Goal: Task Accomplishment & Management: Complete application form

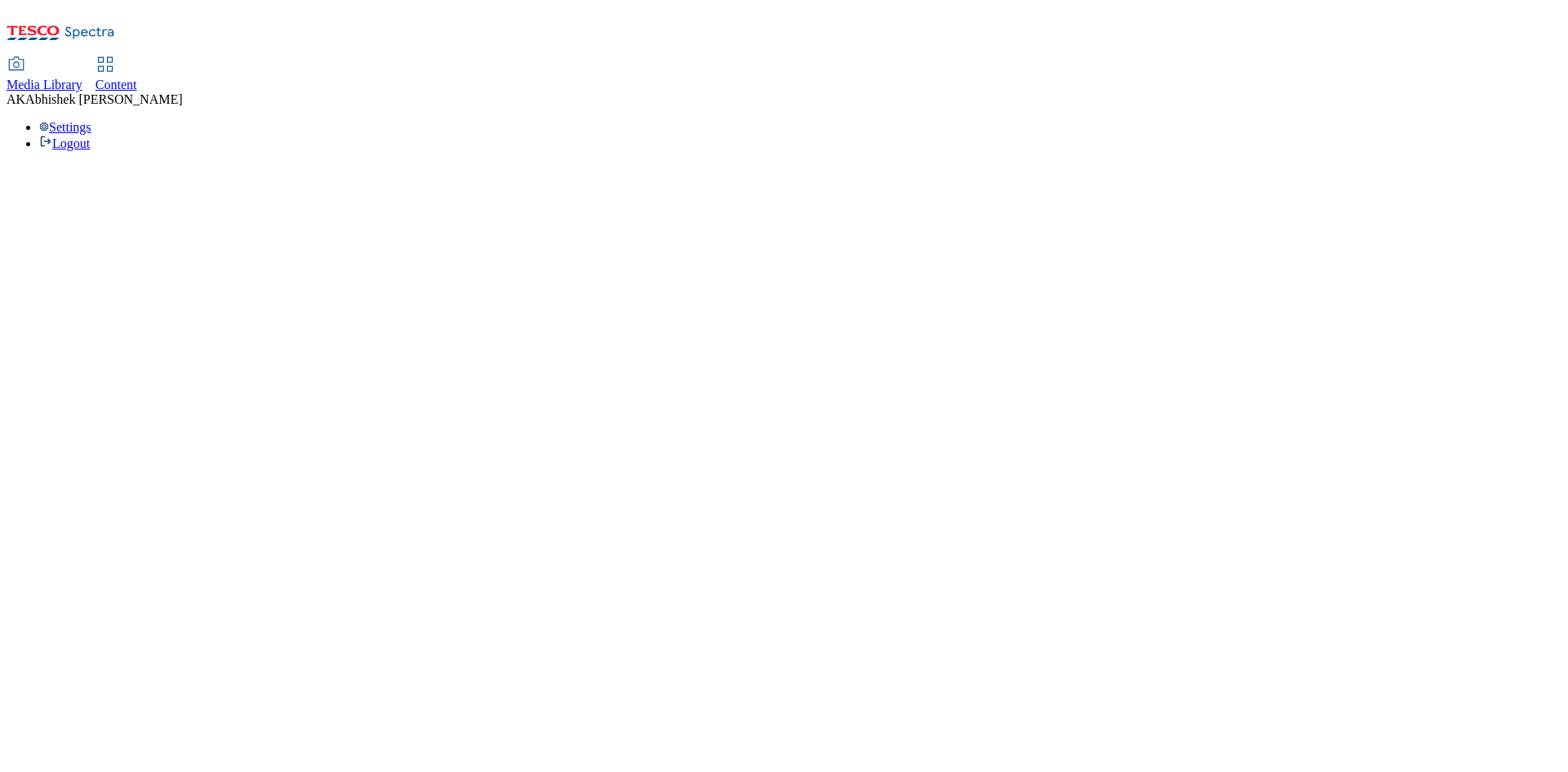
click at [137, 78] on span "Content" at bounding box center [115, 85] width 41 height 14
select select "ghs-[GEOGRAPHIC_DATA]"
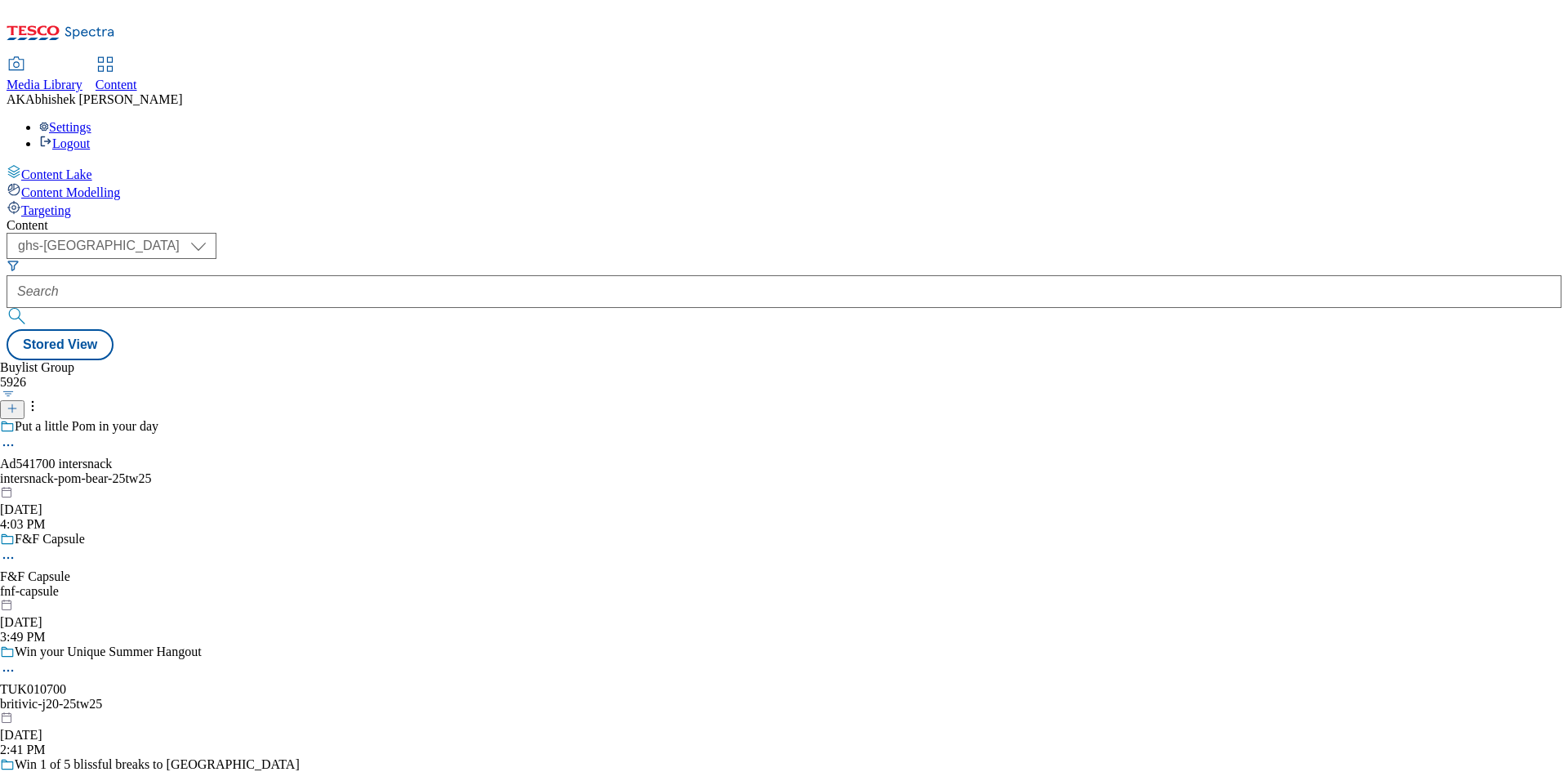
click at [18, 403] on icon at bounding box center [11, 408] width 11 height 11
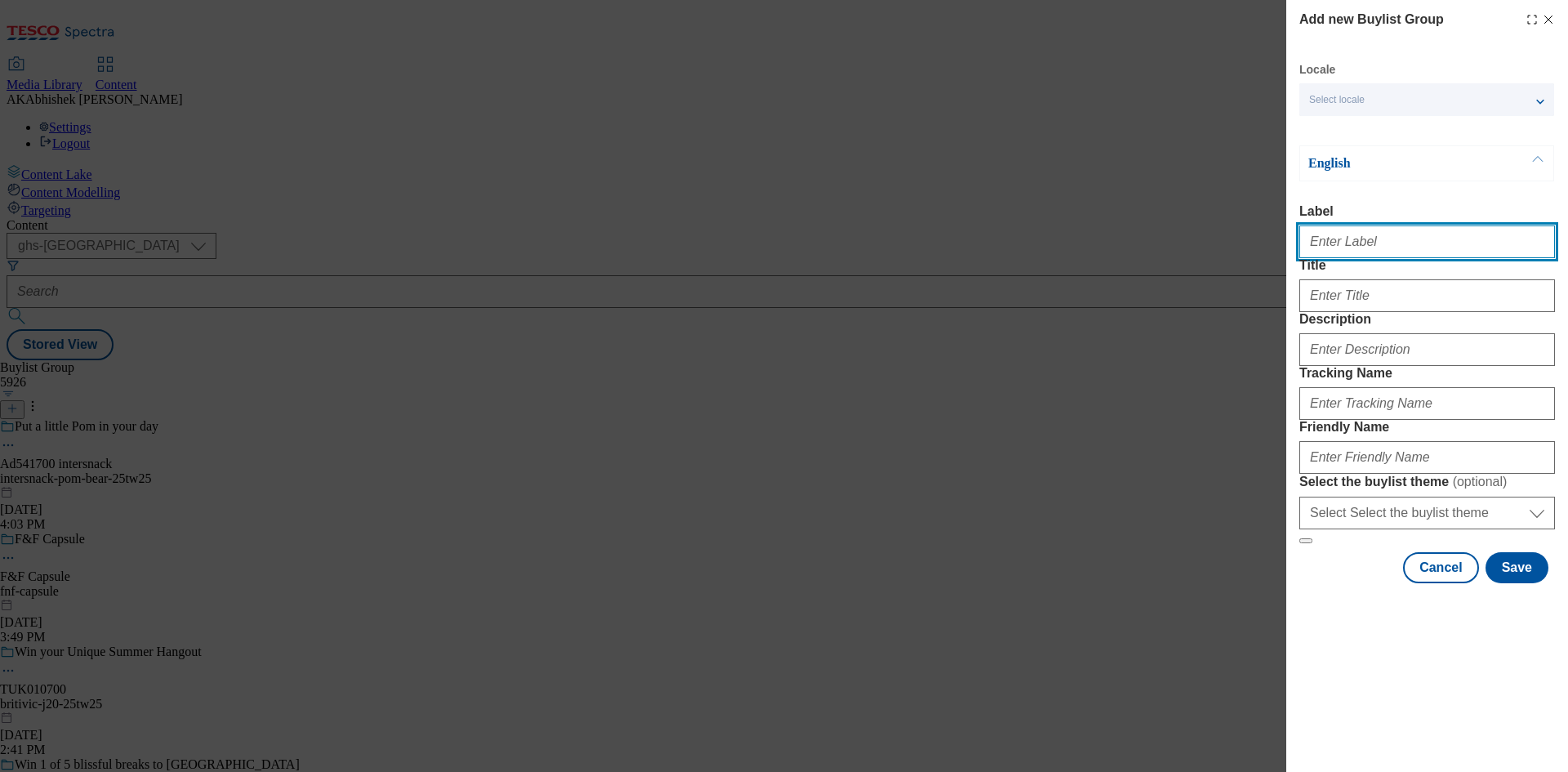
click at [1358, 248] on input "Label" at bounding box center [1427, 241] width 256 height 33
paste input "541699"
type input "Ad541699"
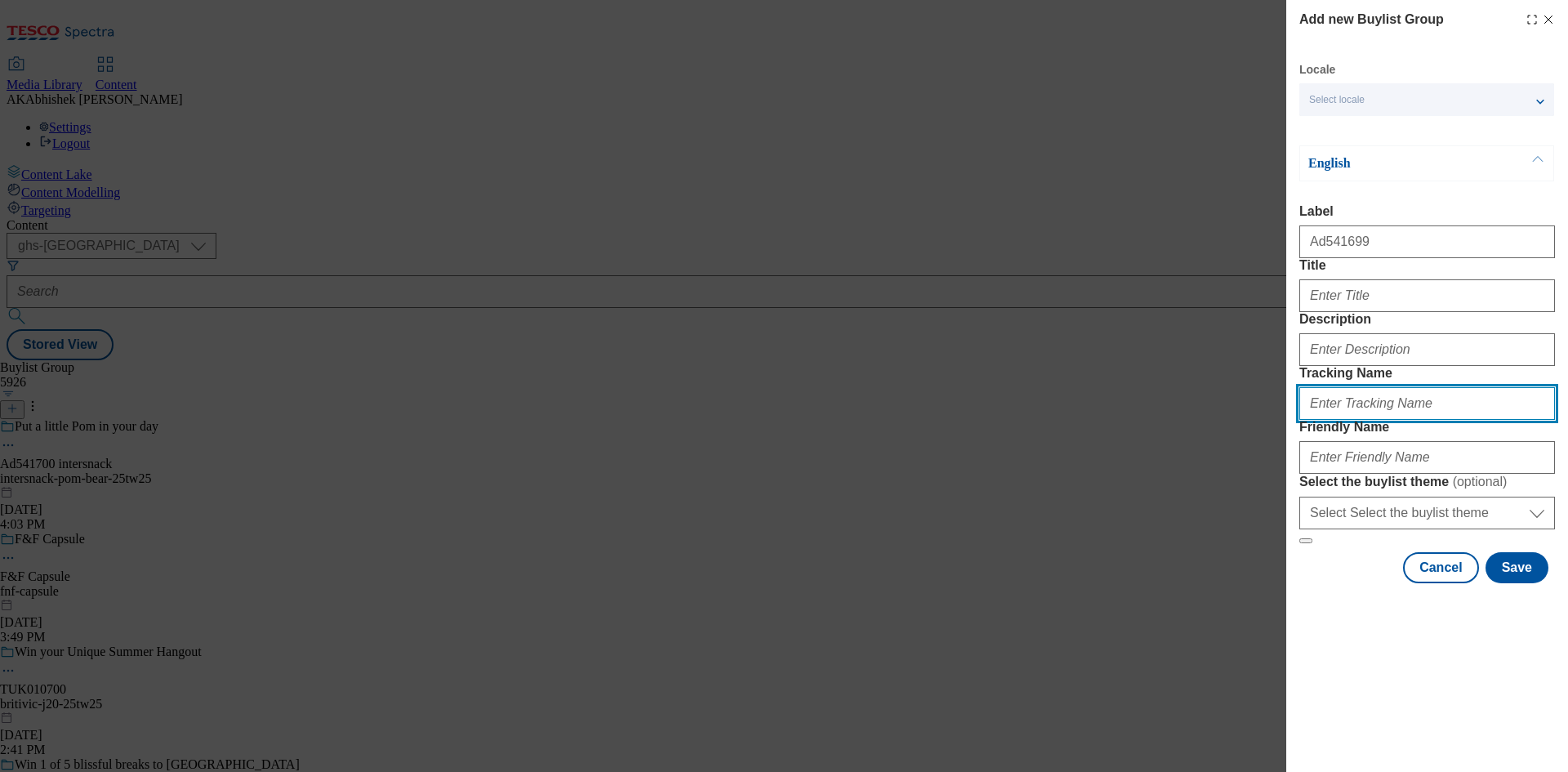
click at [1372, 419] on input "Tracking Name" at bounding box center [1427, 403] width 256 height 33
paste input "541699"
type input "DH_AD541699"
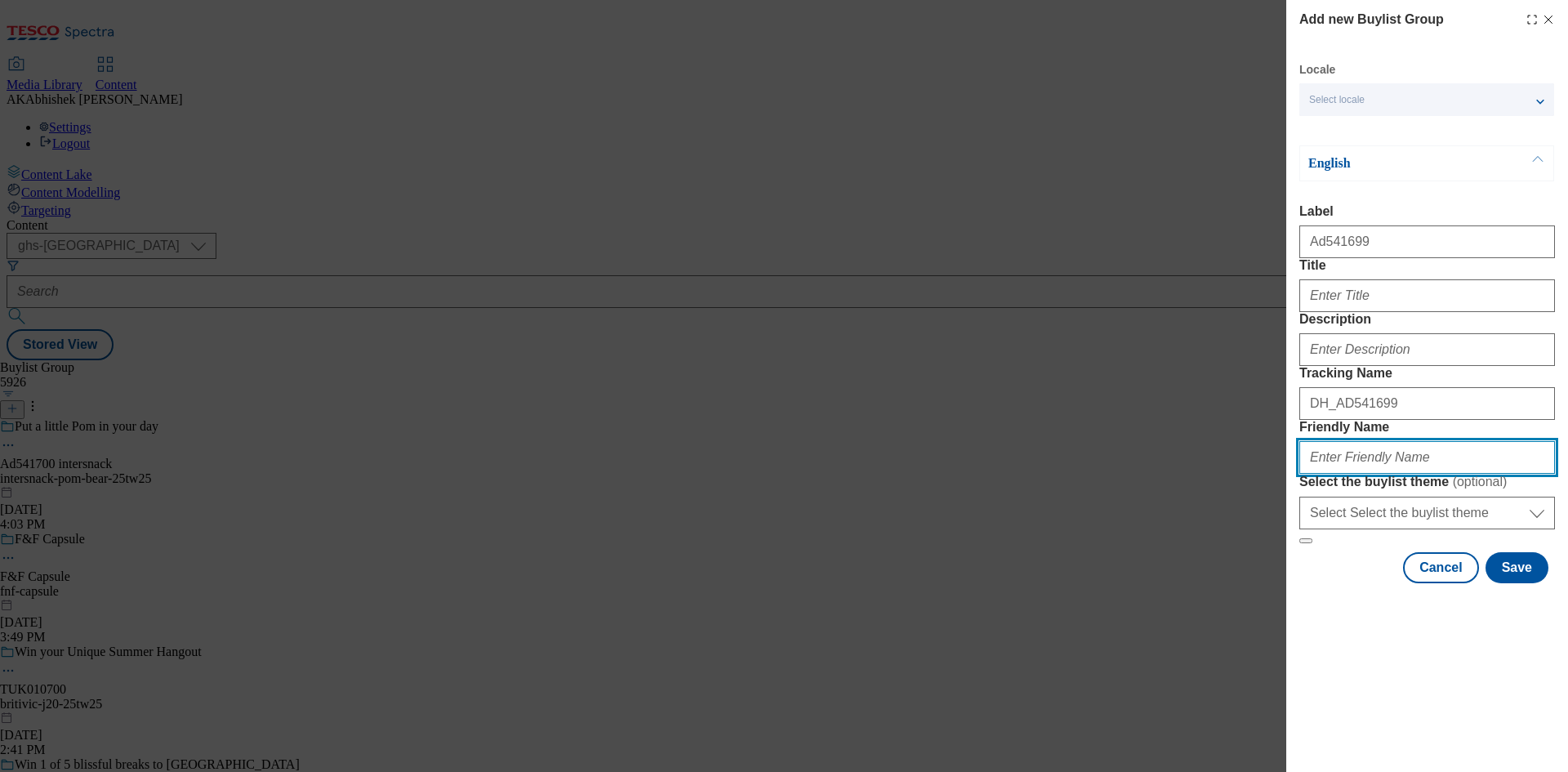
click at [1370, 473] on input "Friendly Name" at bounding box center [1427, 457] width 256 height 33
paste input "Intertissue"
paste input "PomBear"
click at [1370, 473] on input "Intertissue-PomBear" at bounding box center [1427, 457] width 256 height 33
type input "Intertissue-pom-bear-25tw25"
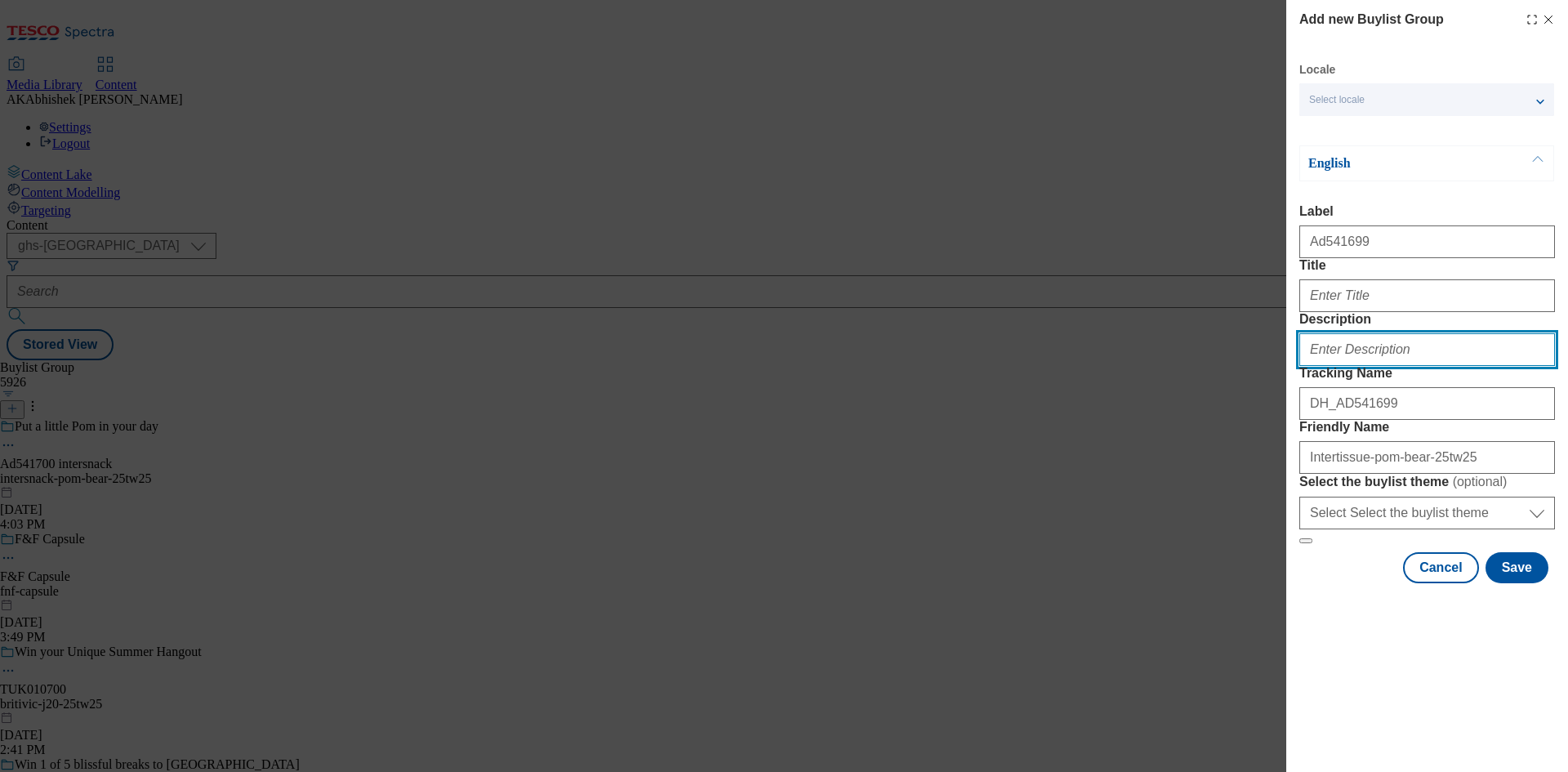
click at [1384, 366] on input "Description" at bounding box center [1427, 349] width 256 height 33
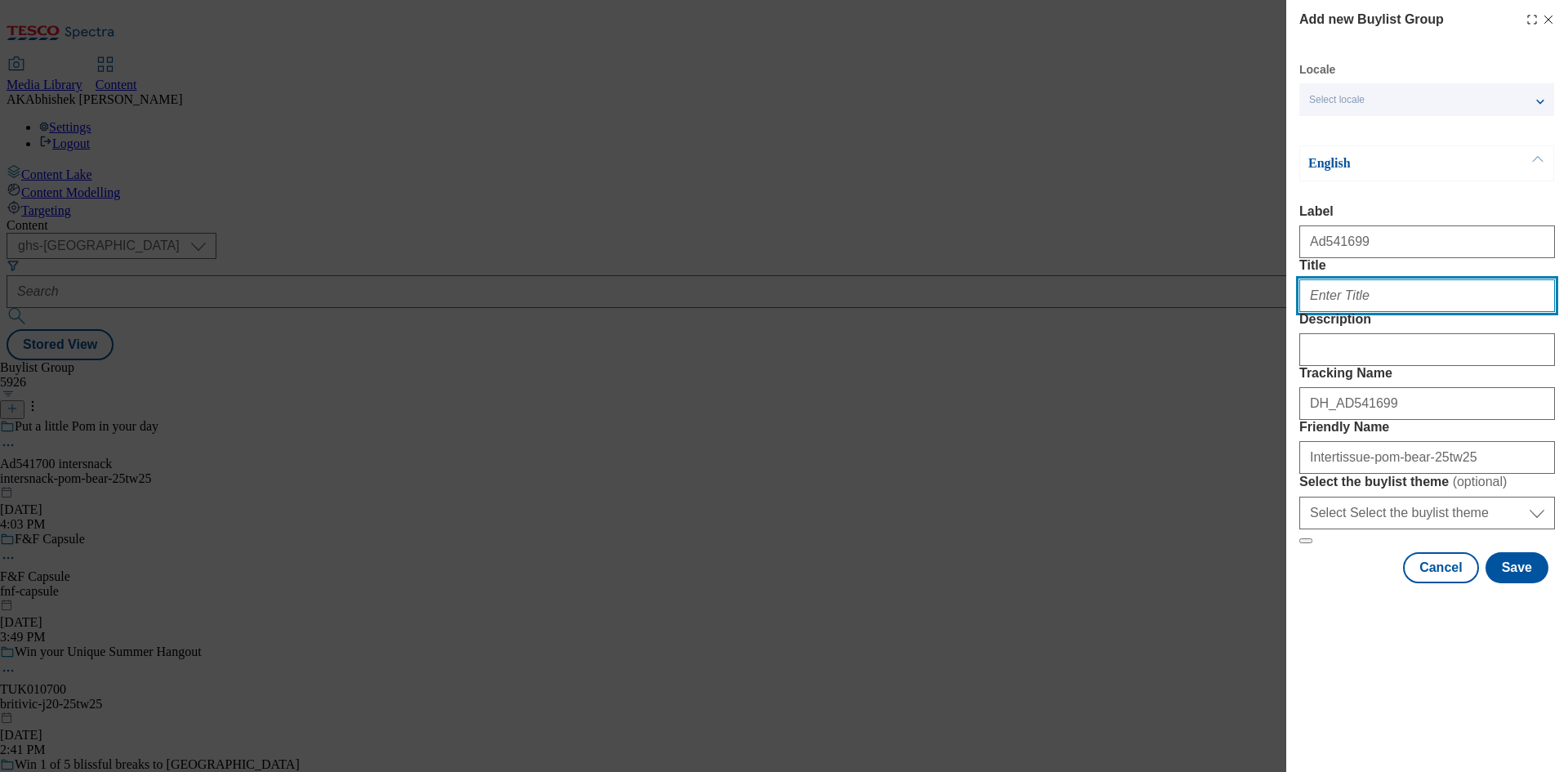
click at [1350, 312] on input "Title" at bounding box center [1427, 295] width 256 height 33
type input "Put a little Pom in your day"
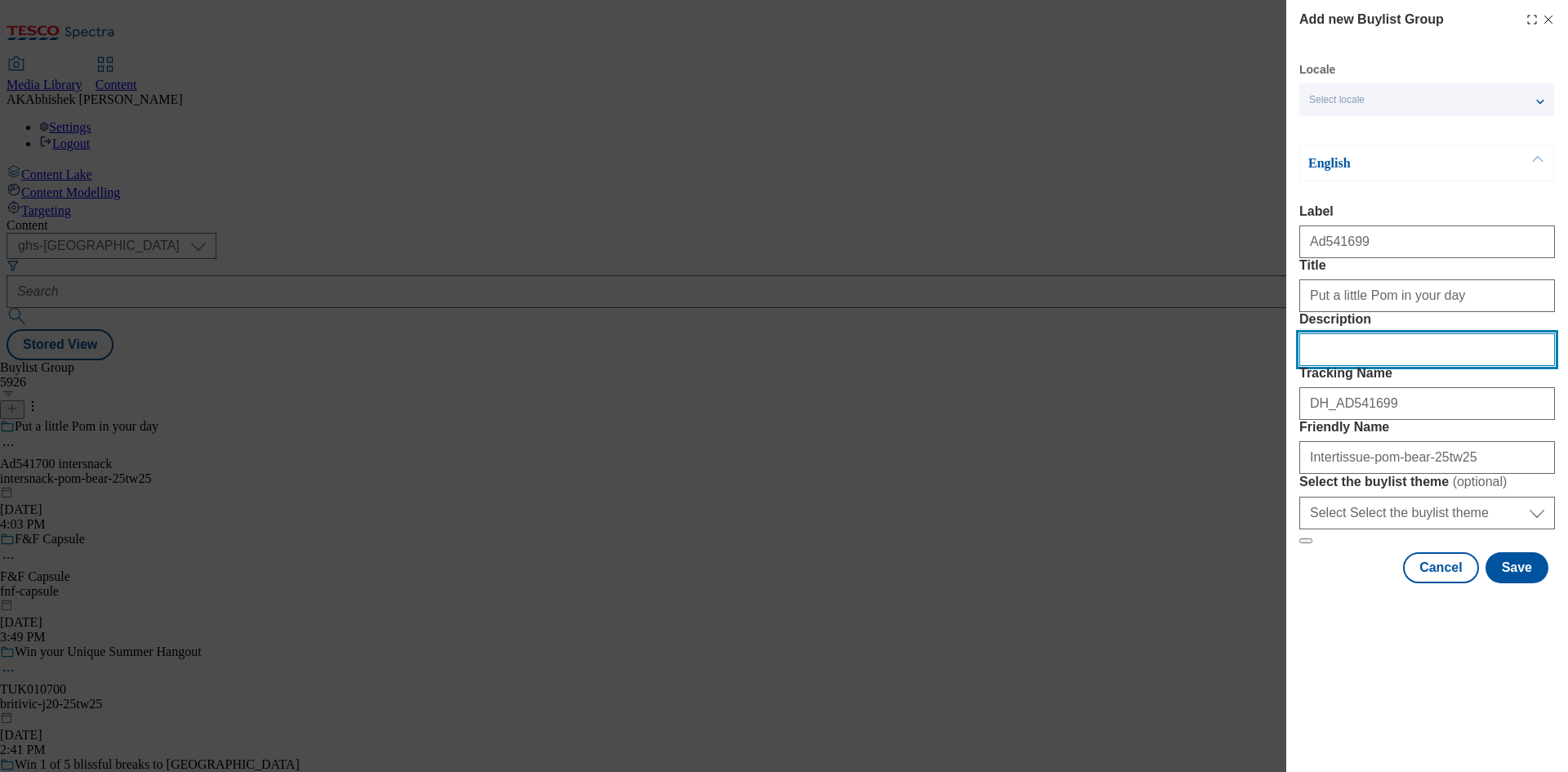
click at [1397, 366] on input "Description" at bounding box center [1427, 349] width 256 height 33
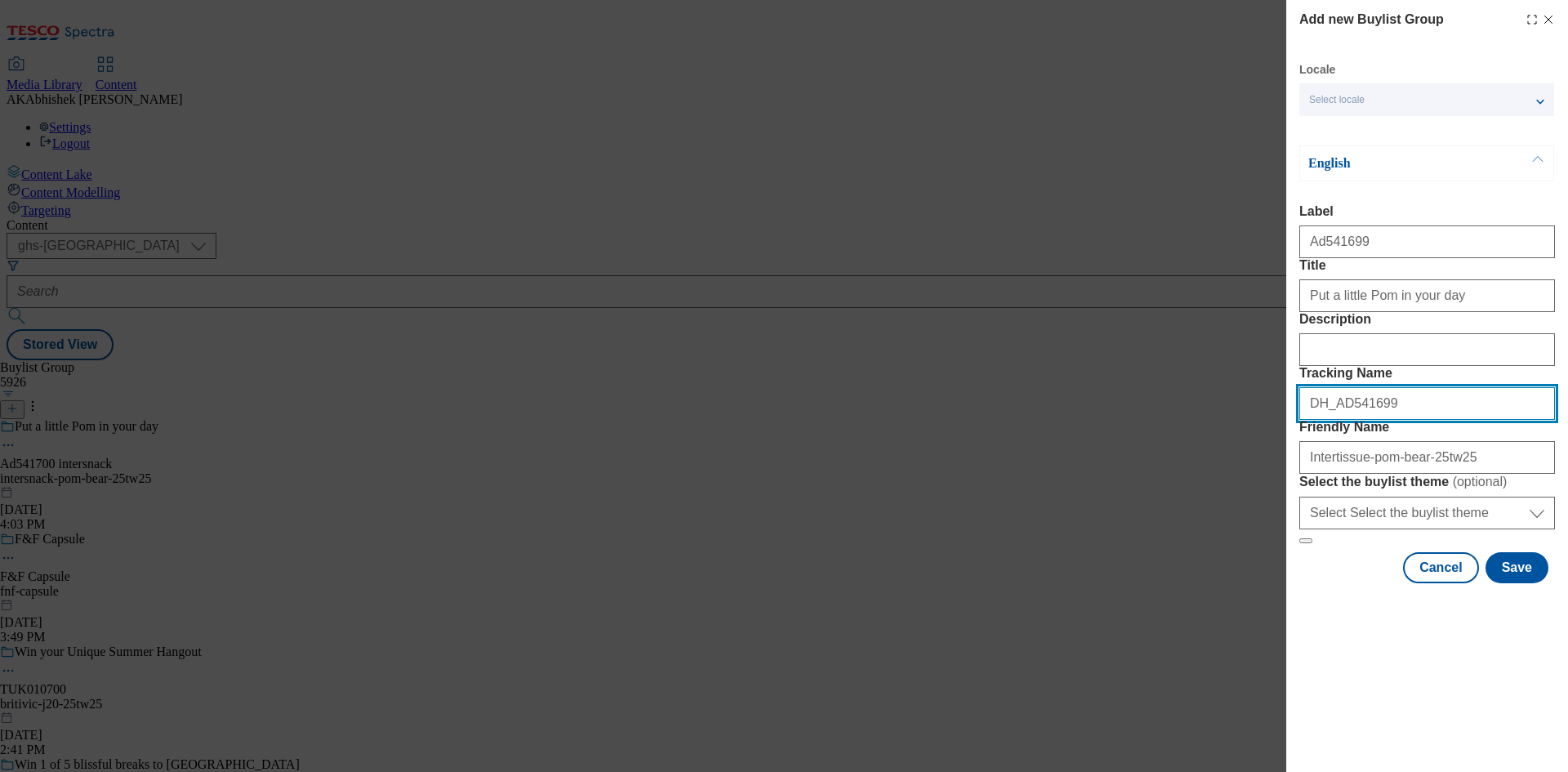
drag, startPoint x: 1388, startPoint y: 485, endPoint x: 1163, endPoint y: 479, distance: 225.1
click at [1163, 479] on div "Add new Buylist Group Locale Select locale English Welsh English Label Ad541699…" at bounding box center [784, 386] width 1568 height 772
click at [1534, 583] on button "Save" at bounding box center [1516, 567] width 63 height 31
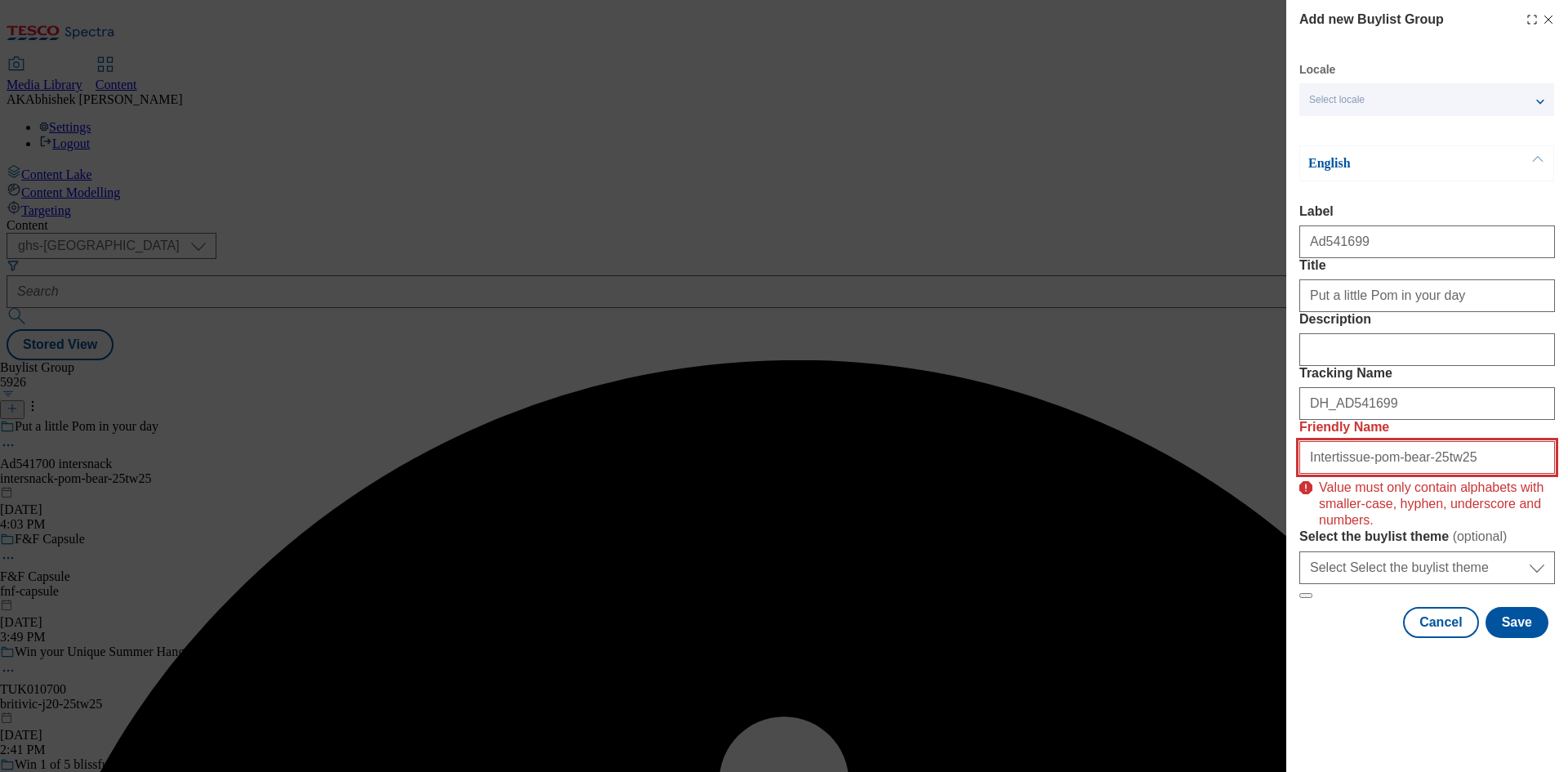
click at [1471, 473] on input "Intertissue-pom-bear-25tw25" at bounding box center [1427, 457] width 256 height 33
click at [1307, 473] on input "Intertissue-pom-bear-25tw25" at bounding box center [1427, 457] width 256 height 33
click at [1460, 473] on input "Intertissue-pom-bear-25tw25" at bounding box center [1427, 457] width 256 height 33
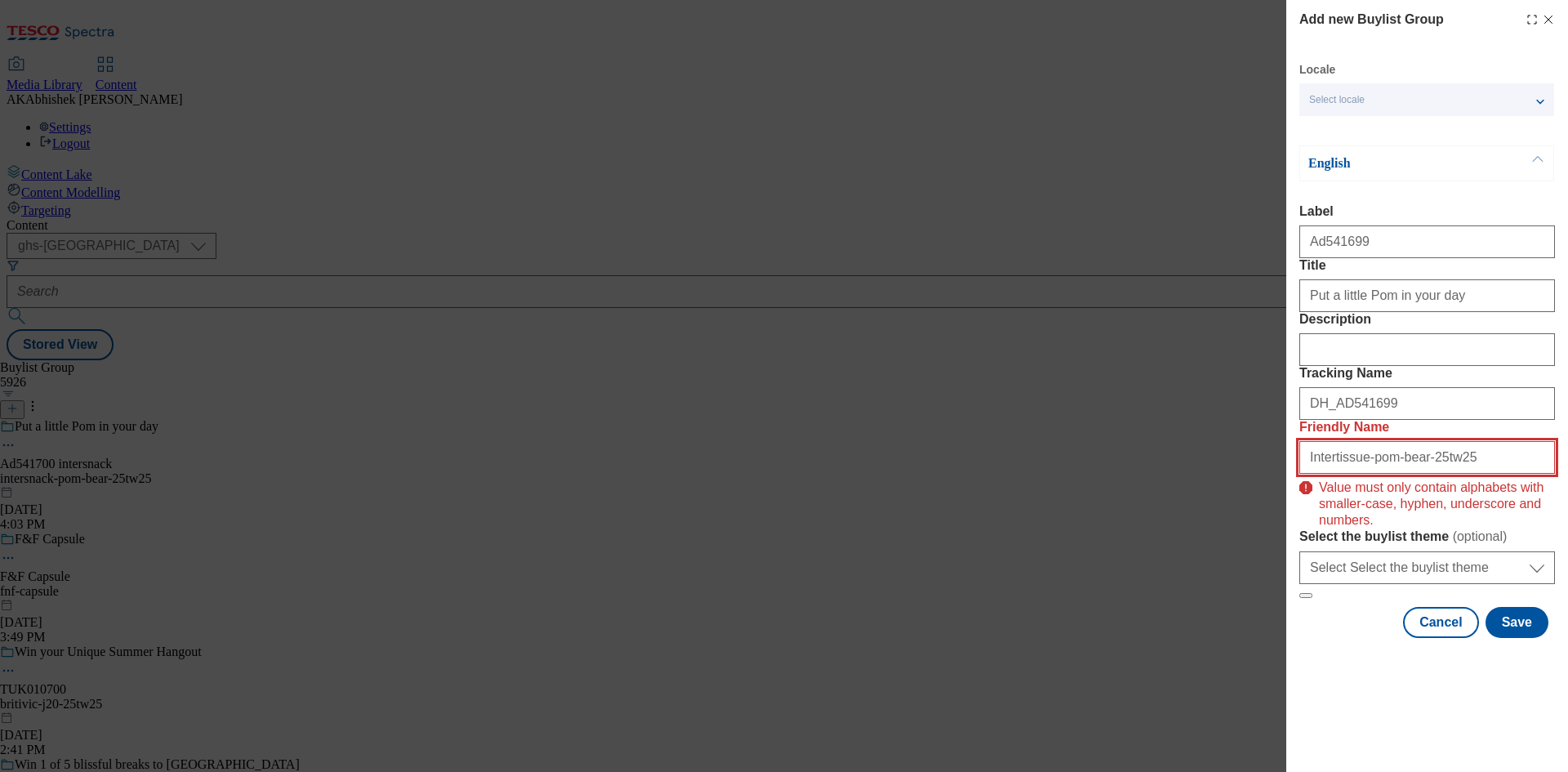
scroll to position [41, 0]
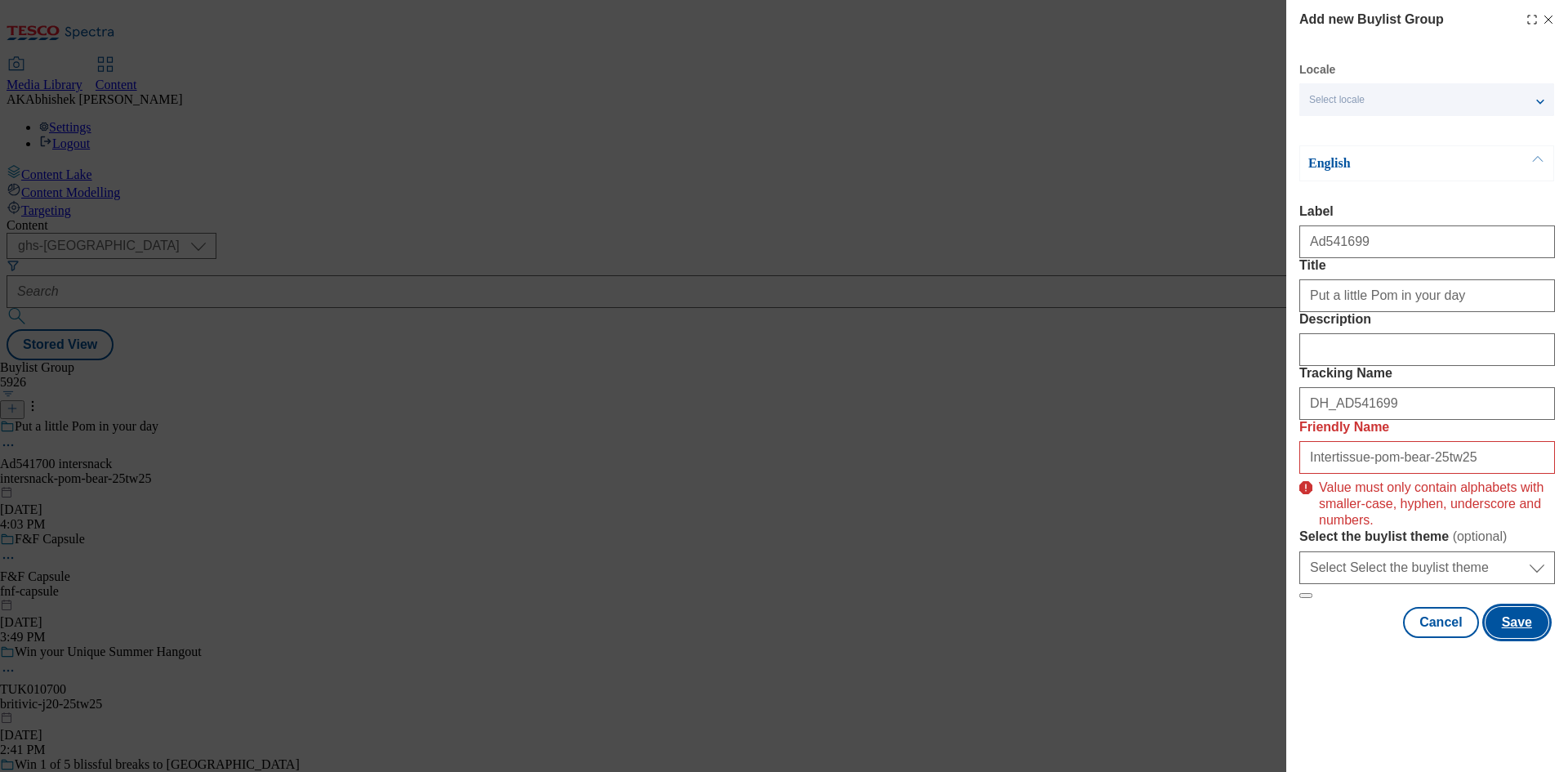
click at [1514, 638] on button "Save" at bounding box center [1516, 621] width 63 height 31
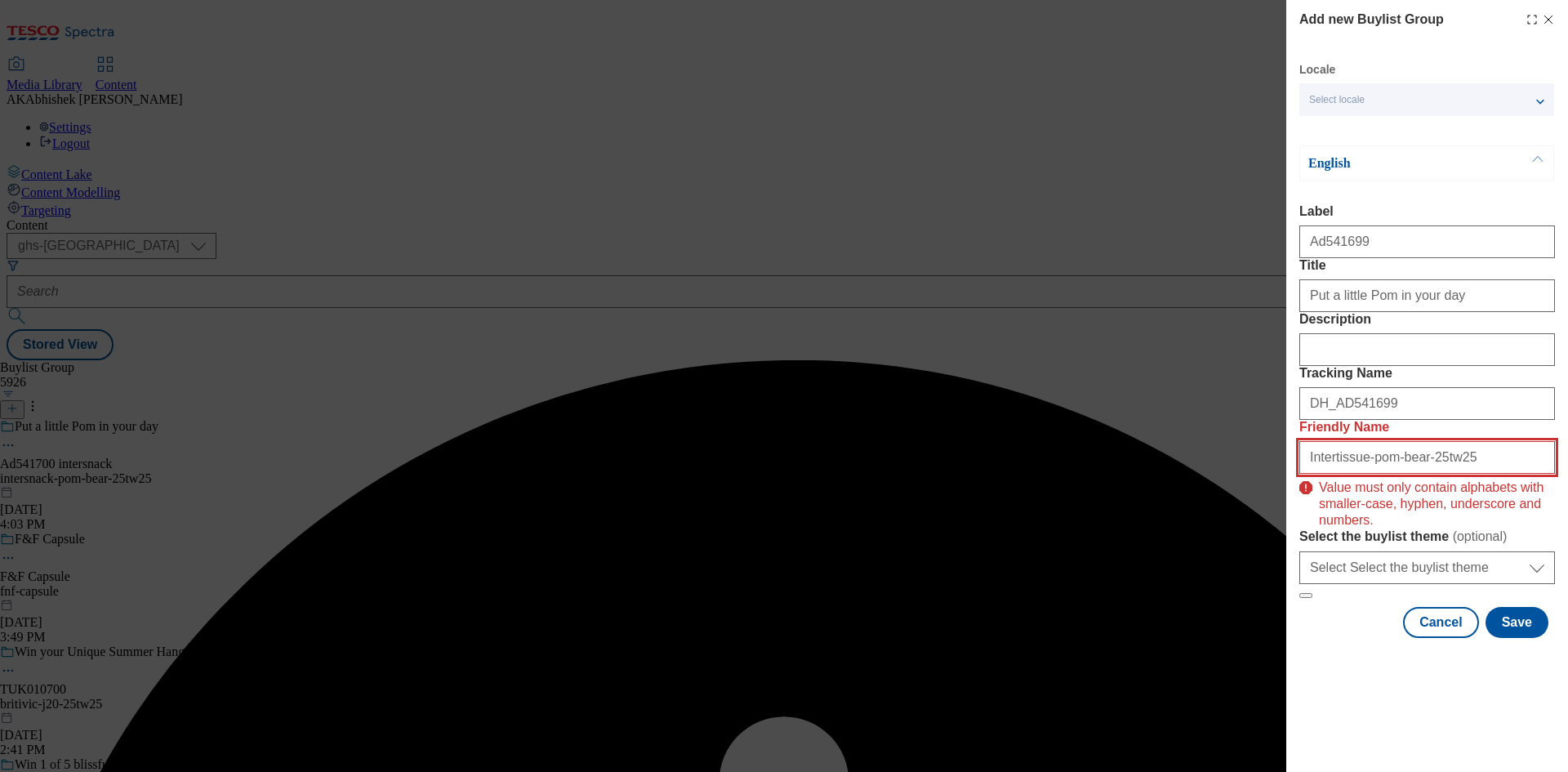
click at [1468, 473] on input "Intertissue-pom-bear-25tw25" at bounding box center [1427, 457] width 256 height 33
click at [1413, 473] on input "Intertissue-pom-bear-25tw25" at bounding box center [1427, 457] width 256 height 33
click at [1362, 473] on input "Intertissue-pom-bear-25tw25" at bounding box center [1427, 457] width 256 height 33
click at [1461, 473] on input "Intertissue-pom-bear-25tw25" at bounding box center [1427, 457] width 256 height 33
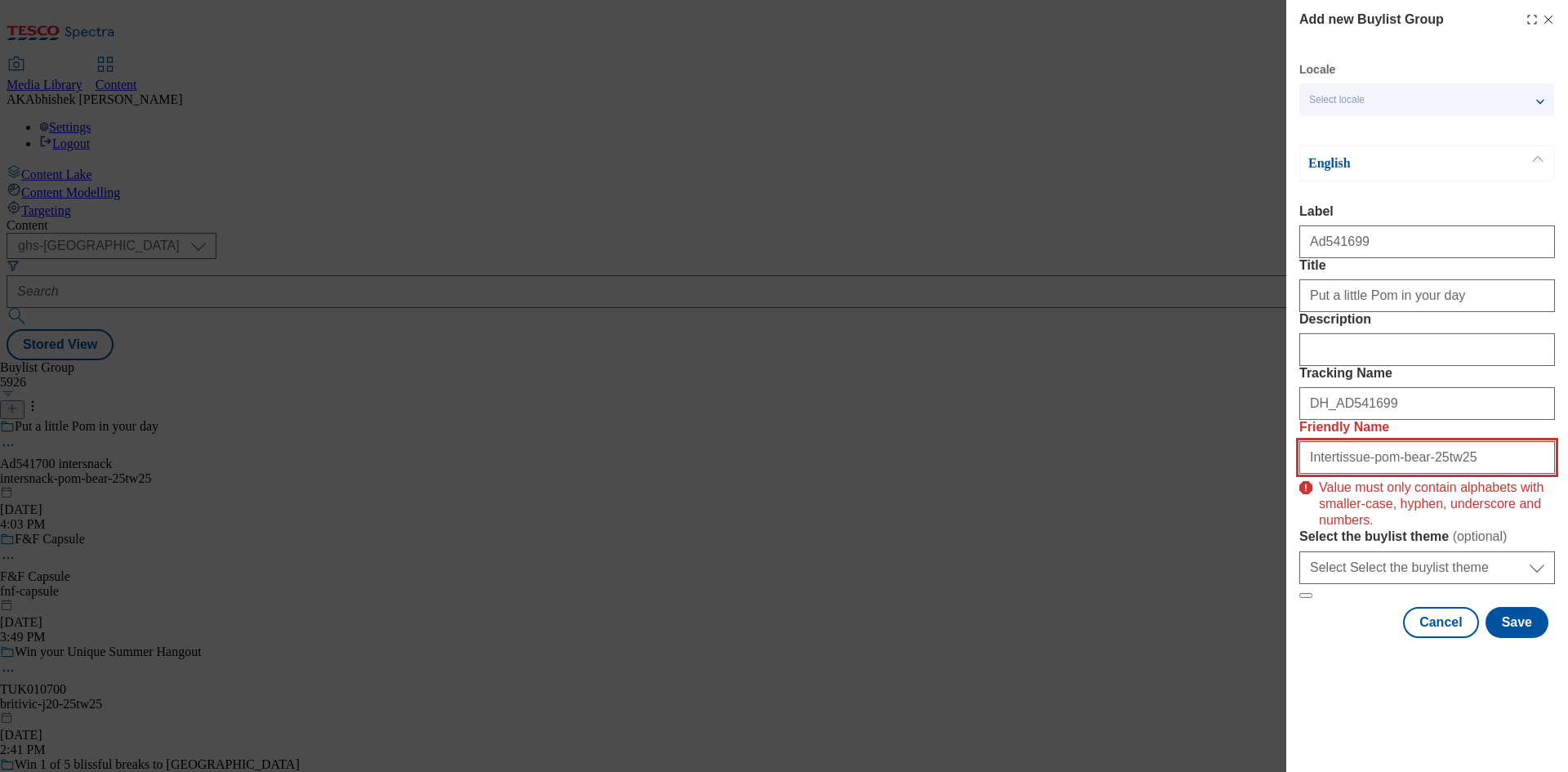
click at [1408, 473] on input "Intertissue-pom-bear-25tw25" at bounding box center [1427, 457] width 256 height 33
click at [1414, 473] on input "Intertissue-pom-bear-25tw25" at bounding box center [1427, 457] width 256 height 33
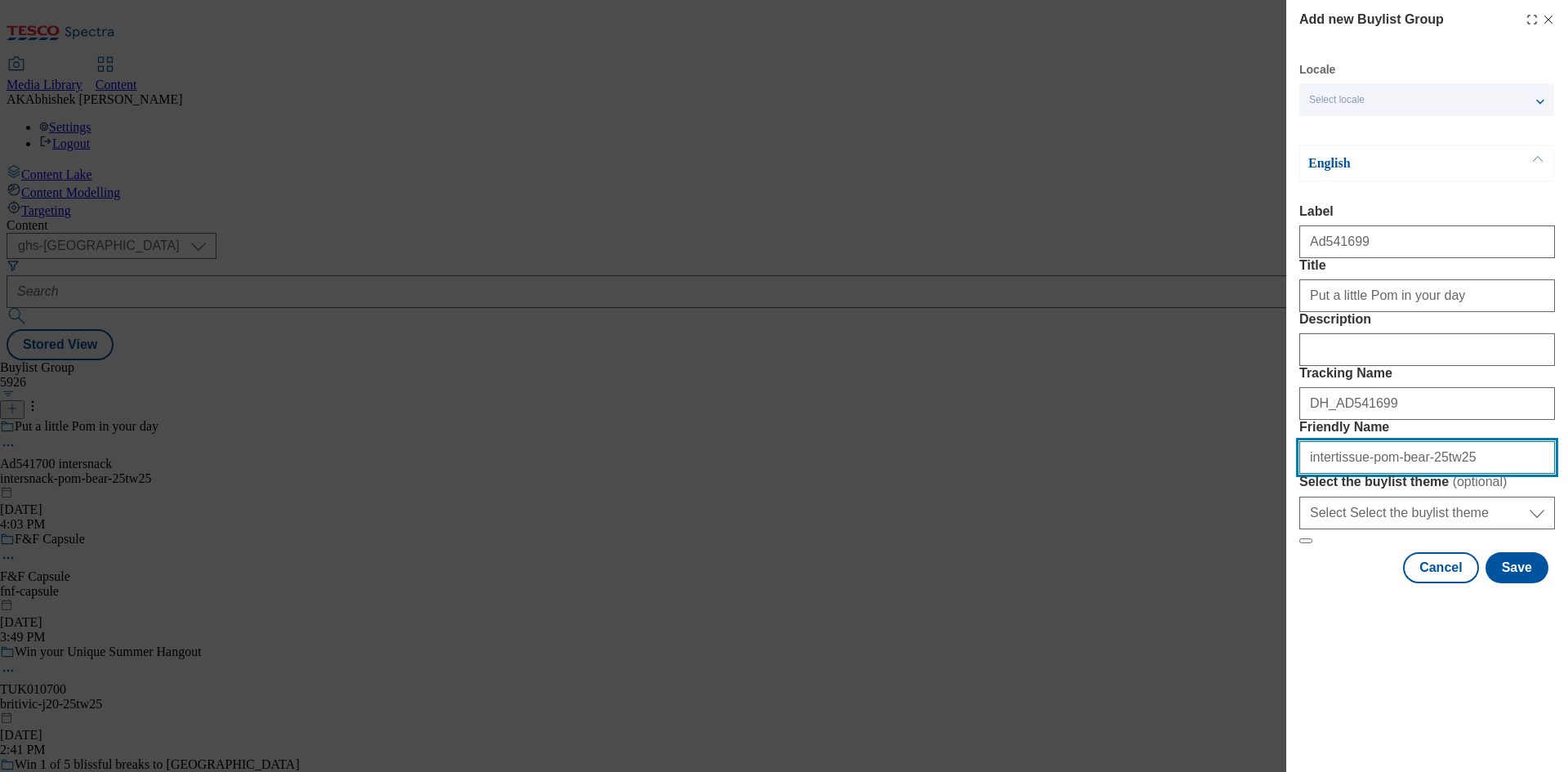
drag, startPoint x: 1504, startPoint y: 577, endPoint x: 1008, endPoint y: 570, distance: 496.0
click at [1008, 570] on div "Add new Buylist Group Locale Select locale English Welsh English Label Ad541699…" at bounding box center [784, 386] width 1568 height 772
type input "intertissue-pom-bear-25tw25"
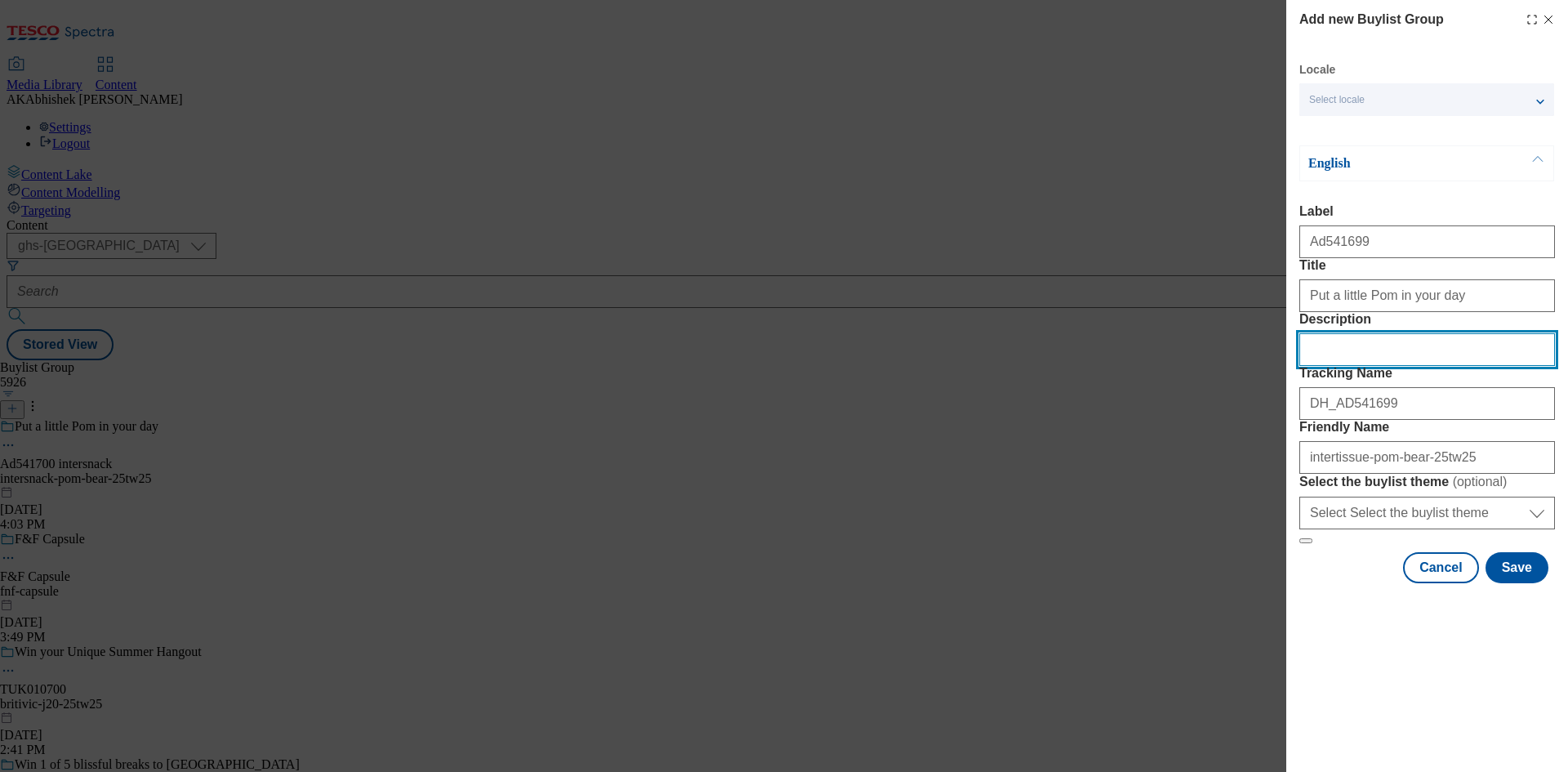
click at [1357, 366] on input "Description" at bounding box center [1427, 349] width 256 height 33
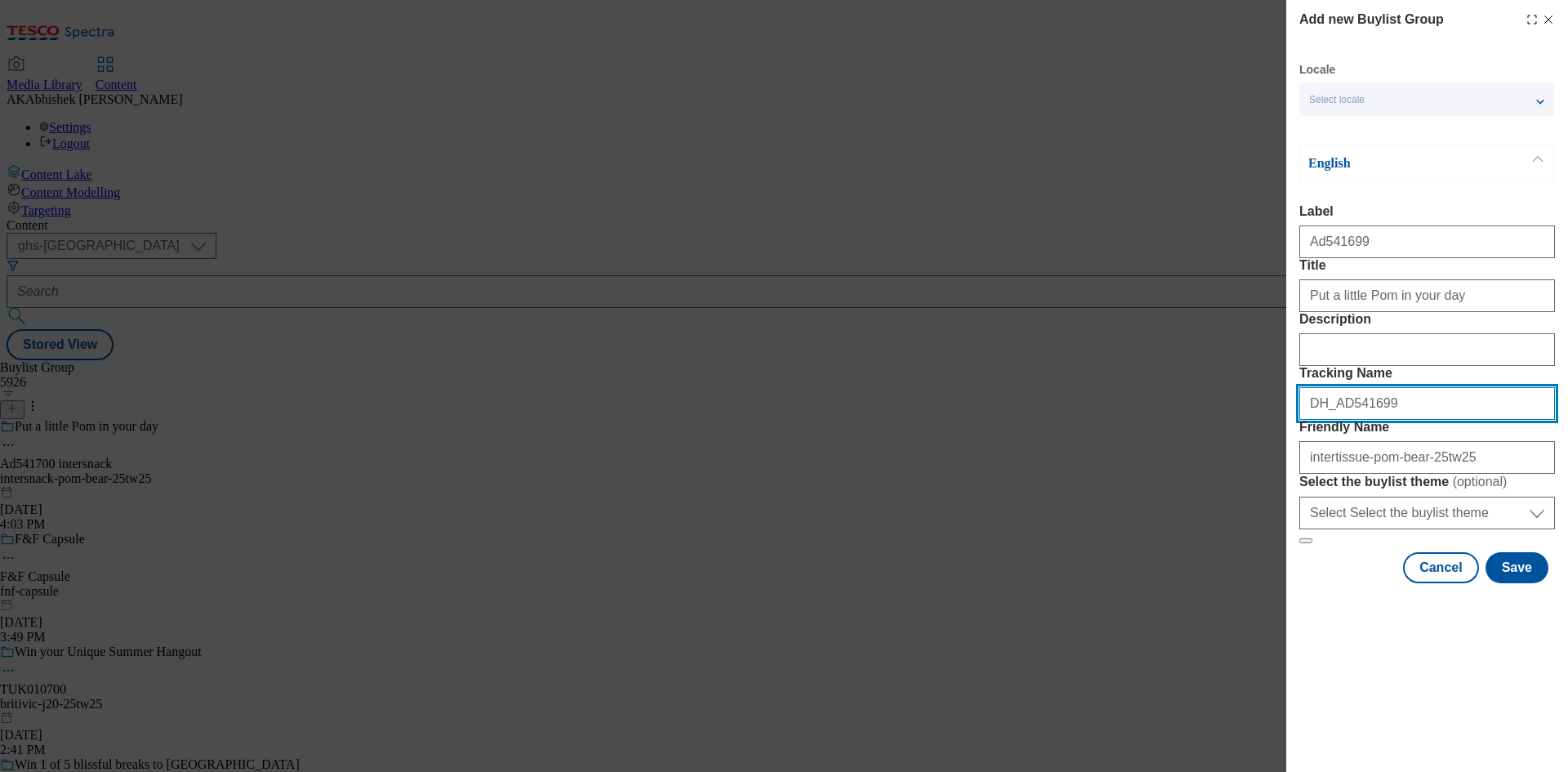
drag, startPoint x: 1298, startPoint y: 494, endPoint x: 1106, endPoint y: 498, distance: 192.0
click at [1091, 493] on div "Add new Buylist Group Locale Select locale English Welsh English Label Ad541699…" at bounding box center [784, 386] width 1568 height 772
click at [1515, 583] on button "Save" at bounding box center [1516, 567] width 63 height 31
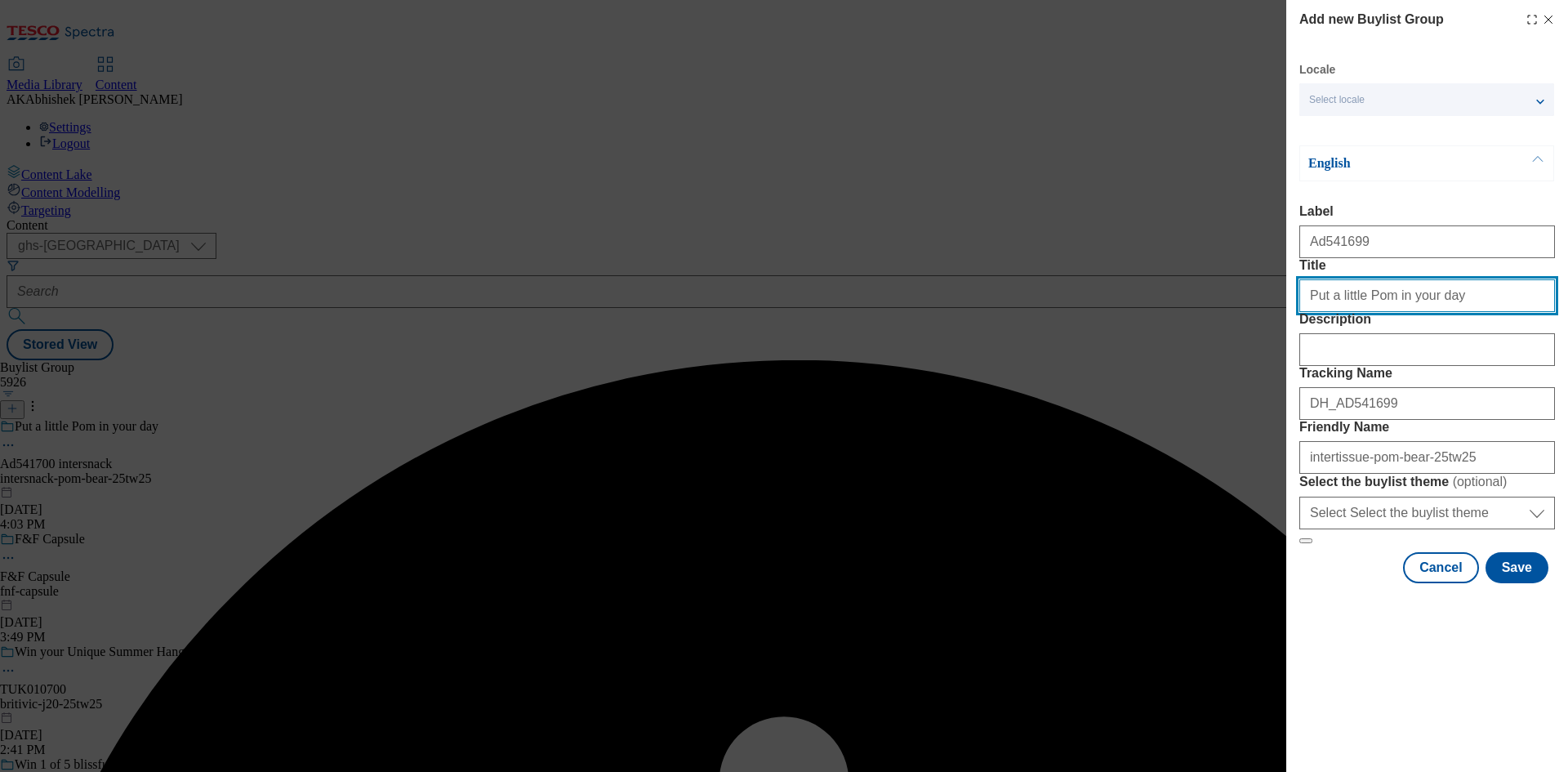
drag, startPoint x: 1444, startPoint y: 333, endPoint x: 1464, endPoint y: 330, distance: 20.2
click at [1444, 312] on input "Put a little Pom in your day" at bounding box center [1427, 295] width 256 height 33
click at [1306, 312] on input "Put a little Pom in your day" at bounding box center [1427, 295] width 256 height 33
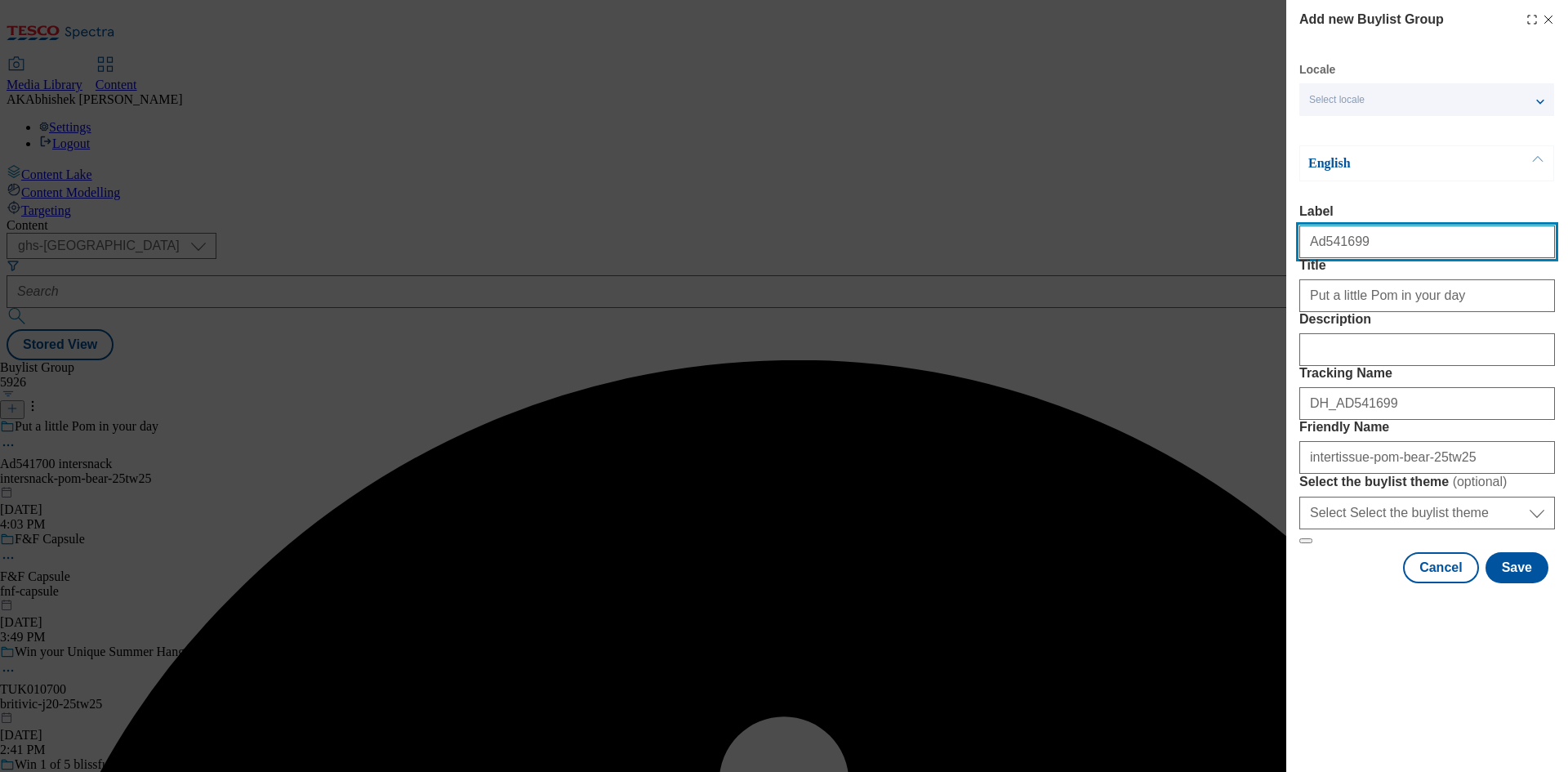
click at [1383, 241] on input "Ad541699" at bounding box center [1427, 241] width 256 height 33
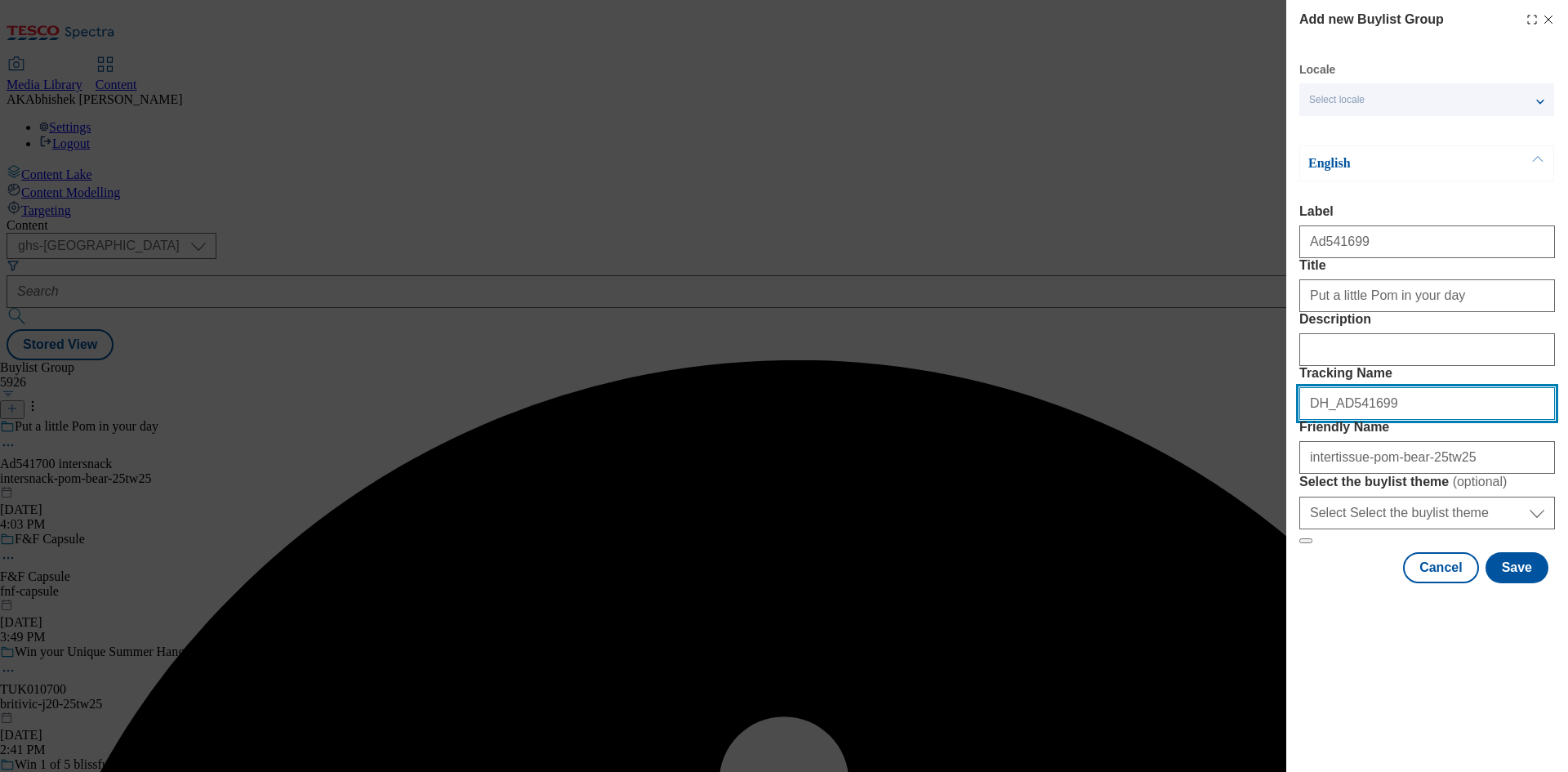
click at [1418, 419] on input "DH_AD541699" at bounding box center [1427, 403] width 256 height 33
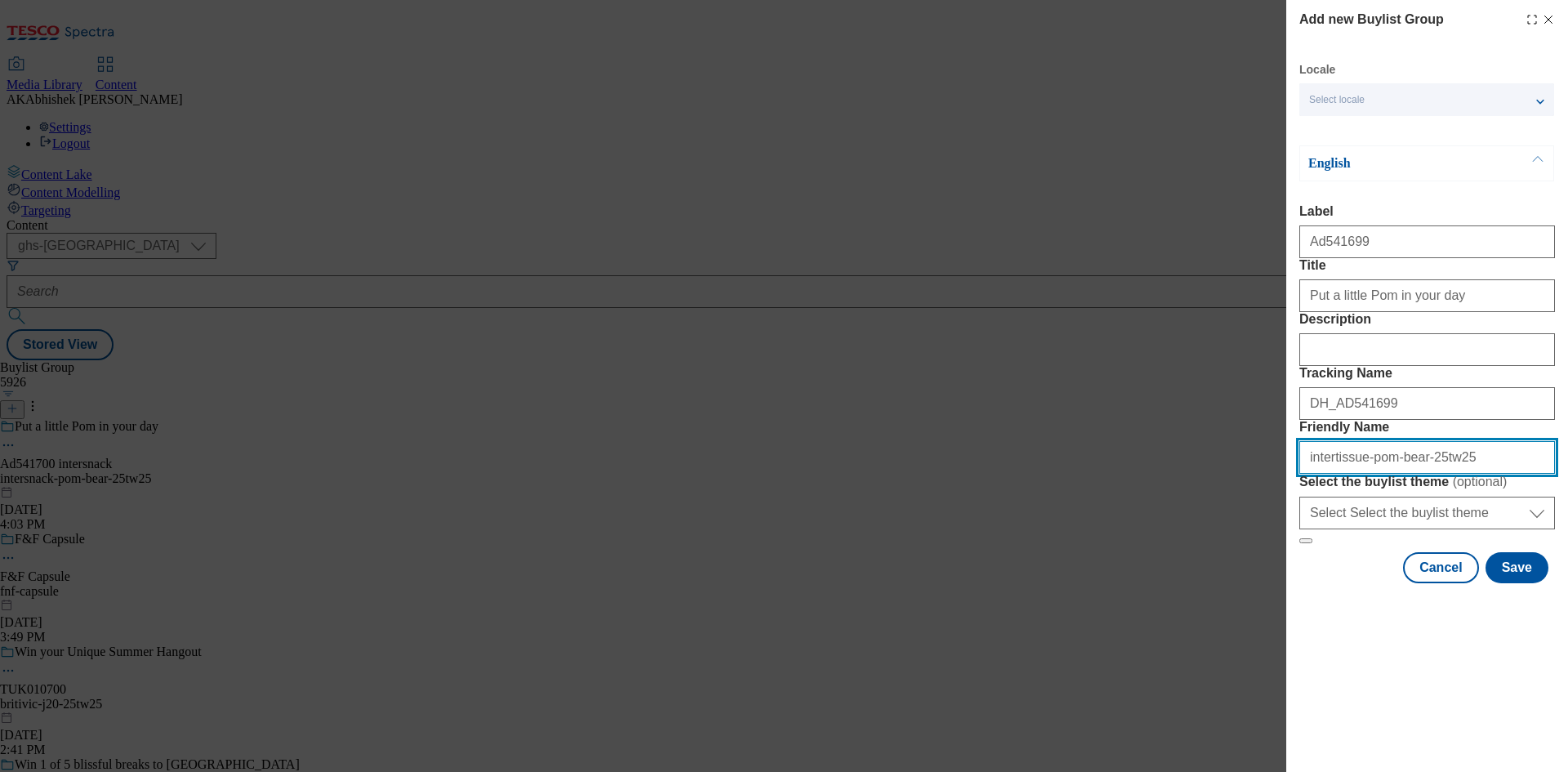
click at [1497, 473] on input "intertissue-pom-bear-25tw25" at bounding box center [1427, 457] width 256 height 33
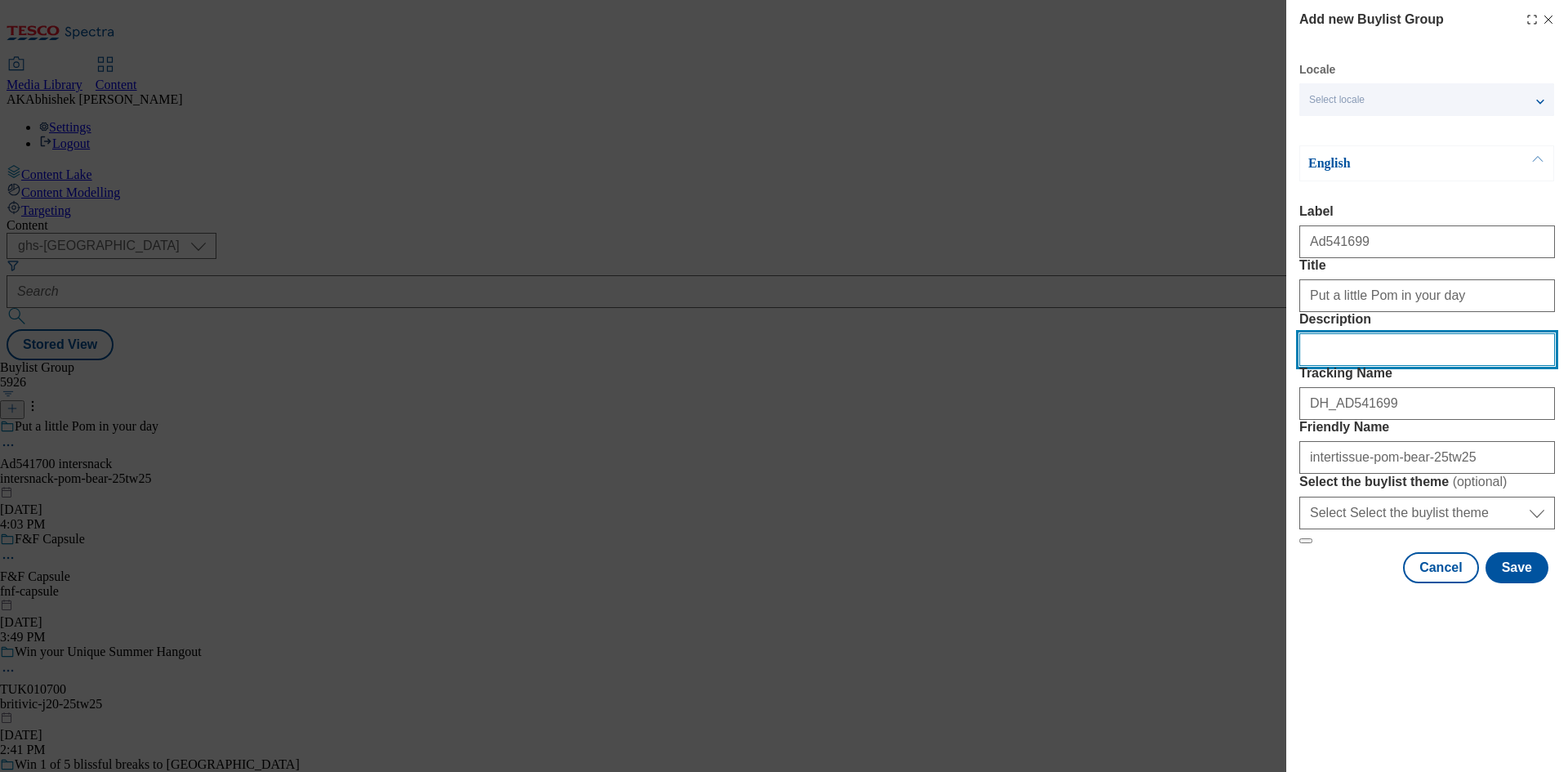
drag, startPoint x: 1384, startPoint y: 405, endPoint x: 1394, endPoint y: 415, distance: 14.1
click at [1384, 366] on input "Description" at bounding box center [1427, 349] width 256 height 33
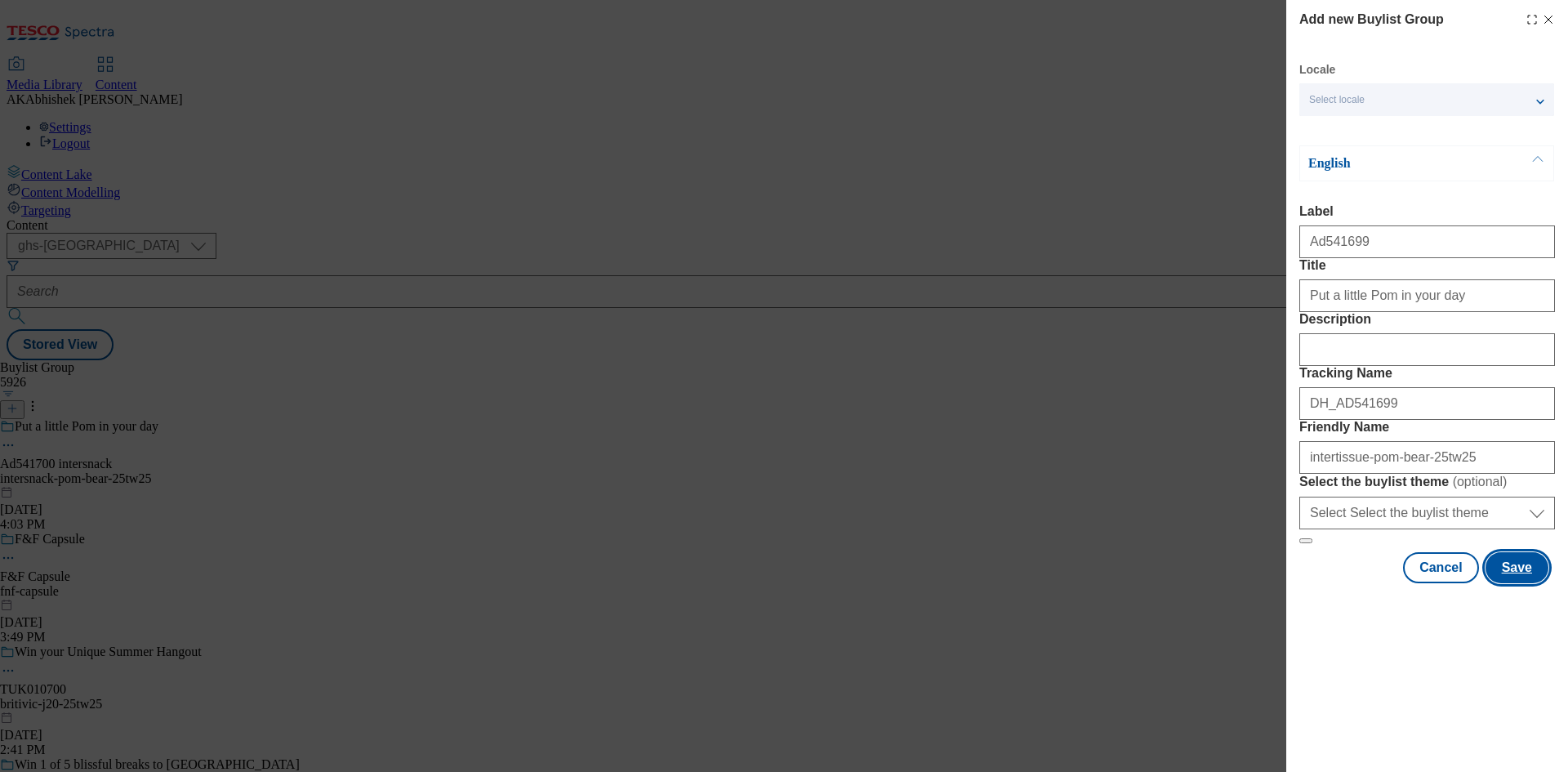
click at [1512, 583] on button "Save" at bounding box center [1516, 567] width 63 height 31
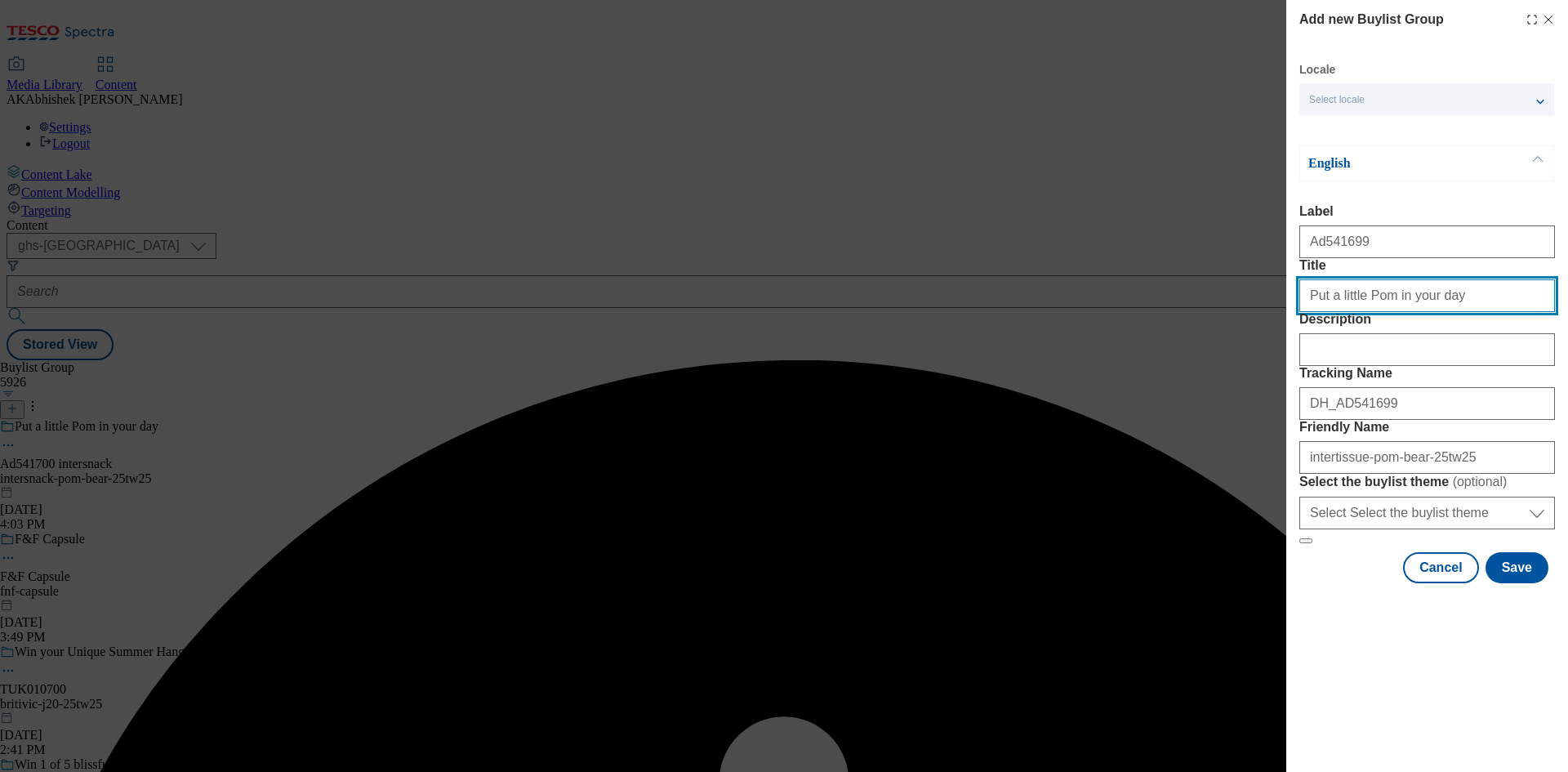
click at [1442, 312] on input "Put a little Pom in your day" at bounding box center [1427, 295] width 256 height 33
type input "Put a little Pom in your day"
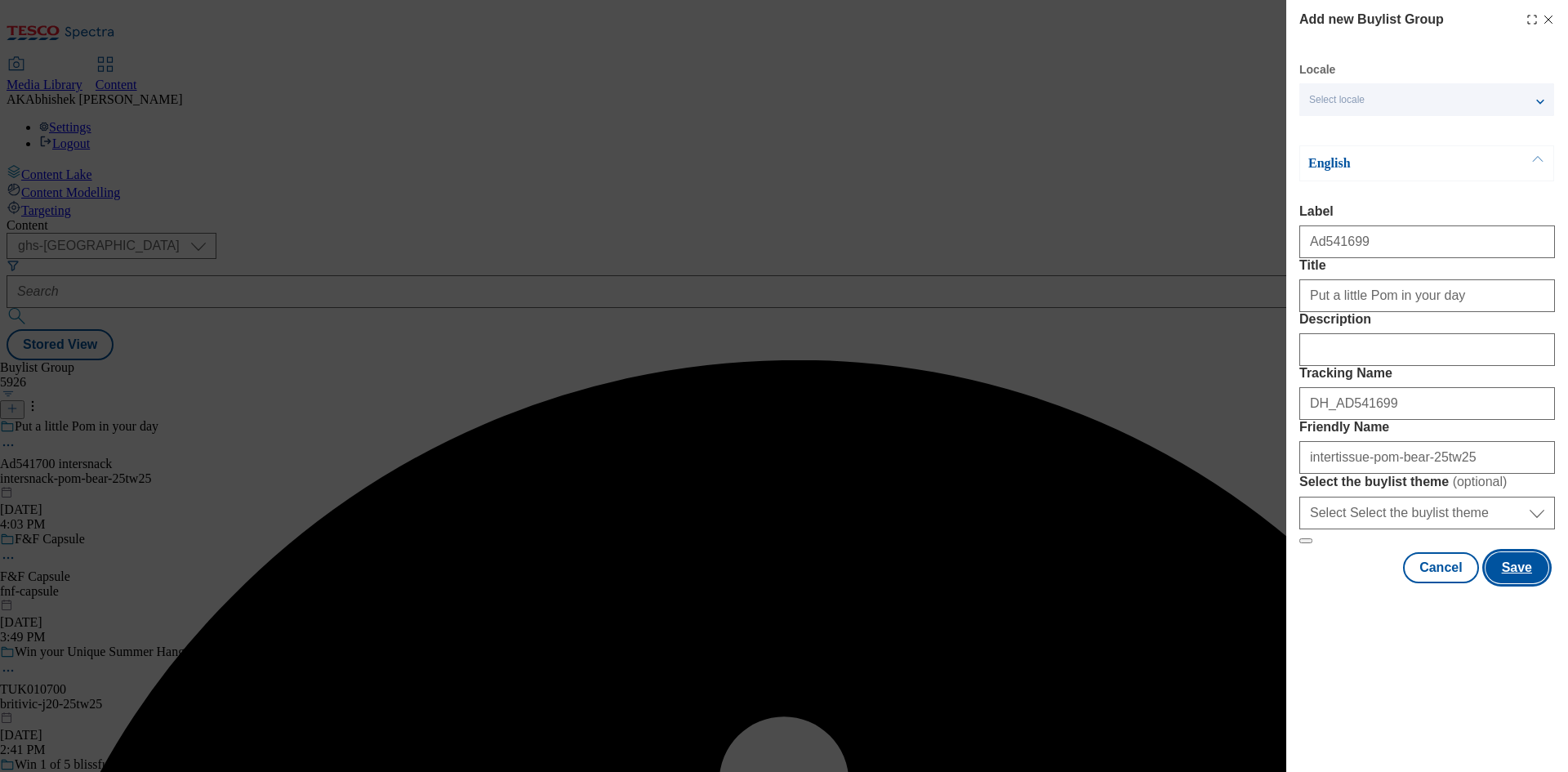
click at [1517, 583] on button "Save" at bounding box center [1516, 567] width 63 height 31
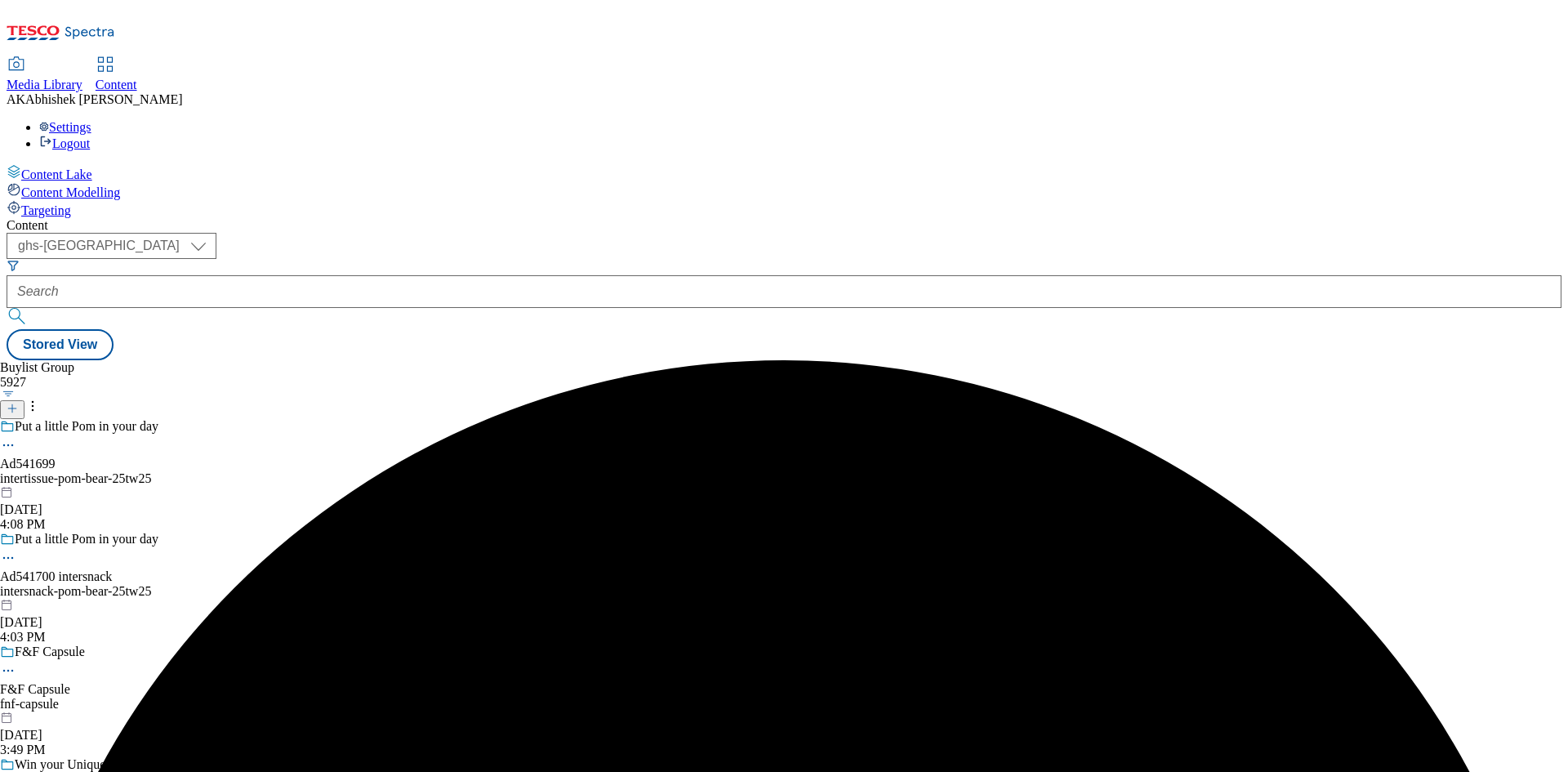
click at [300, 471] on div "intertissue-pom-bear-25tw25" at bounding box center [150, 479] width 300 height 15
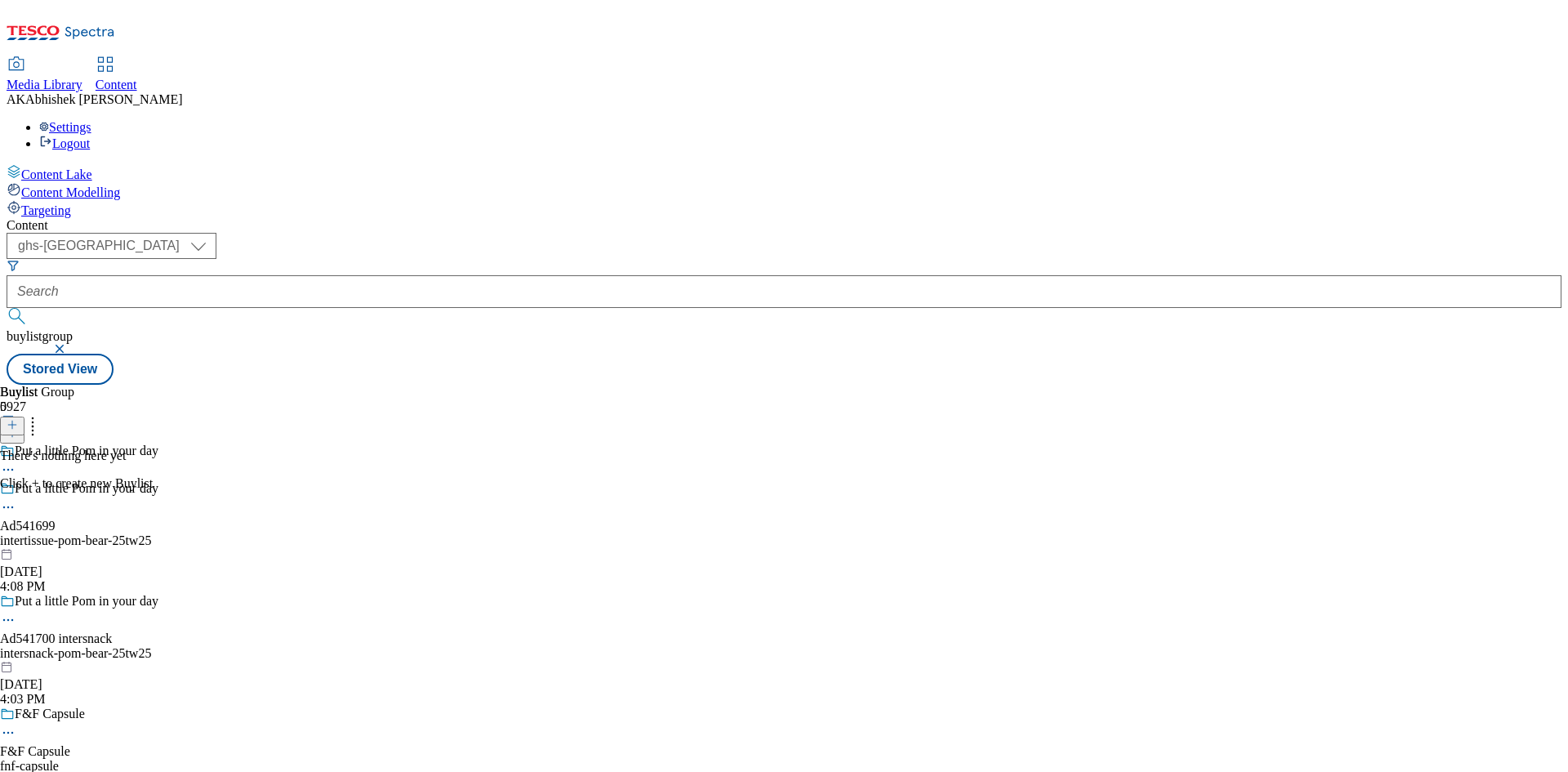
click at [17, 499] on icon at bounding box center [8, 507] width 17 height 17
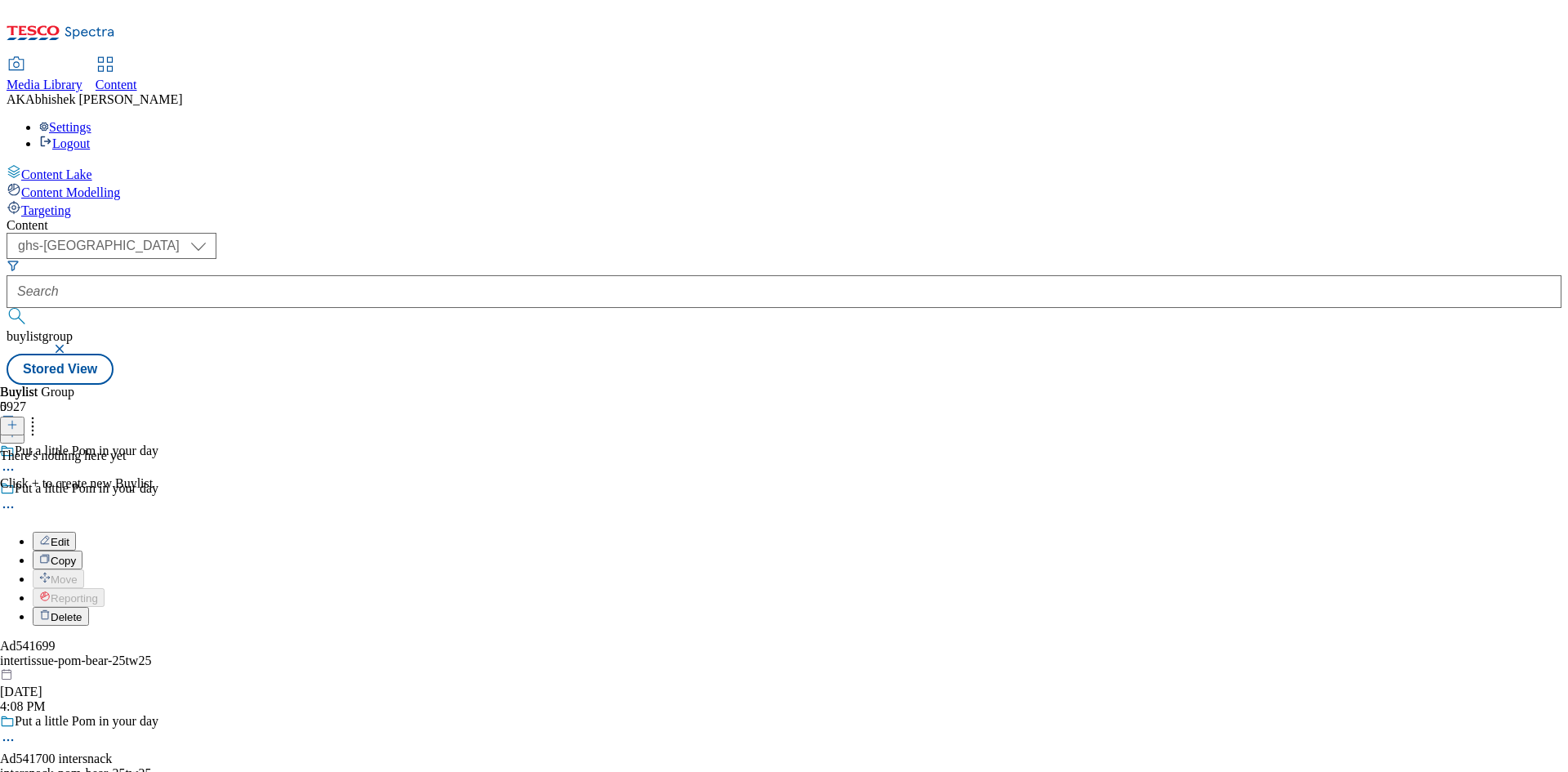
click at [70, 536] on span "Edit" at bounding box center [59, 542] width 19 height 12
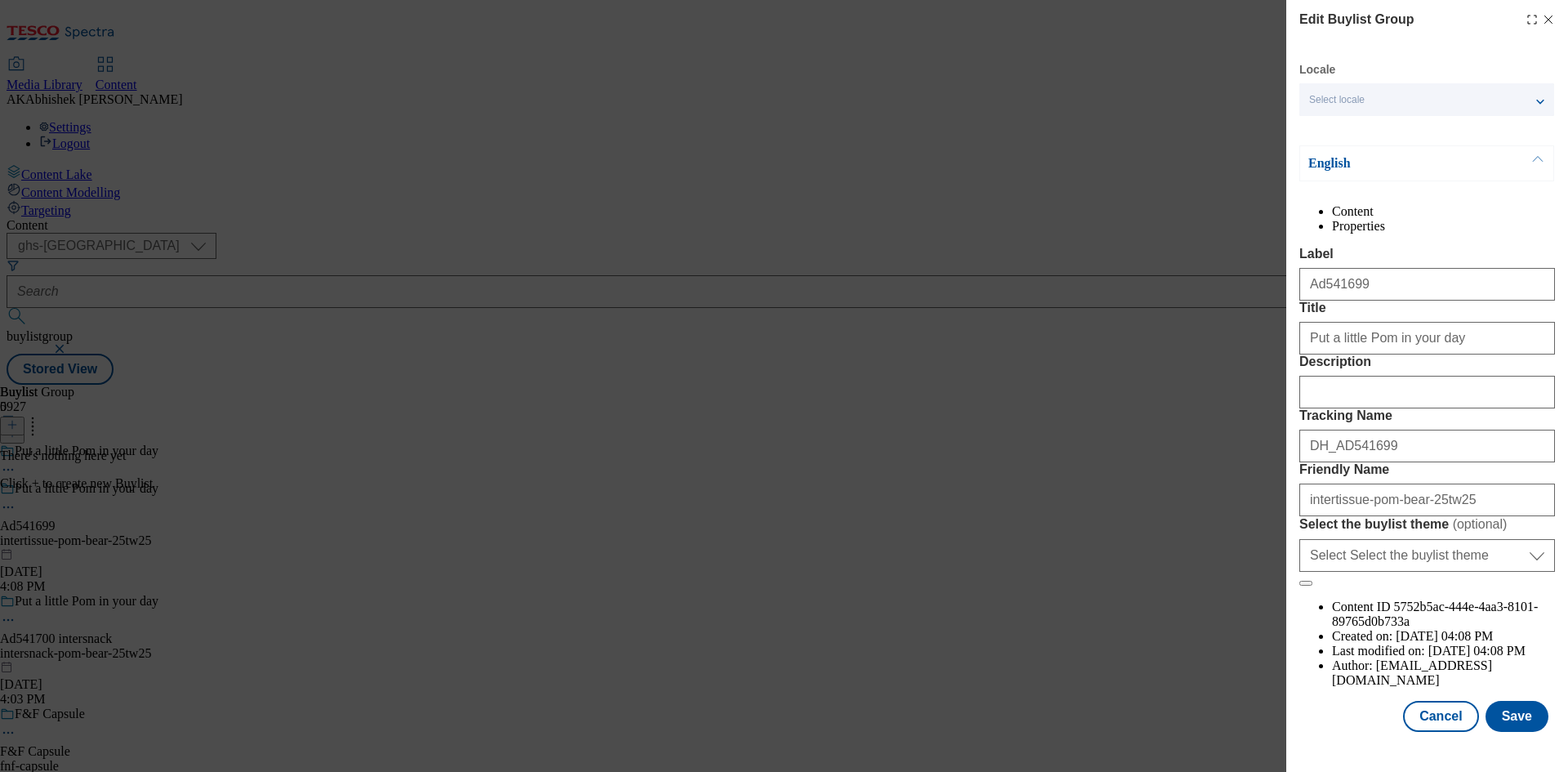
scroll to position [63, 0]
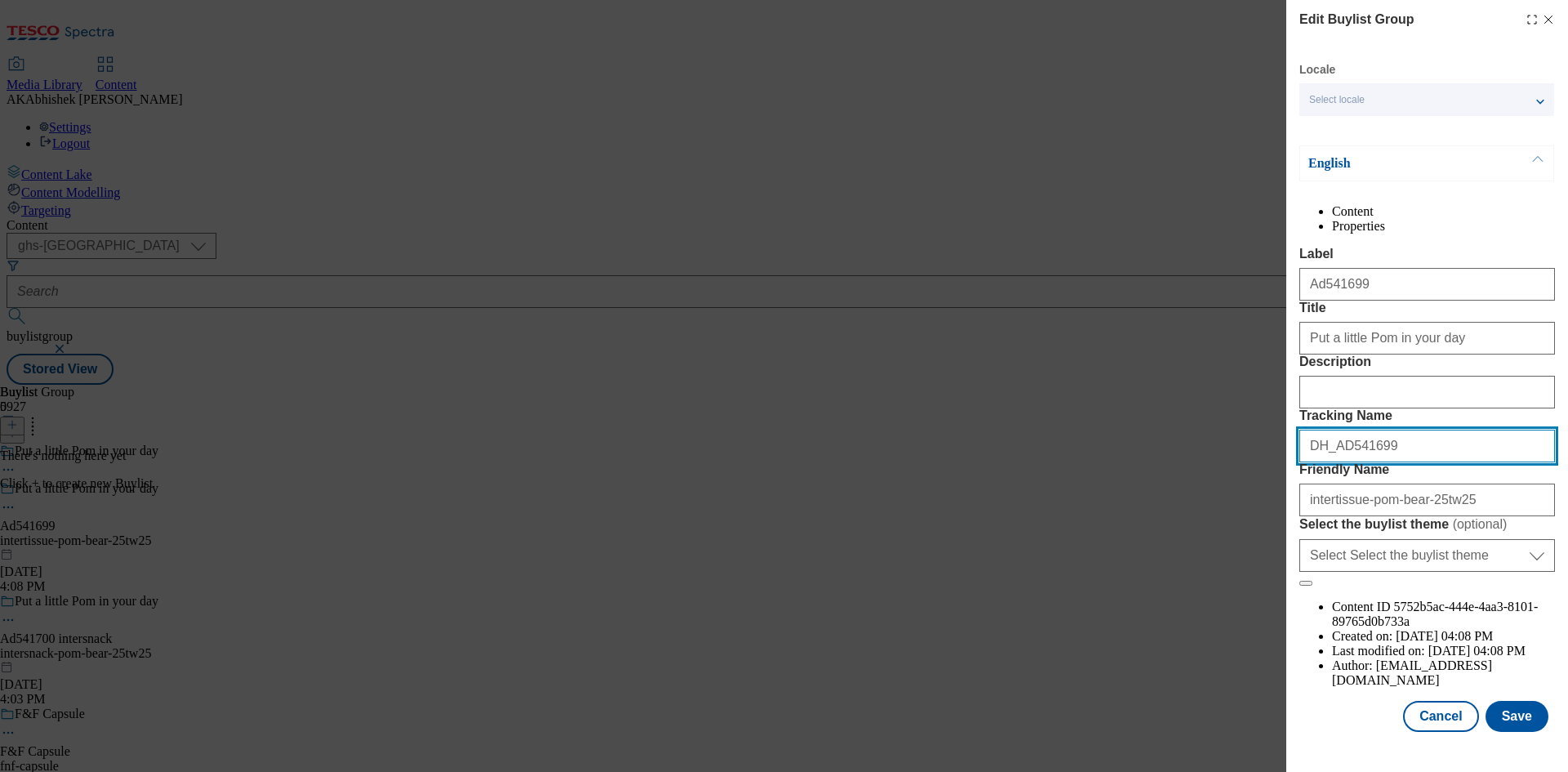
drag, startPoint x: 1309, startPoint y: 503, endPoint x: 1260, endPoint y: 501, distance: 49.0
click at [1262, 503] on div "Edit Buylist Group Locale Select locale English Welsh English Content Propertie…" at bounding box center [784, 386] width 1568 height 772
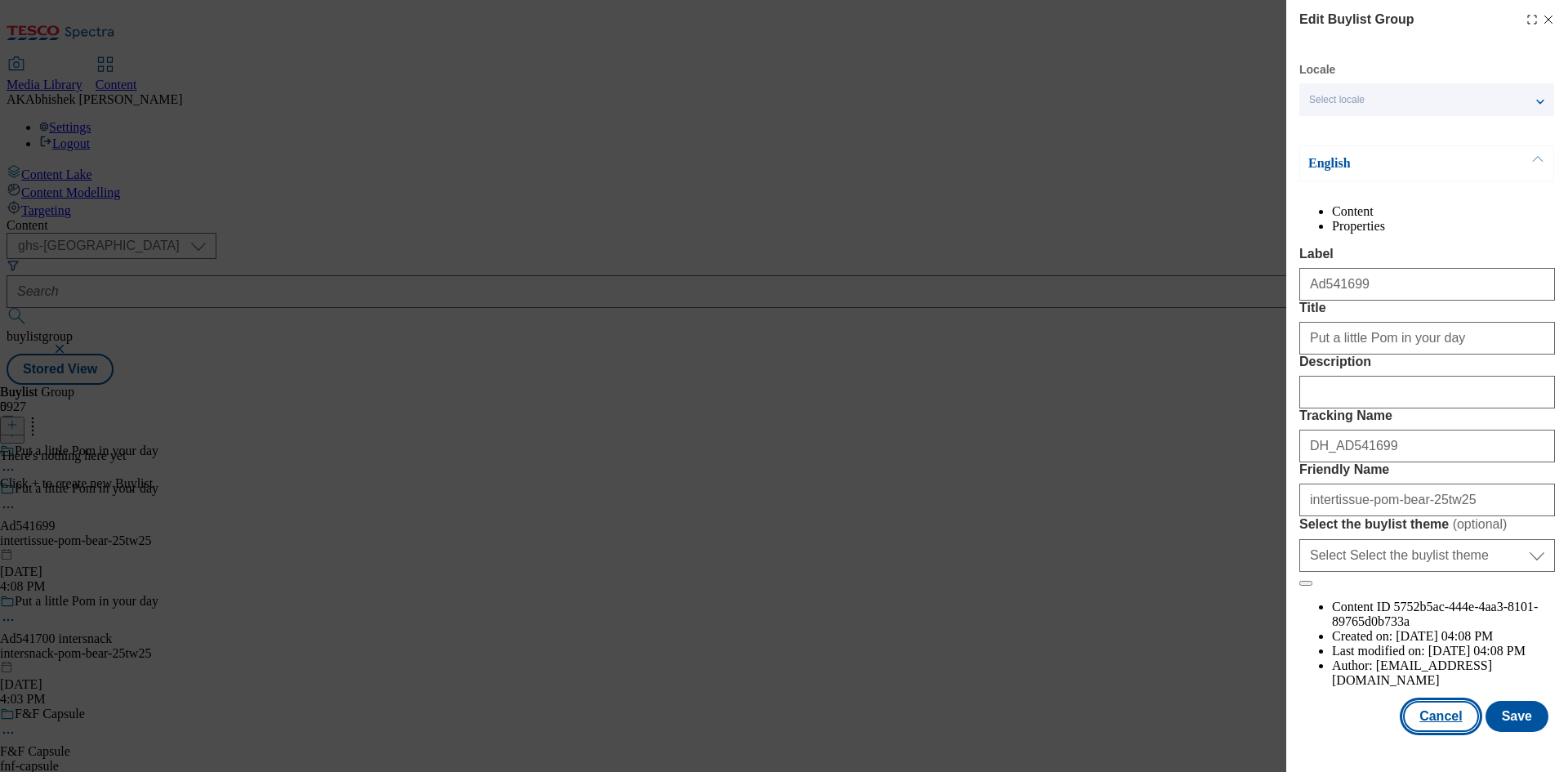
click at [1445, 729] on button "Cancel" at bounding box center [1440, 716] width 75 height 31
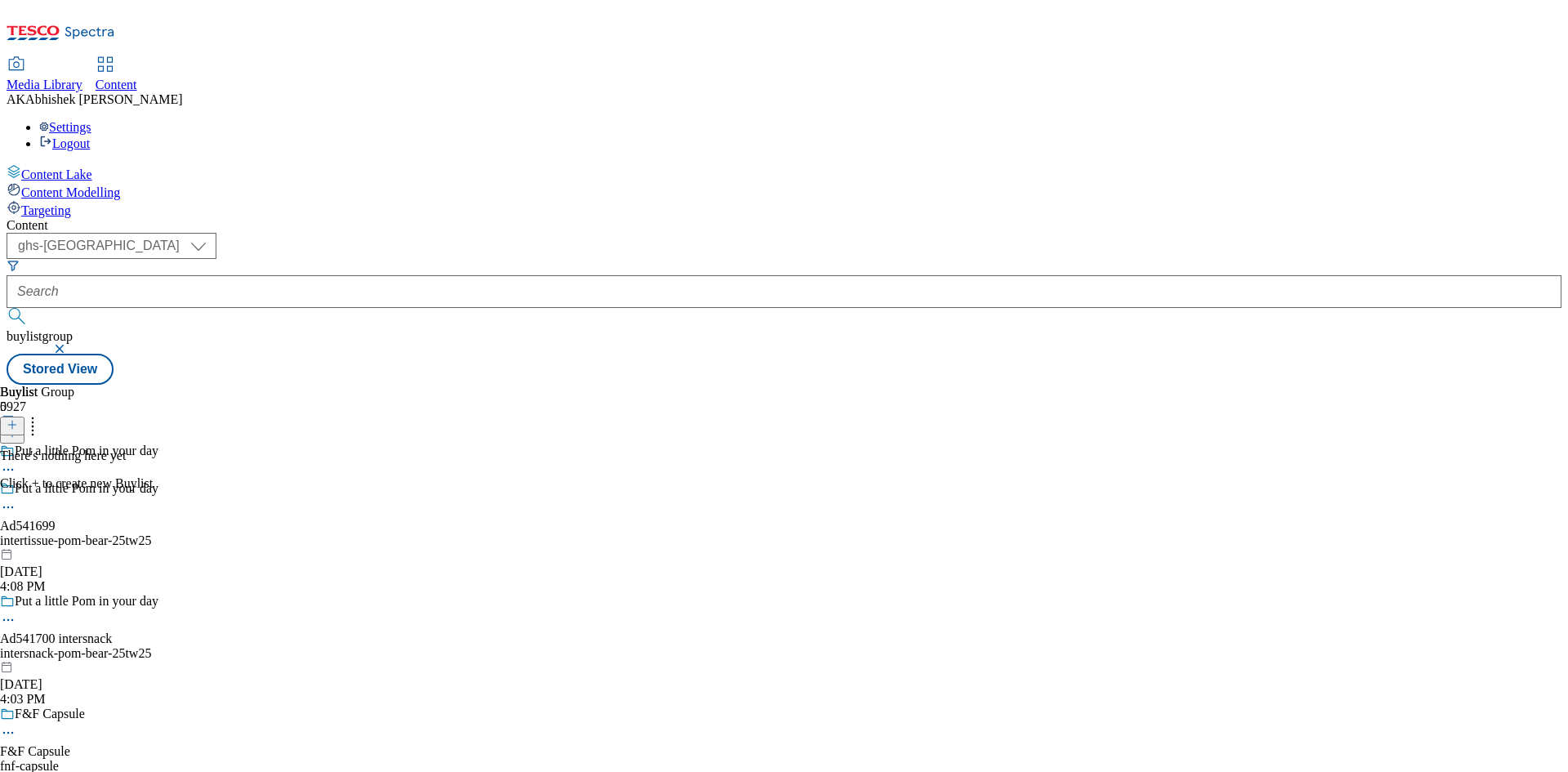
scroll to position [0, 0]
click at [18, 419] on icon at bounding box center [11, 424] width 11 height 11
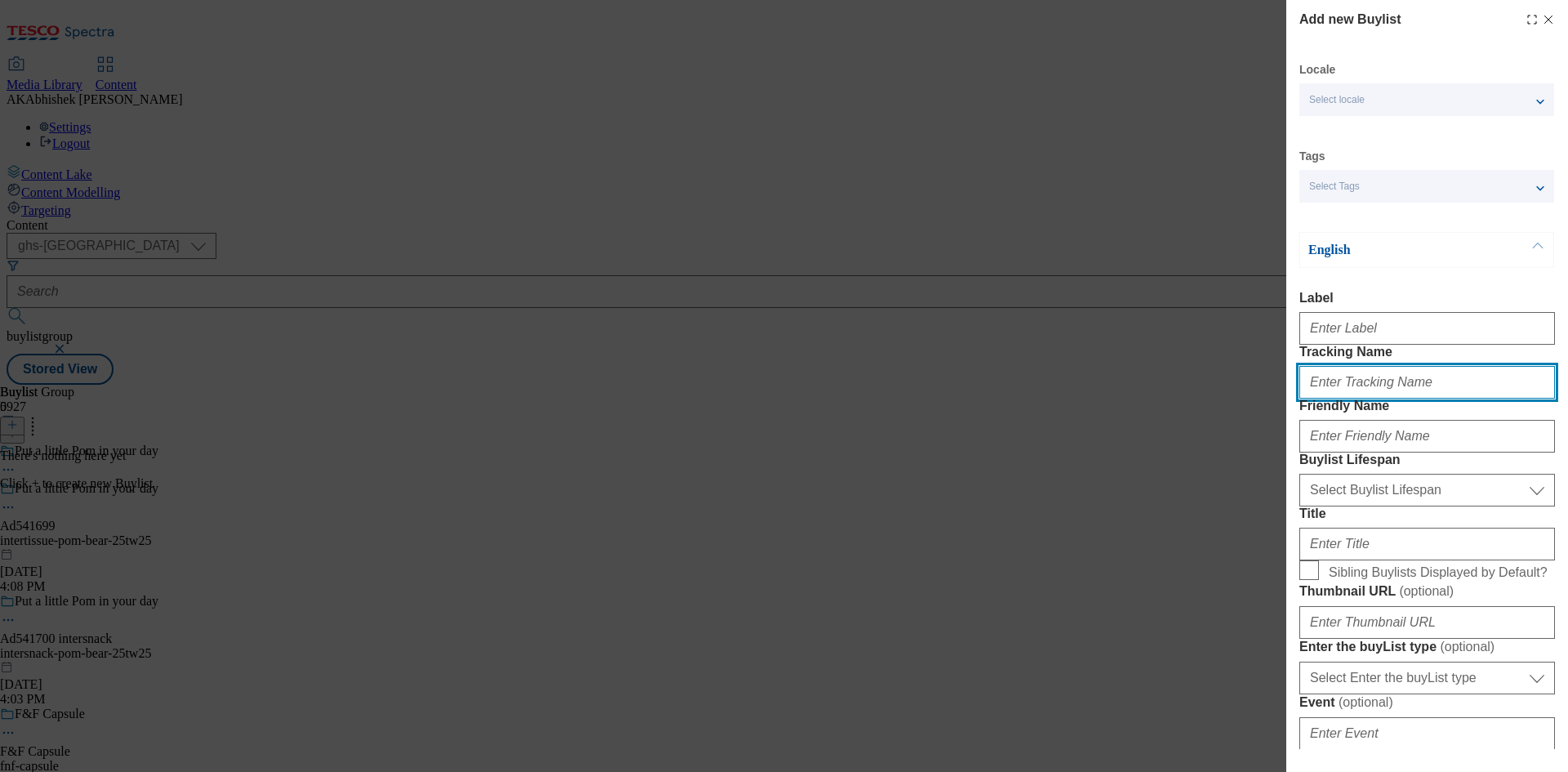
click at [1405, 398] on input "Tracking Name" at bounding box center [1427, 382] width 256 height 33
paste input "DH_AD541699"
click at [1333, 398] on input "DH_AD541699" at bounding box center [1427, 382] width 256 height 33
type input "DH_AD541699"
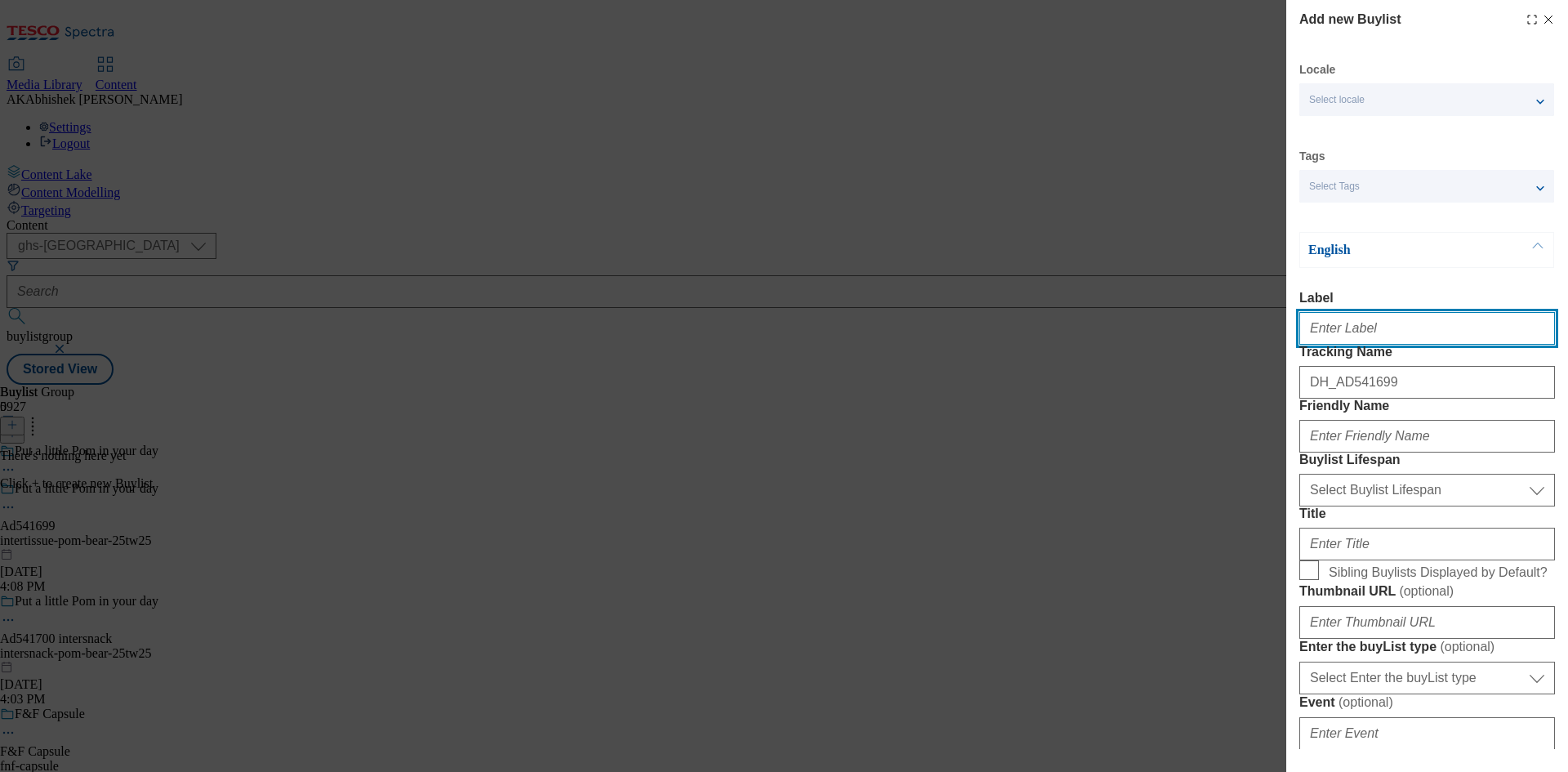
click at [1355, 325] on input "Label" at bounding box center [1427, 328] width 256 height 33
paste input "541699"
type input "Ad541699"
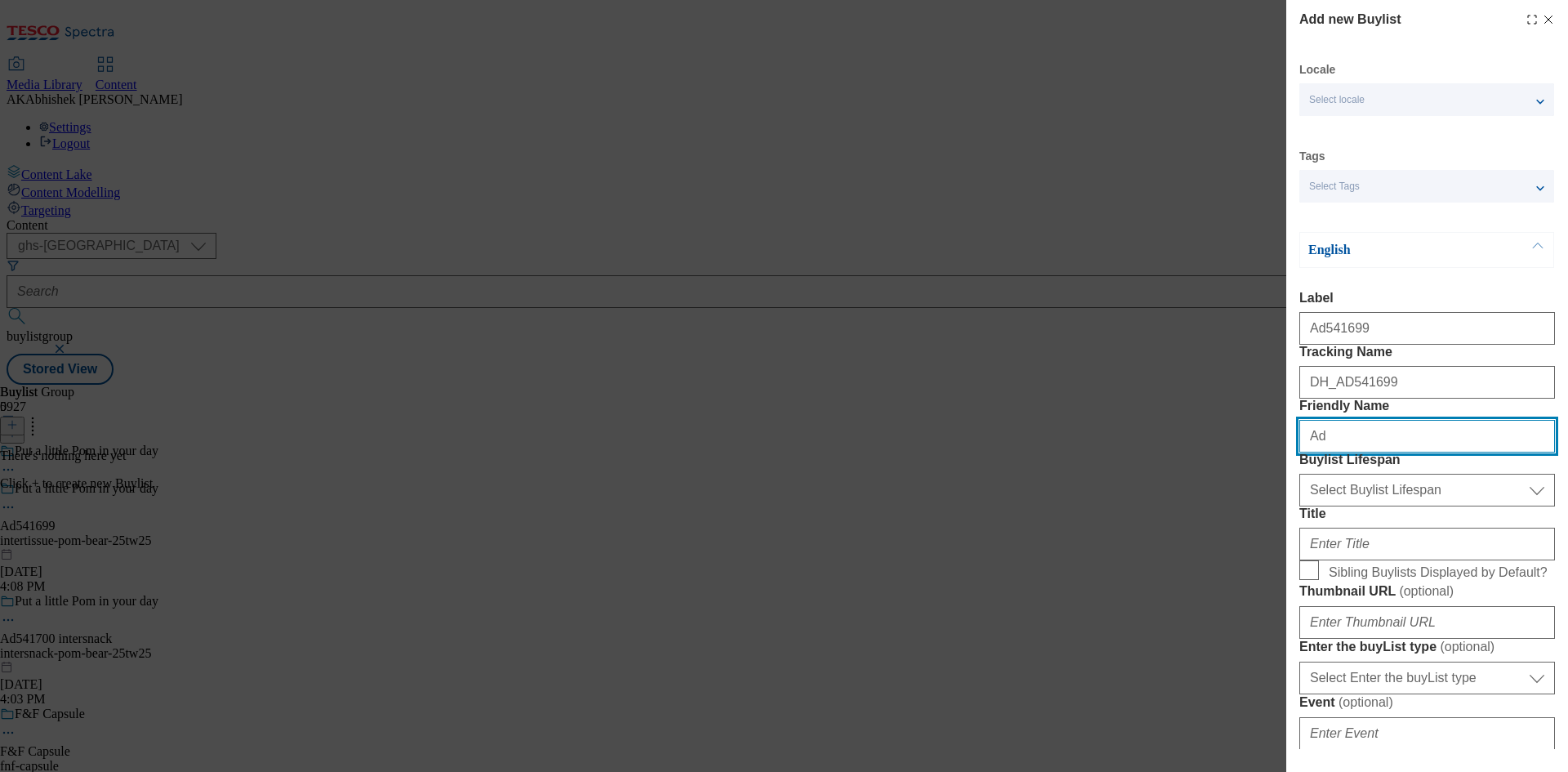
paste input "541699"
drag, startPoint x: 1014, startPoint y: 490, endPoint x: 1006, endPoint y: 490, distance: 8.0
click at [1011, 490] on div "Add new Buylist Locale Select locale English Welsh Tags Select Tags fnf marketp…" at bounding box center [784, 386] width 1568 height 772
paste input "intertissue"
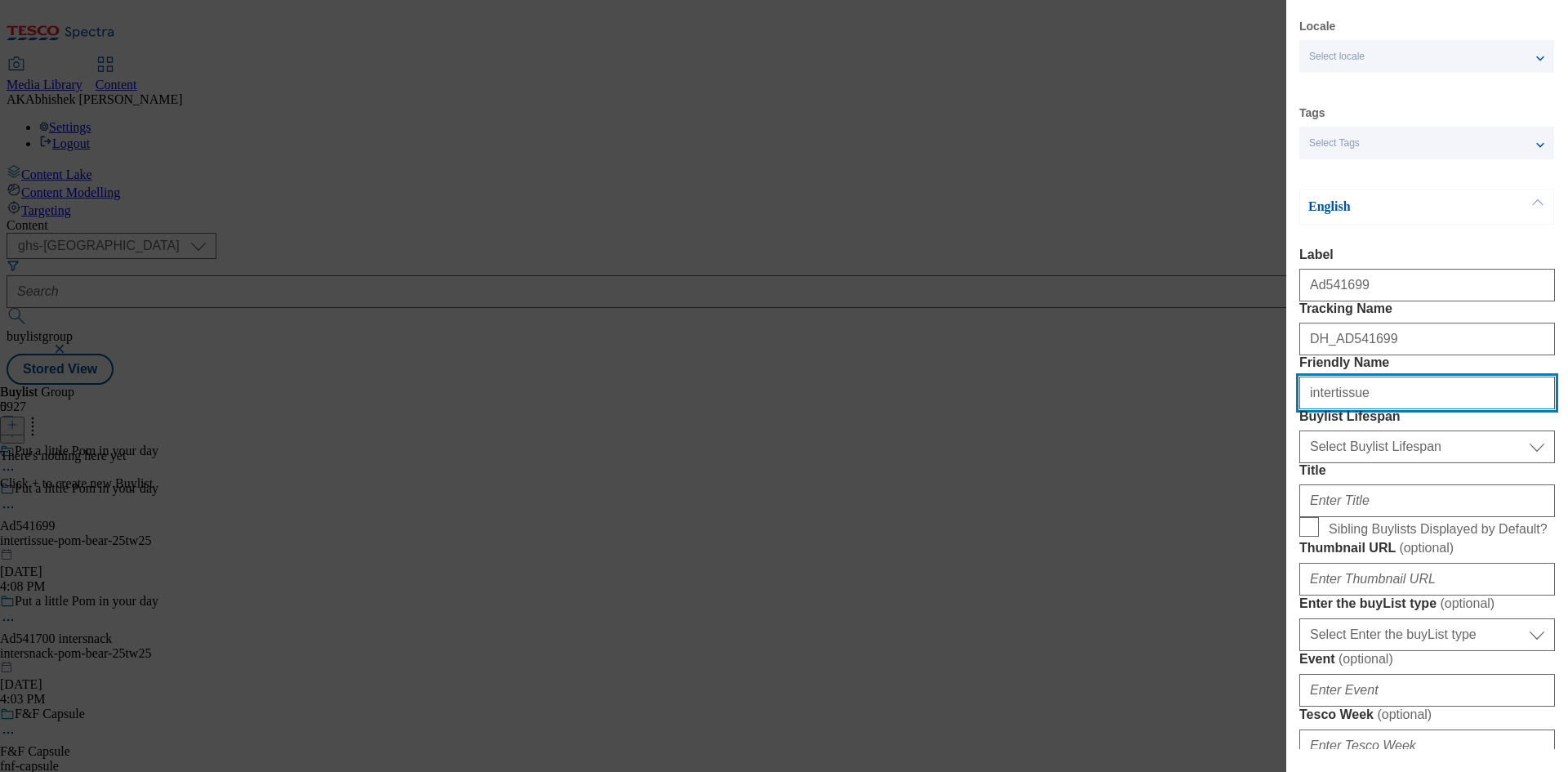
scroll to position [82, 0]
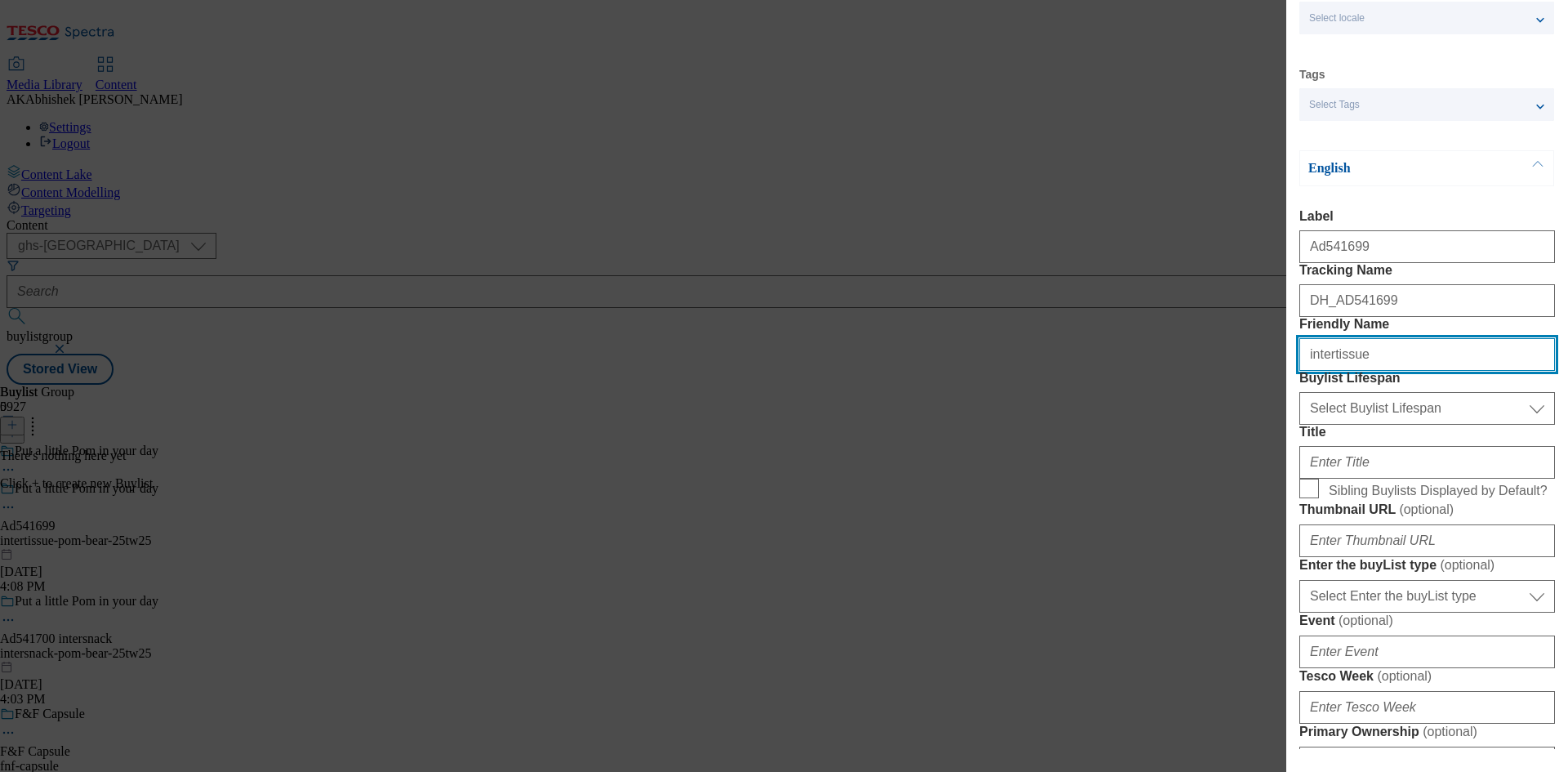
type input "intertissue"
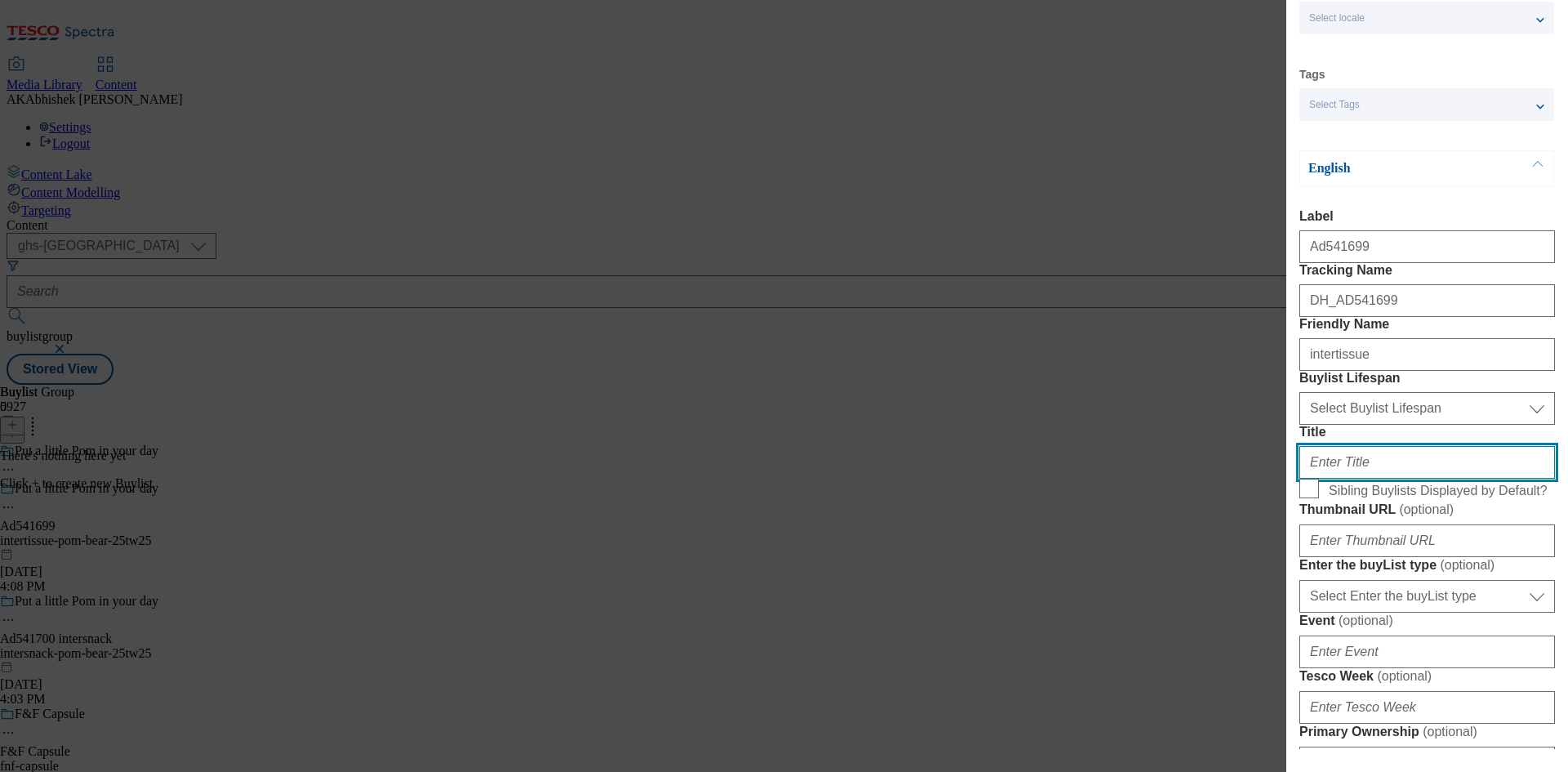
click at [1326, 479] on input "Title" at bounding box center [1427, 462] width 256 height 33
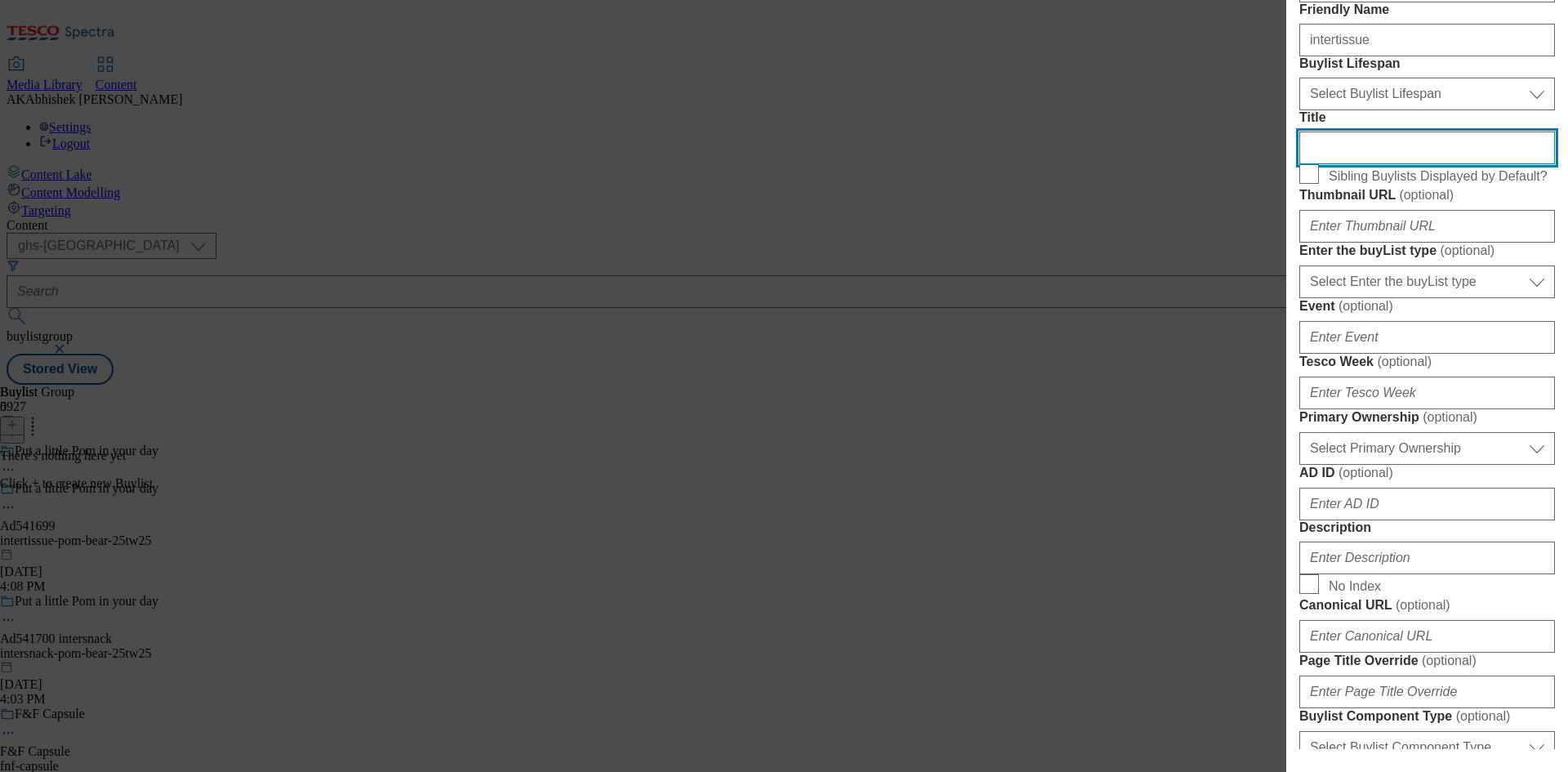
scroll to position [408, 0]
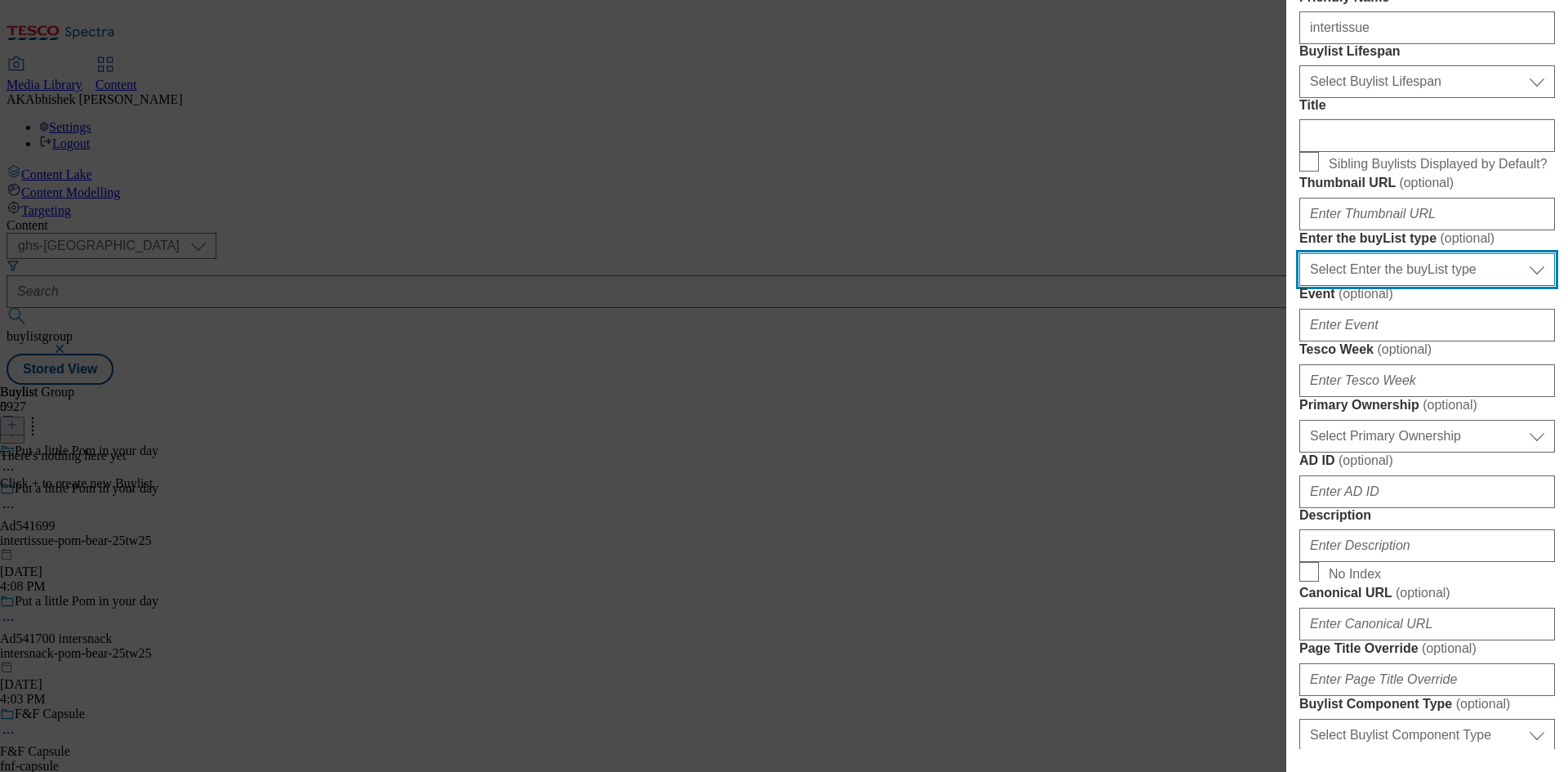
click at [1380, 286] on select "Select Enter the buyList type event supplier funded long term >4 weeks supplier…" at bounding box center [1427, 269] width 256 height 33
select select "supplier funded short term 1-3 weeks"
click at [1299, 286] on select "Select Enter the buyList type event supplier funded long term >4 weeks supplier…" at bounding box center [1427, 269] width 256 height 33
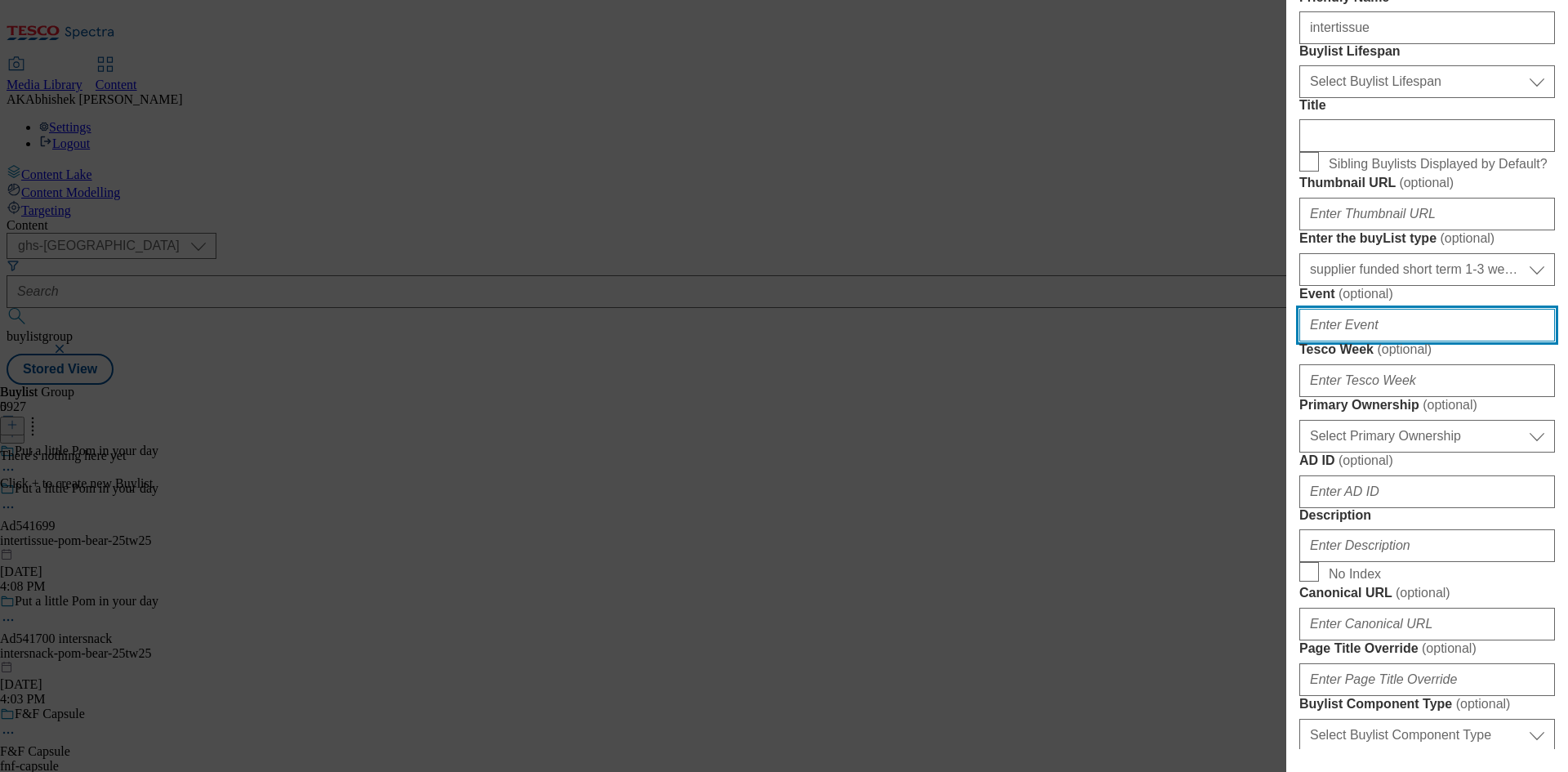
click at [1386, 341] on input "Event ( optional )" at bounding box center [1427, 324] width 256 height 33
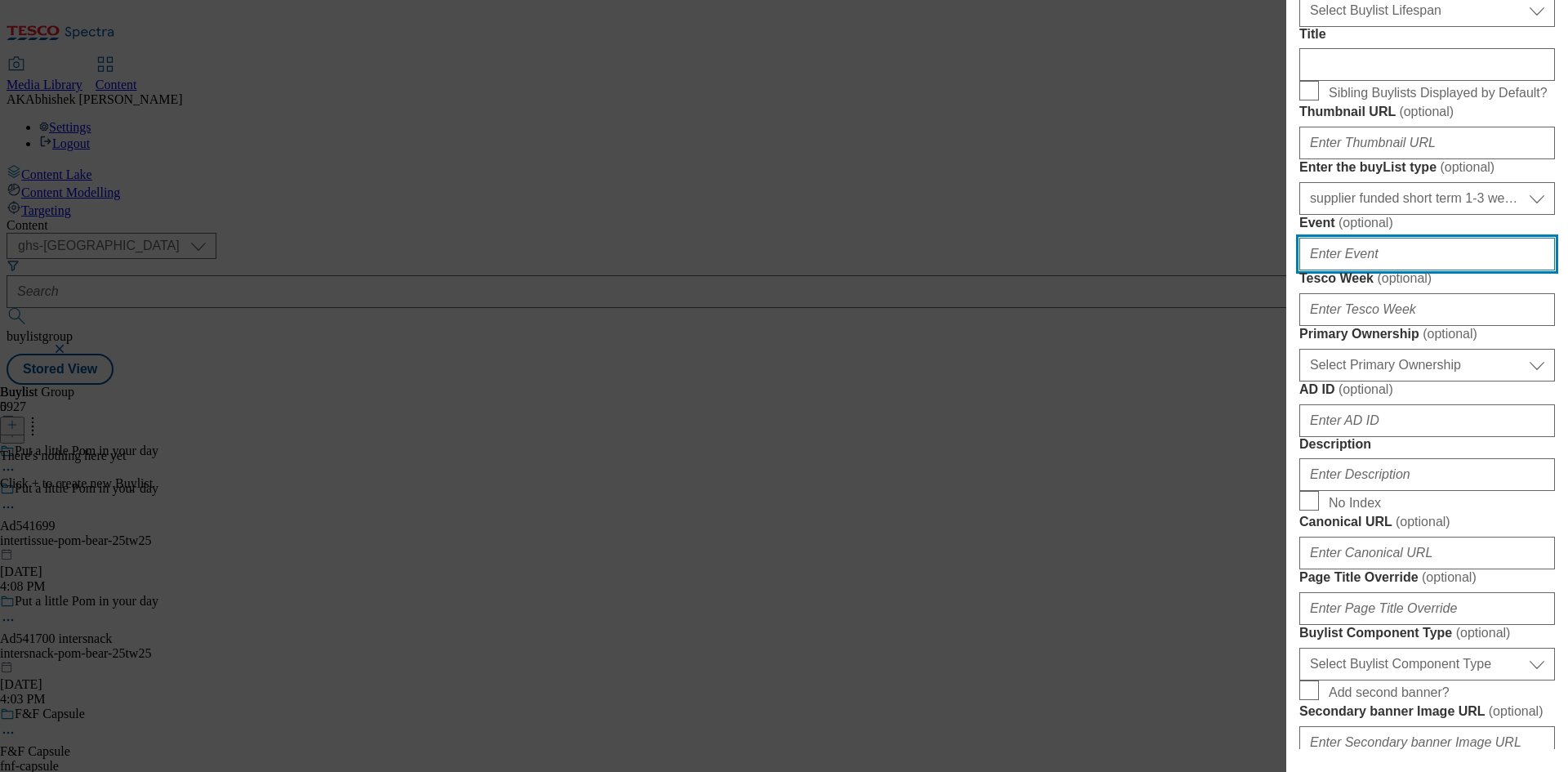
scroll to position [572, 0]
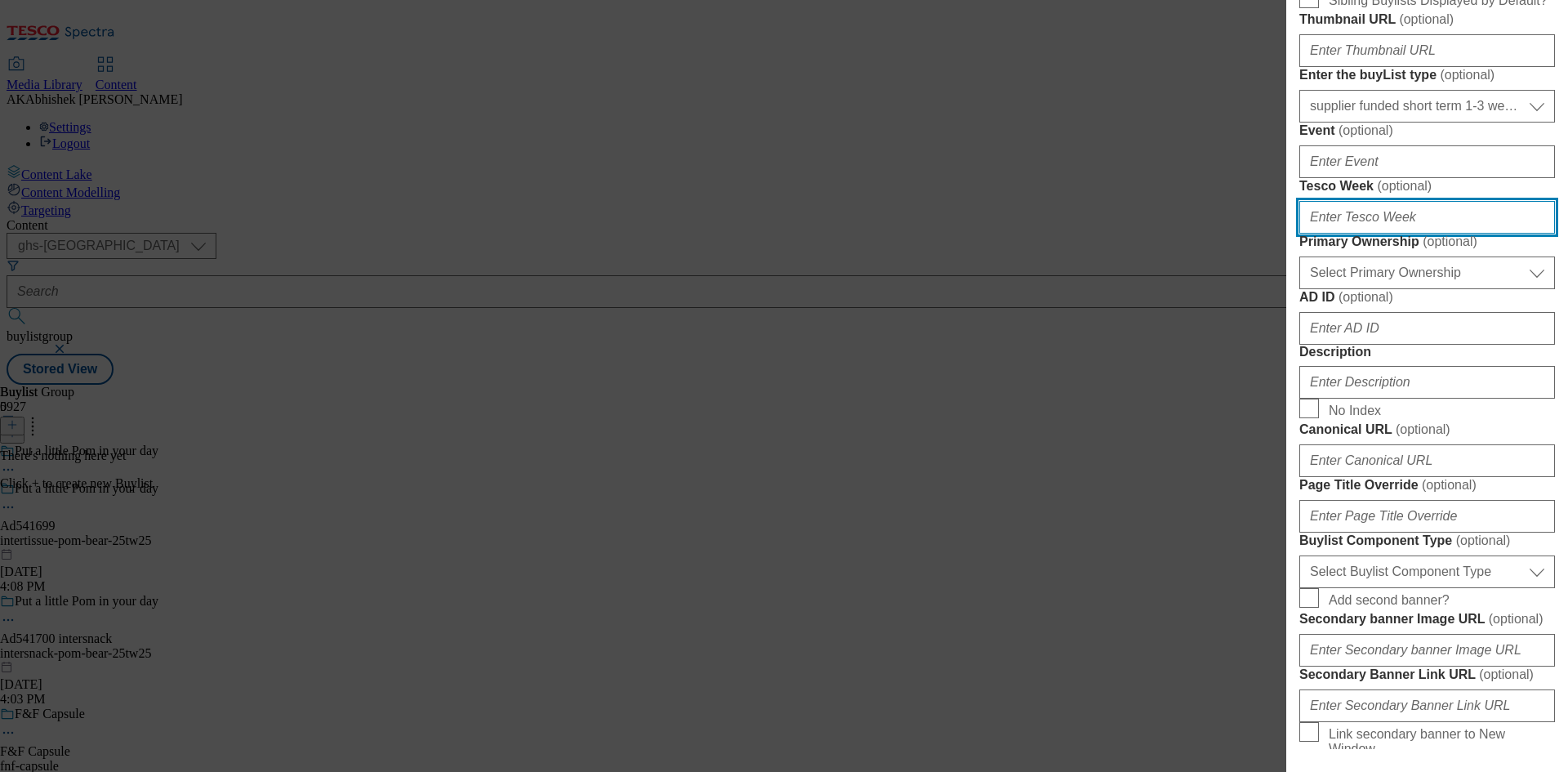
click at [1384, 234] on input "Tesco Week ( optional )" at bounding box center [1427, 217] width 256 height 33
paste input "541699"
type input "25"
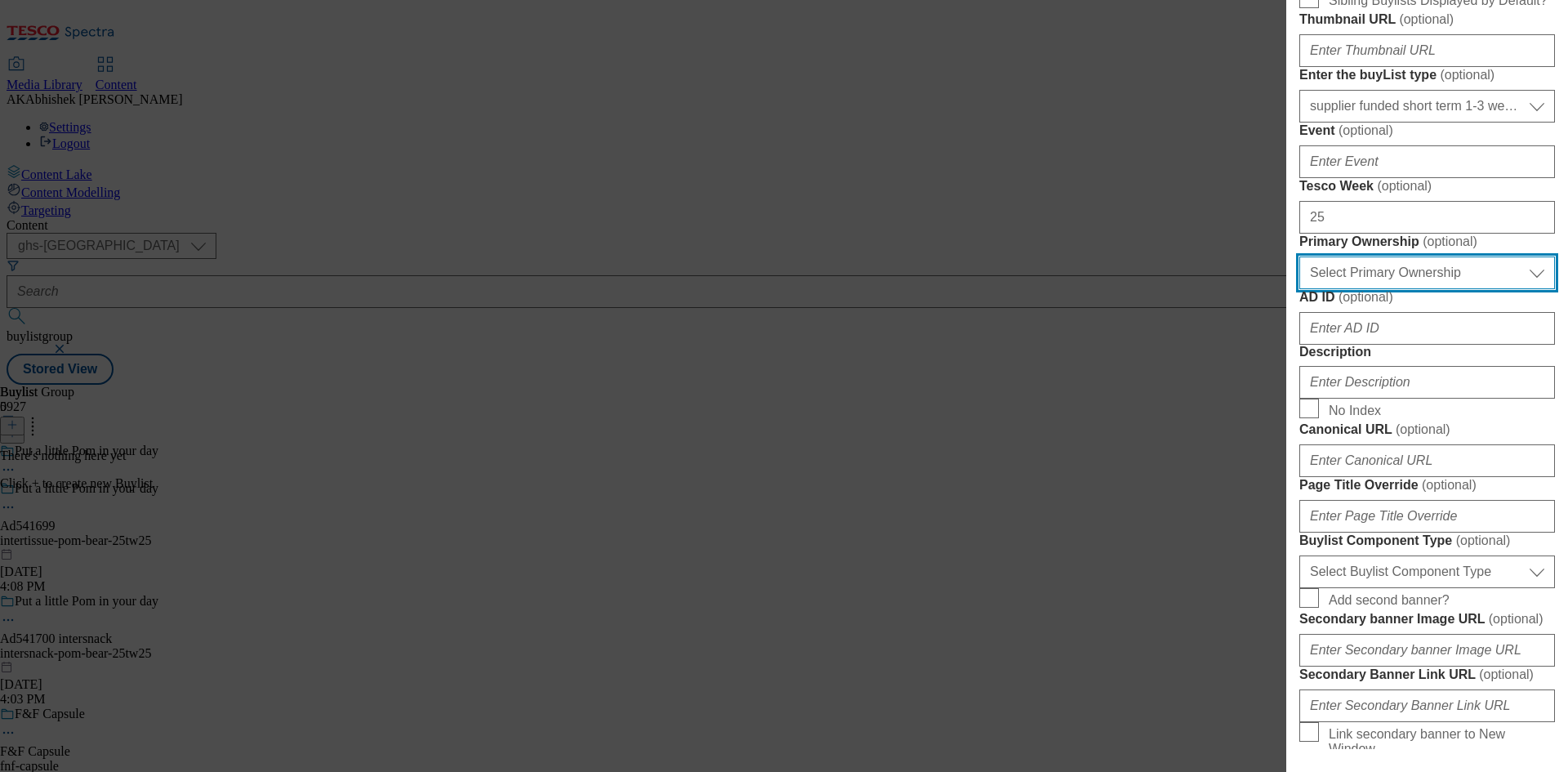
click at [1365, 289] on select "Select Primary Ownership [PERSON_NAME]" at bounding box center [1427, 272] width 256 height 33
select select "dunnhumby"
click at [1299, 289] on select "Select Primary Ownership [PERSON_NAME]" at bounding box center [1427, 272] width 256 height 33
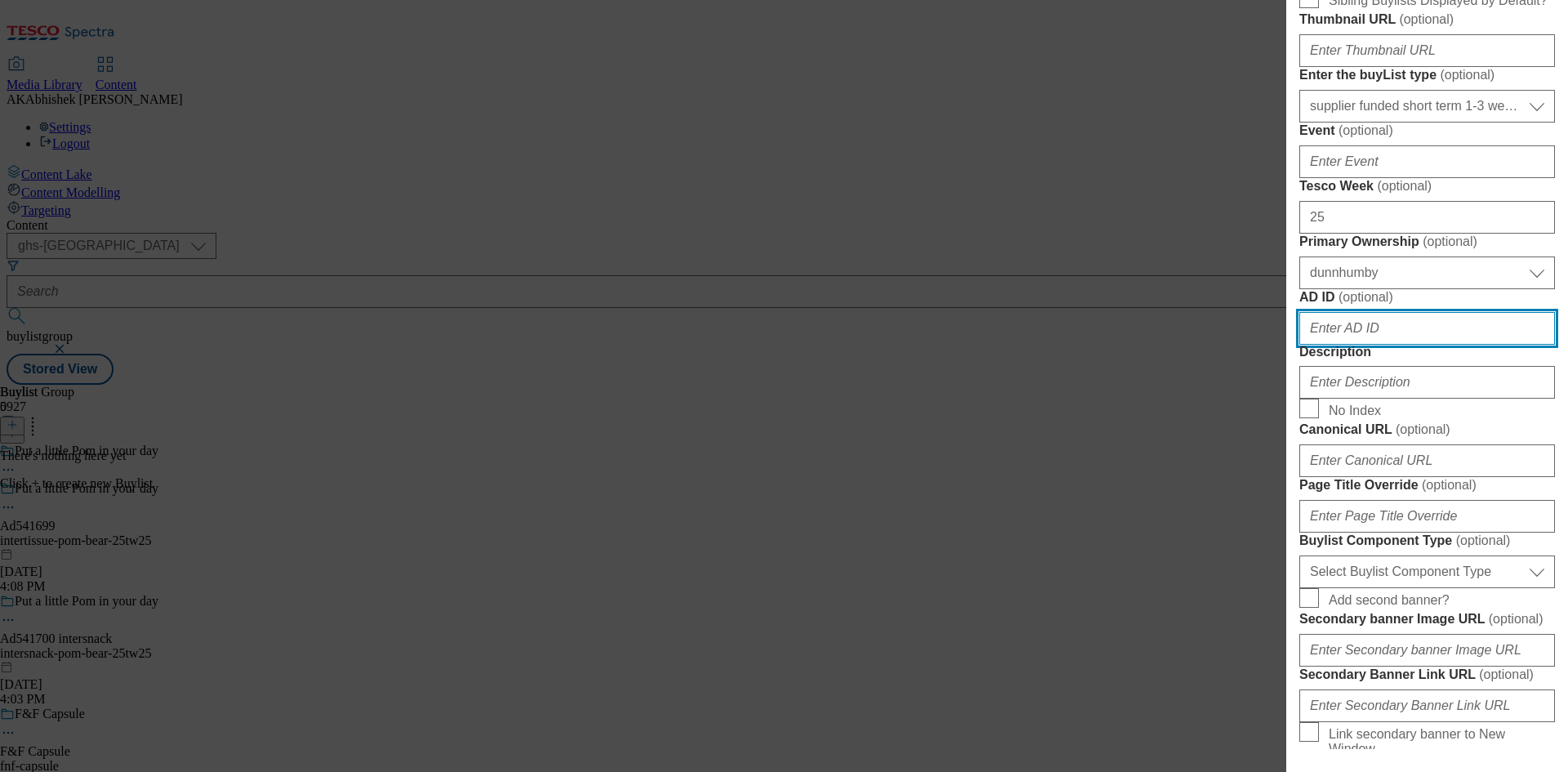
click at [1408, 345] on input "AD ID ( optional )" at bounding box center [1427, 328] width 256 height 33
paste input "541699"
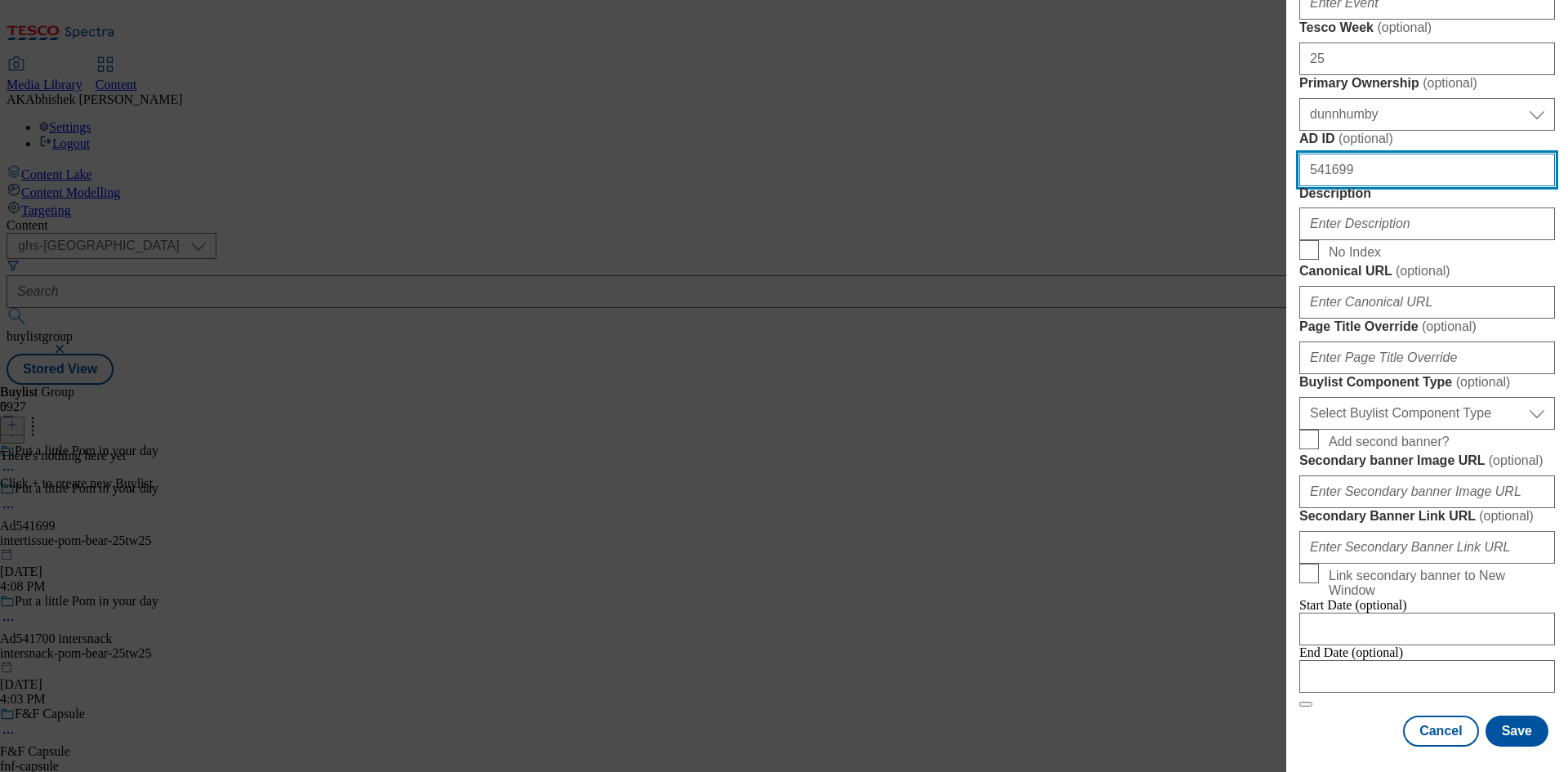
scroll to position [898, 0]
type input "541699"
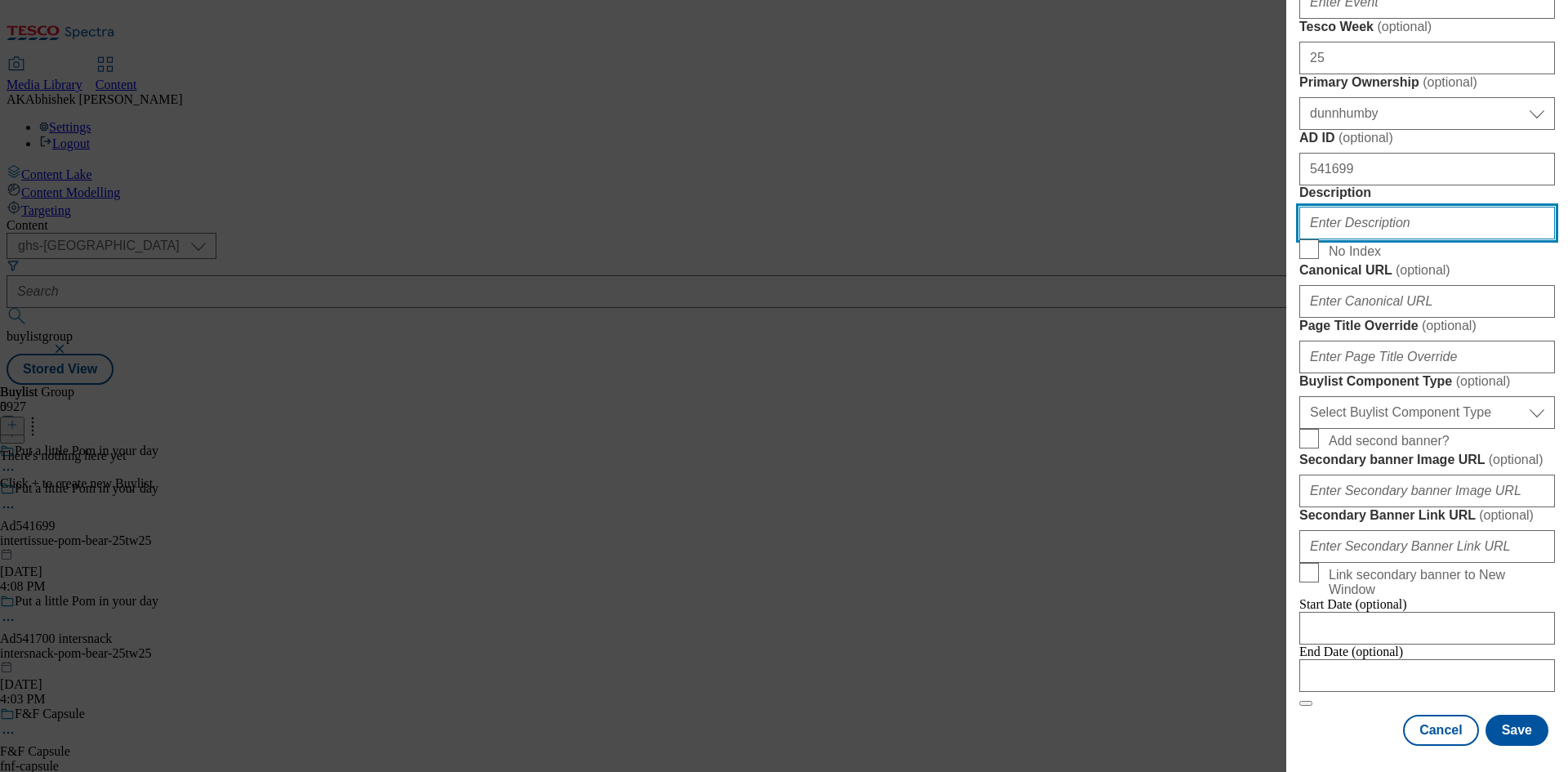
click at [1393, 239] on input "Description" at bounding box center [1427, 222] width 256 height 33
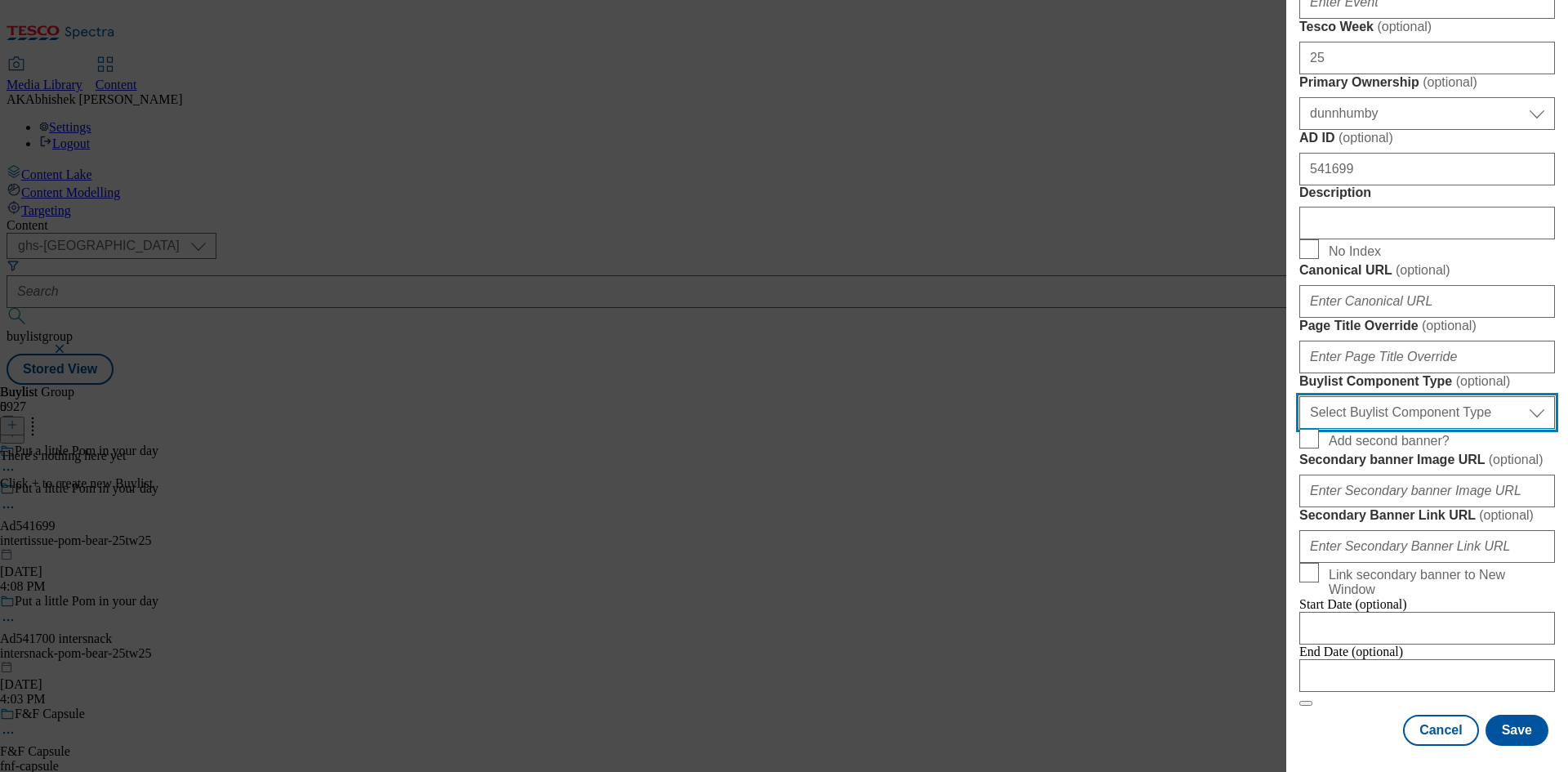
click at [1419, 428] on select "Select Buylist Component Type Banner Competition Header Meal" at bounding box center [1427, 412] width 256 height 33
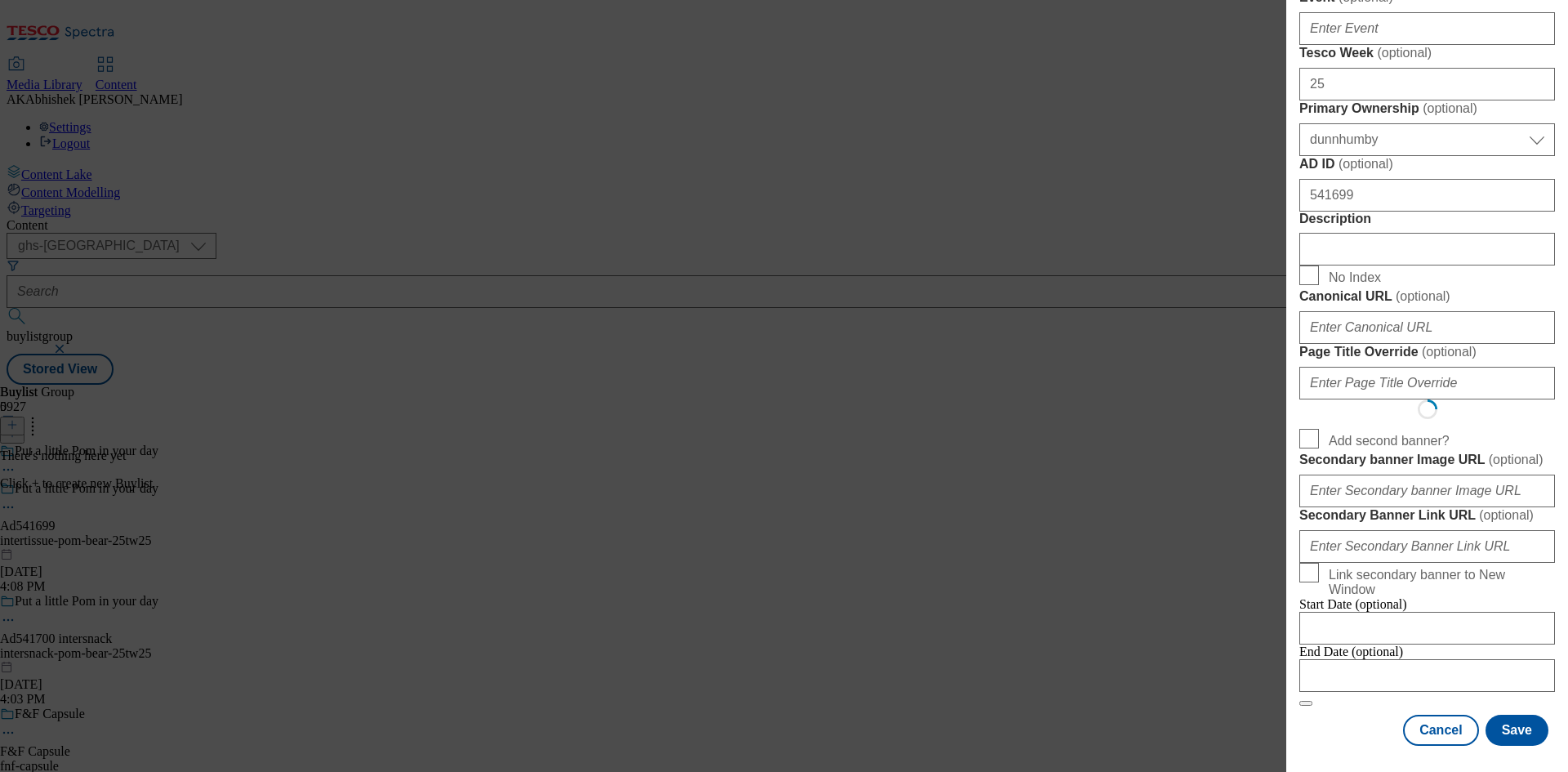
select select "Banner"
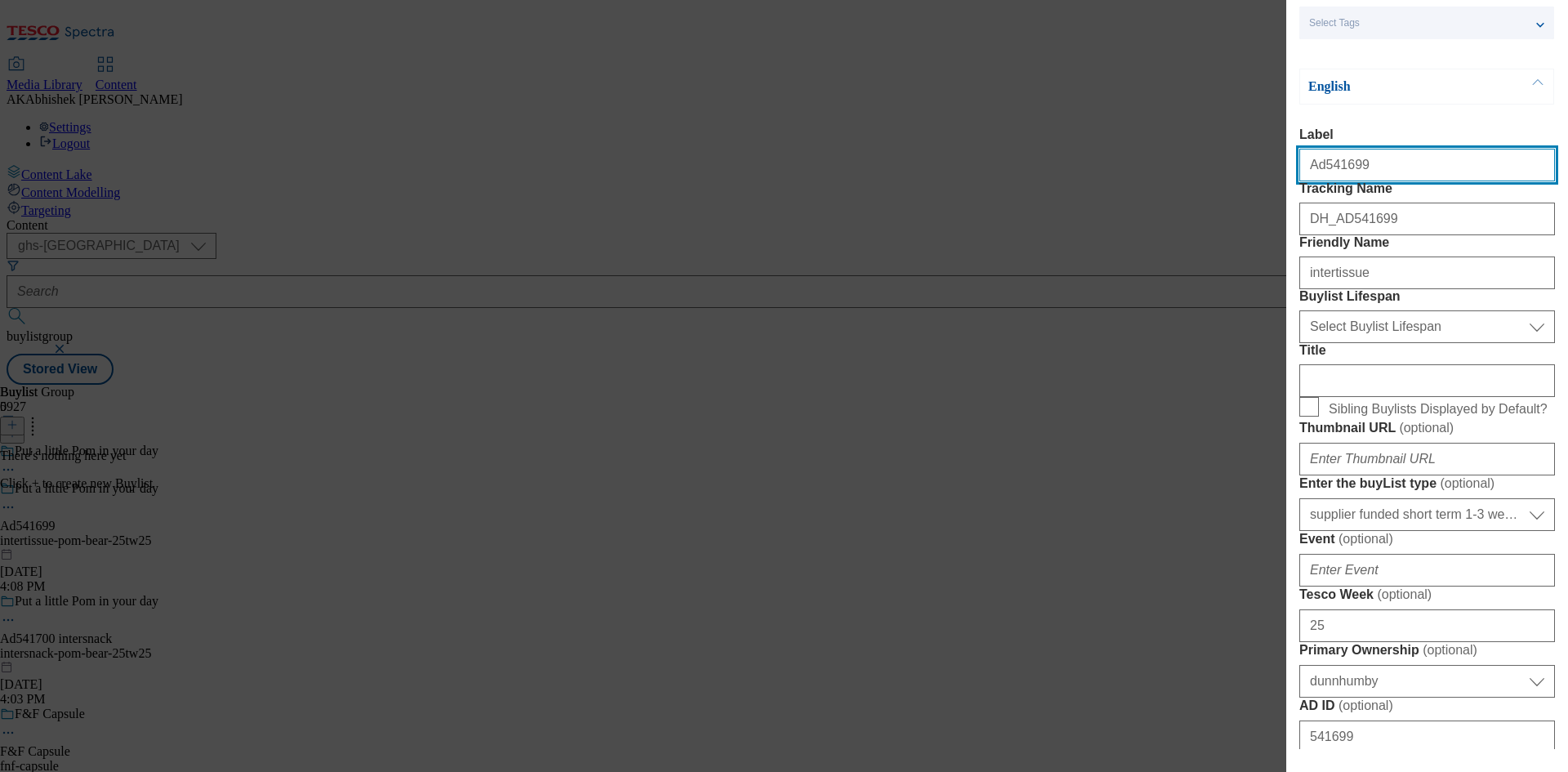
scroll to position [245, 0]
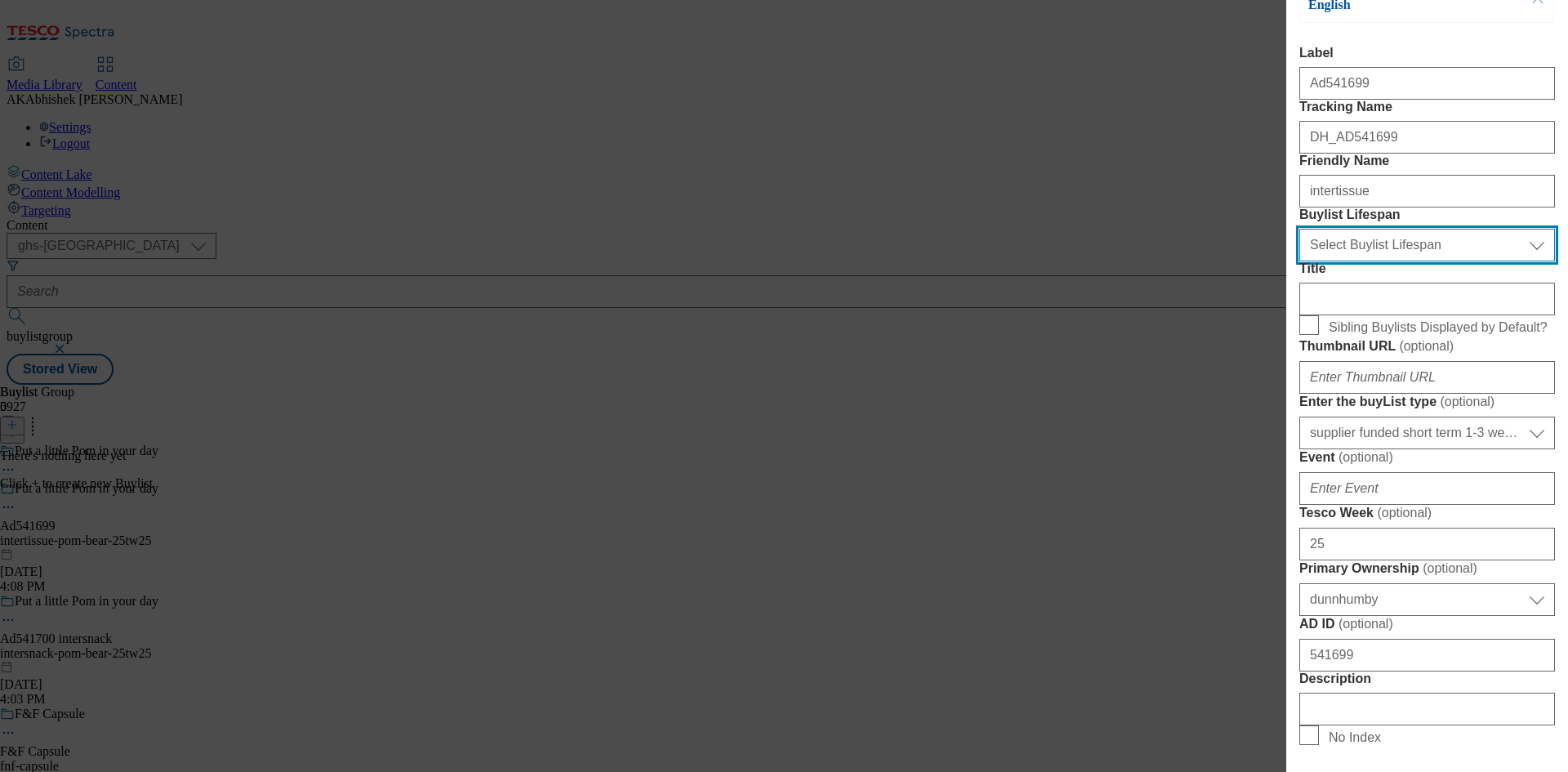
click at [1392, 261] on select "Select Buylist Lifespan evergreen seasonal tactical" at bounding box center [1427, 244] width 256 height 33
select select "tactical"
click at [1299, 261] on select "Select Buylist Lifespan evergreen seasonal tactical" at bounding box center [1427, 244] width 256 height 33
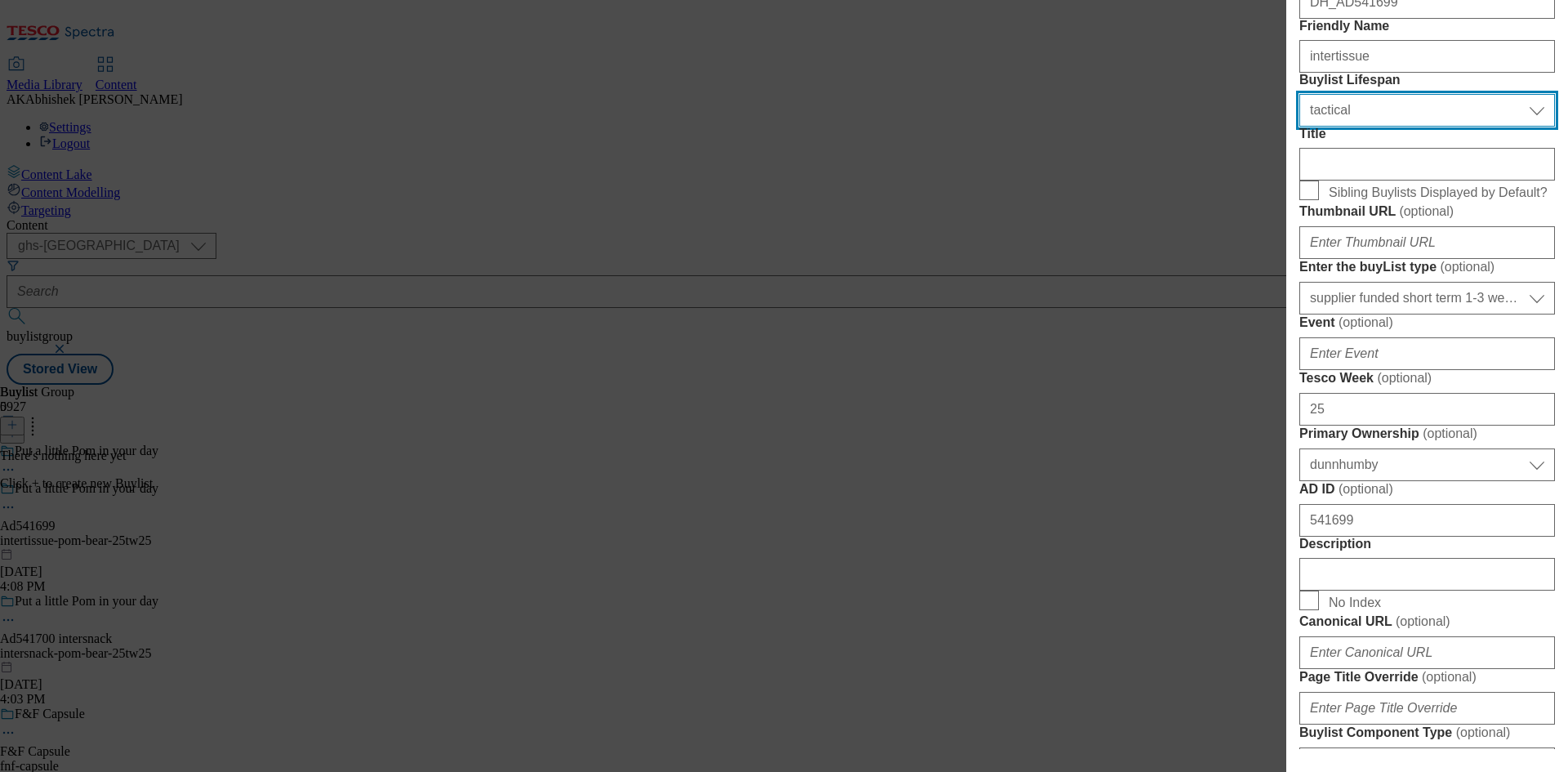
scroll to position [408, 0]
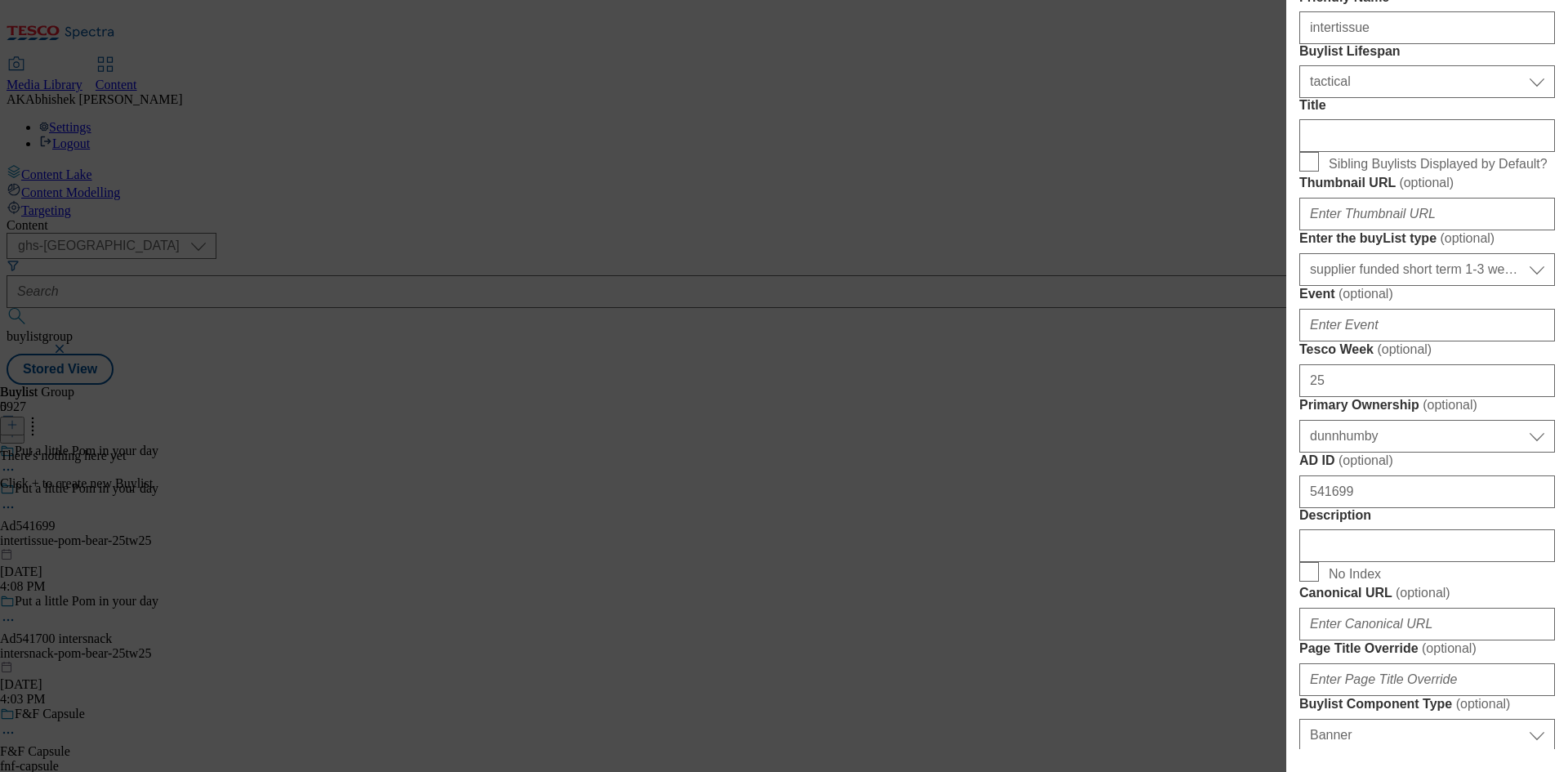
click at [1348, 152] on div "Modal" at bounding box center [1427, 132] width 256 height 39
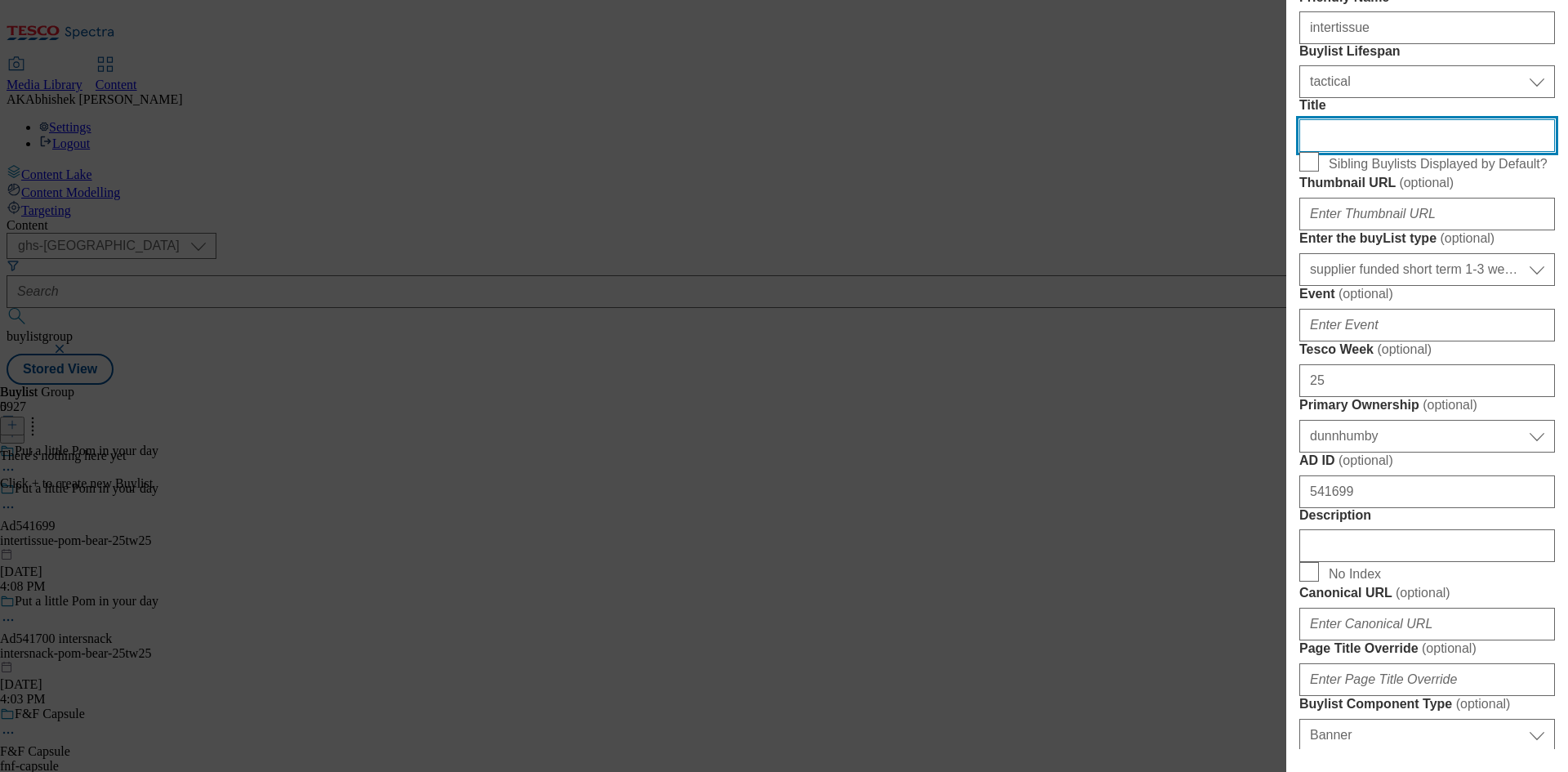
click at [1364, 152] on input "Title" at bounding box center [1427, 135] width 256 height 33
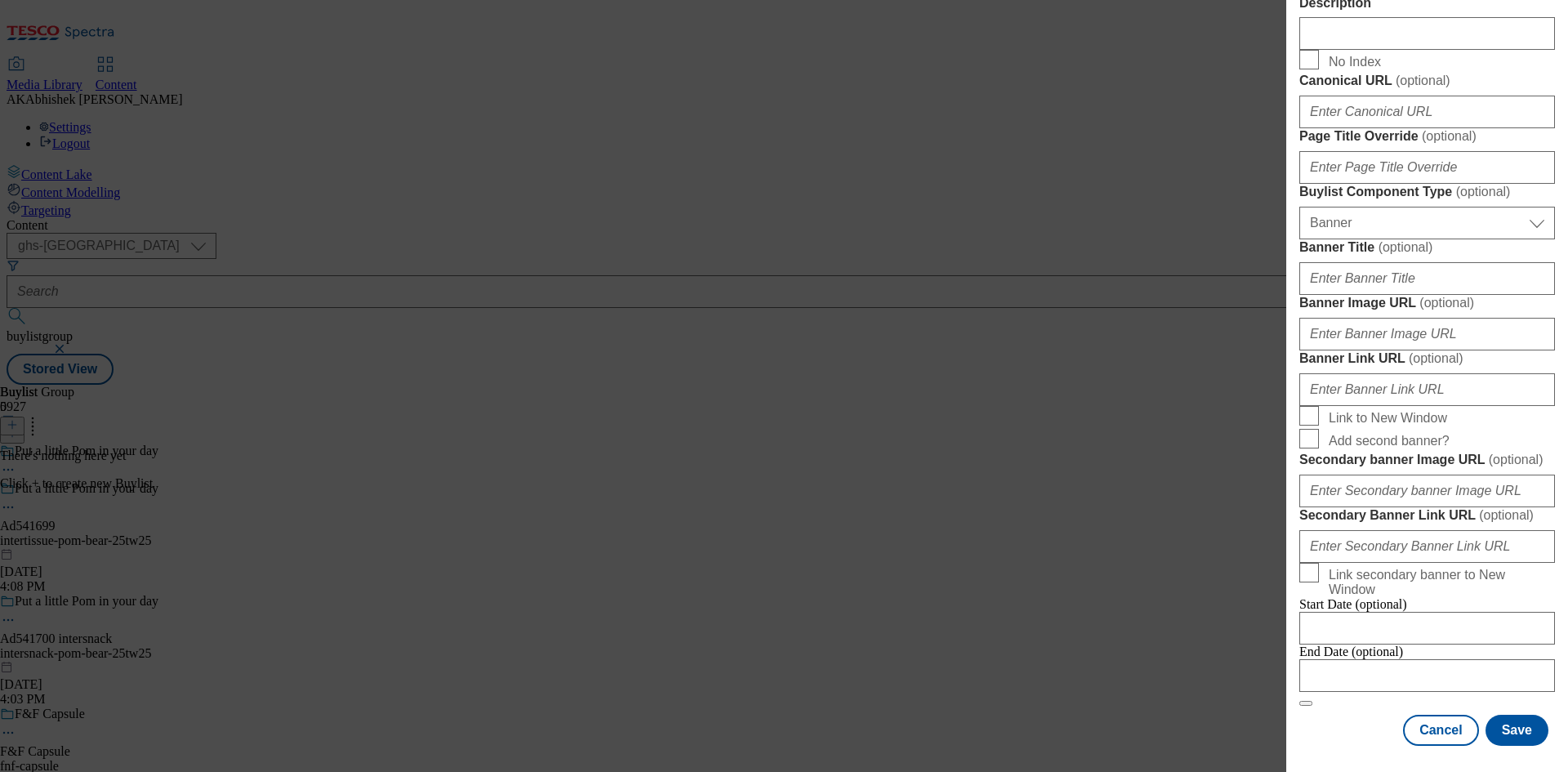
scroll to position [1618, 0]
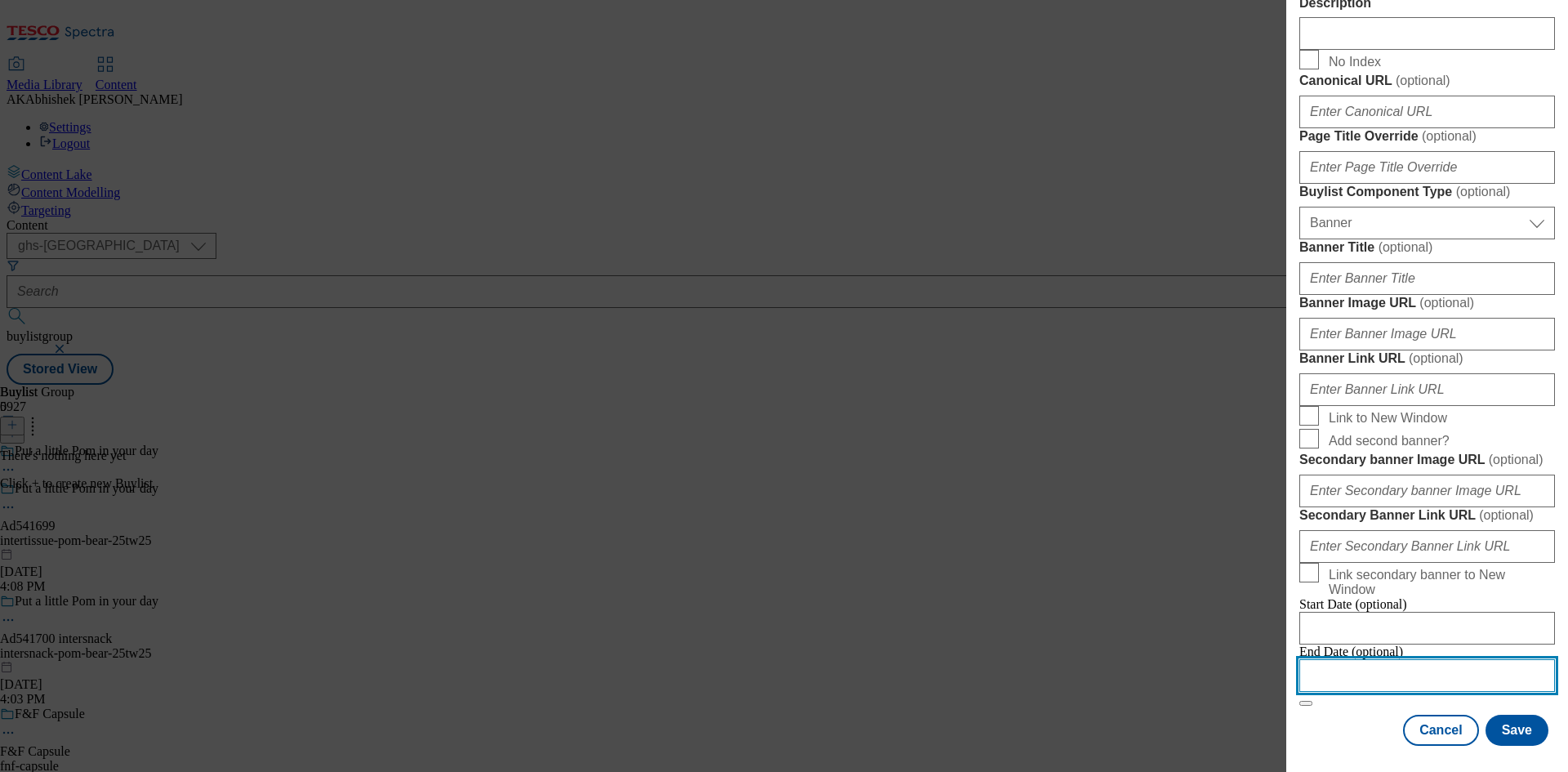
click at [1466, 667] on input "Modal" at bounding box center [1427, 675] width 256 height 33
select select "2025"
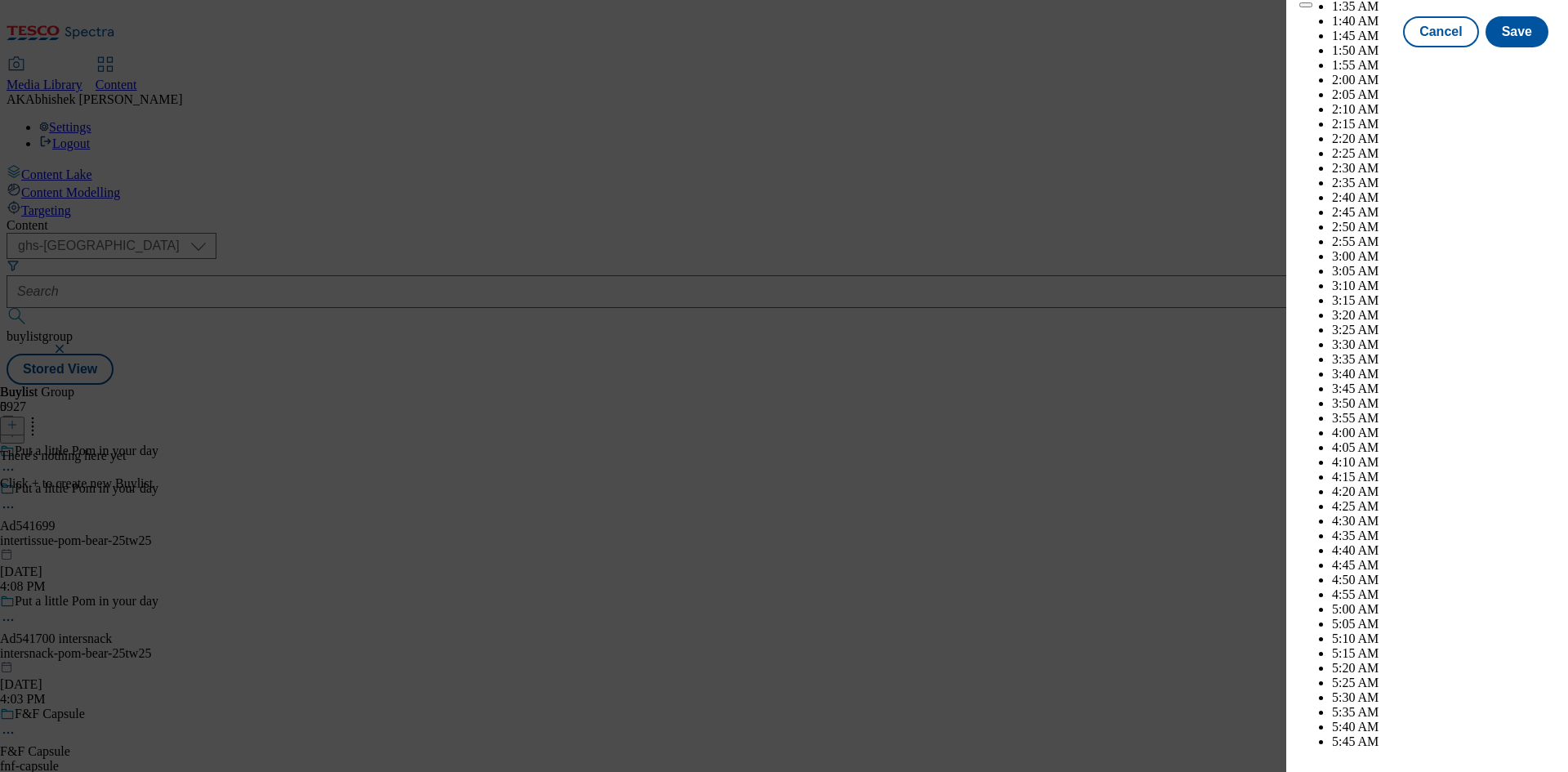
scroll to position [5850, 0]
select select "November"
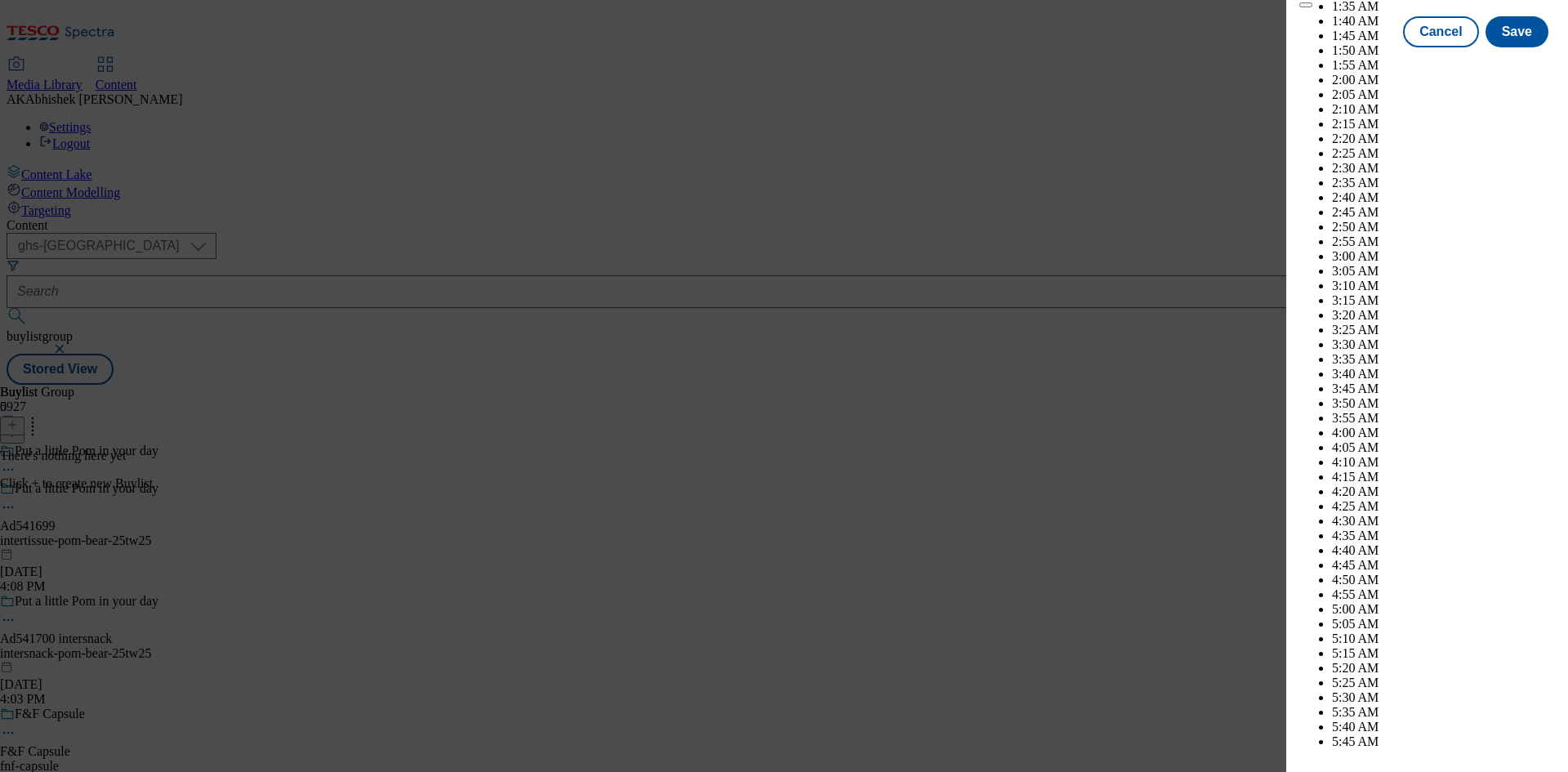
click at [1517, 62] on button "Save" at bounding box center [1516, 46] width 63 height 31
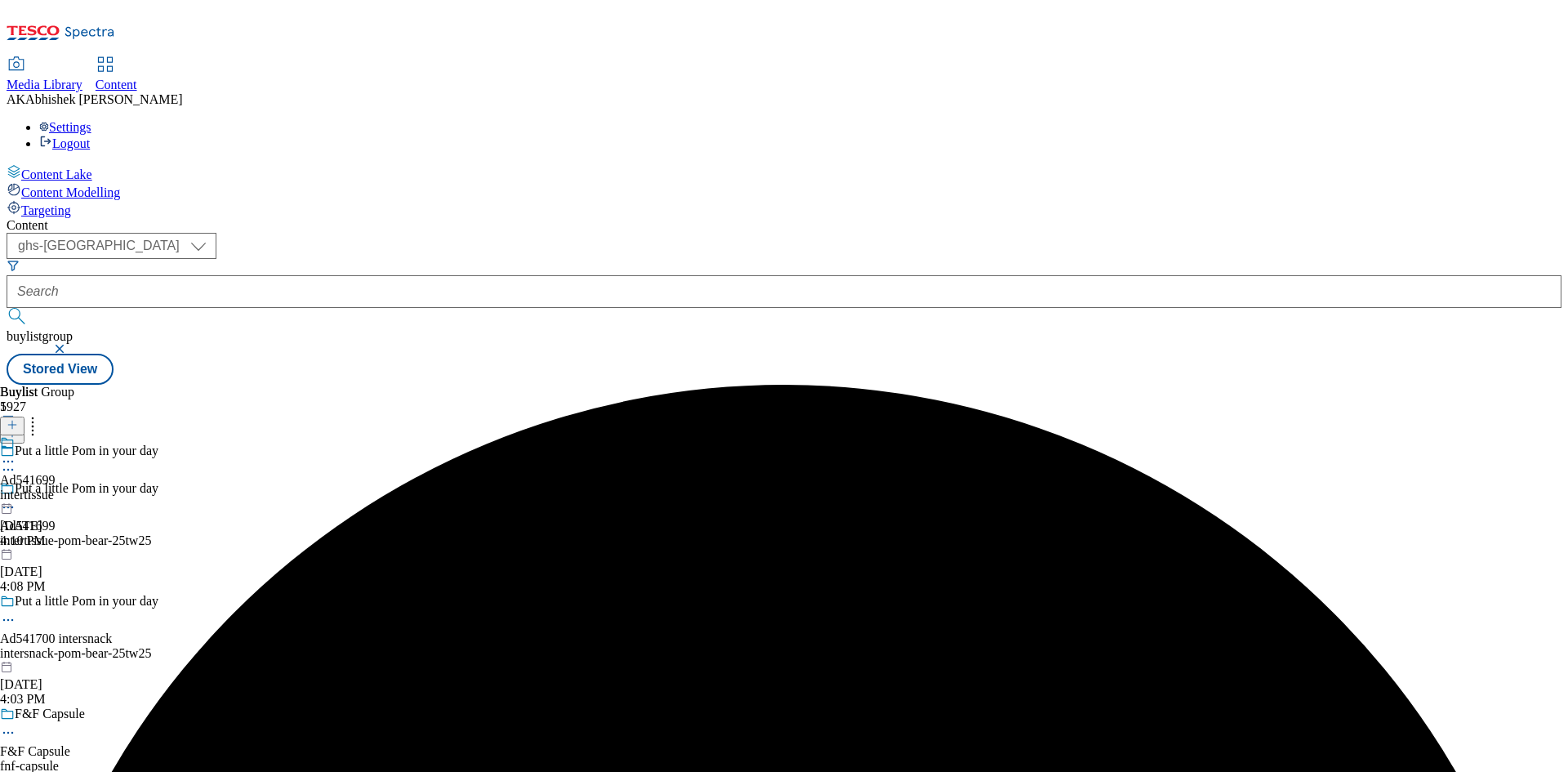
click at [56, 487] on div "intertissue" at bounding box center [27, 494] width 56 height 15
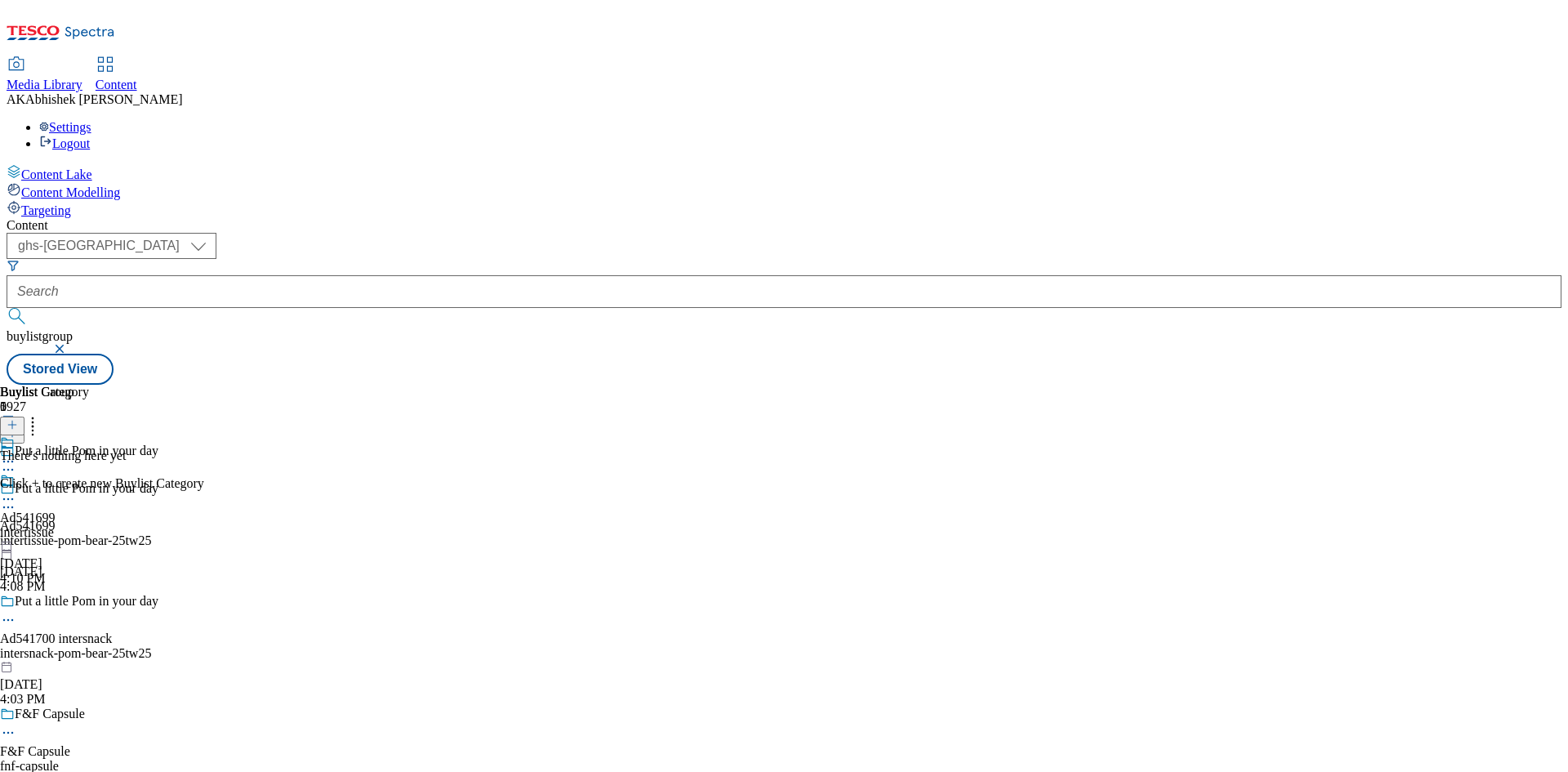
click at [18, 419] on icon at bounding box center [11, 424] width 11 height 11
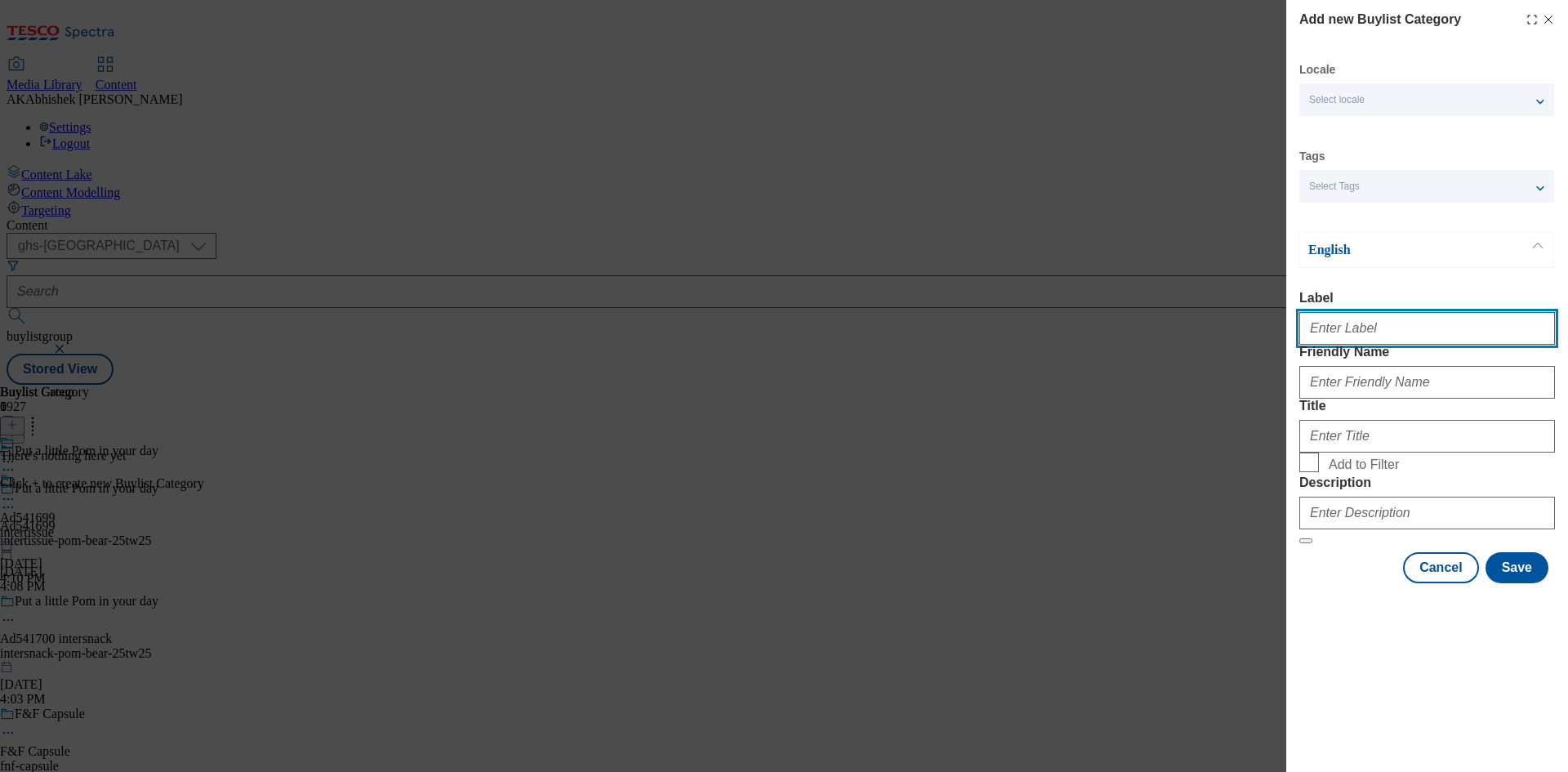
click at [1341, 343] on input "Label" at bounding box center [1427, 328] width 256 height 33
paste input "541699"
type input "Ad541699"
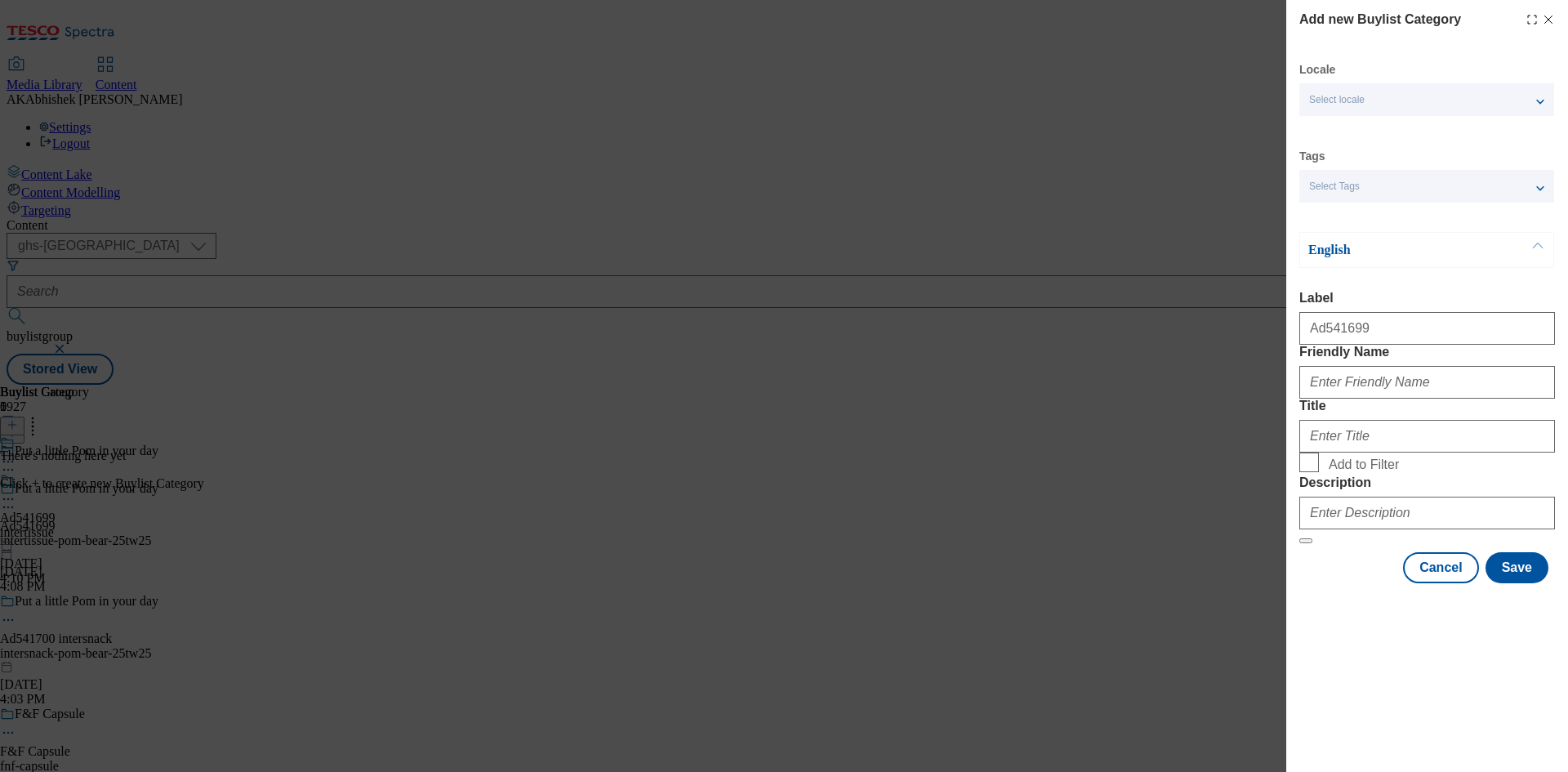
click at [1341, 187] on span "Select Tags" at bounding box center [1334, 187] width 50 height 12
click at [1378, 398] on input "Friendly Name" at bounding box center [1427, 382] width 256 height 33
paste input "intertissue-pom-bear"
type input "intertissue-pom-bear"
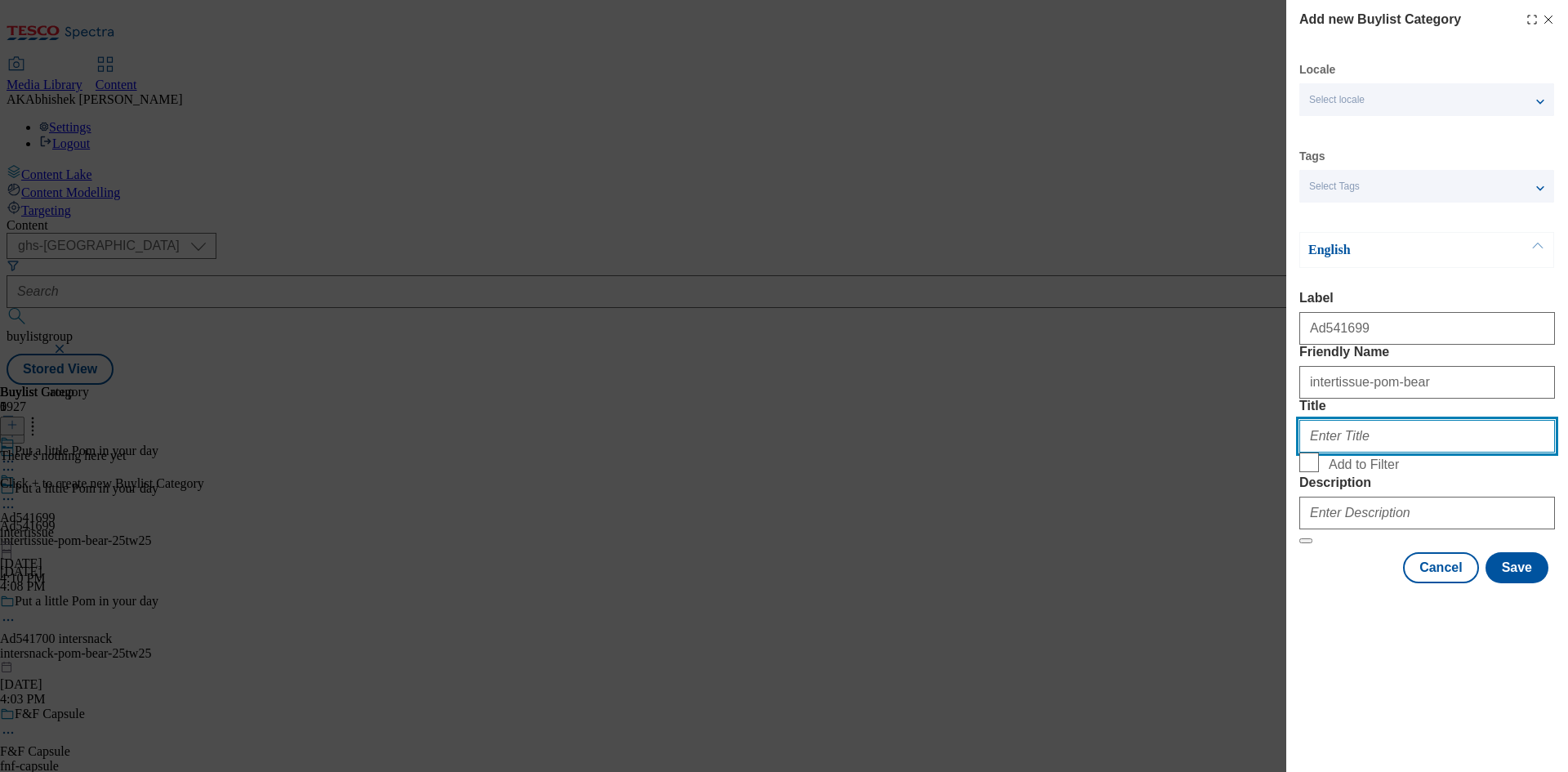
click at [1371, 452] on input "Title" at bounding box center [1427, 435] width 256 height 33
paste input "Intertissue Ltd"
type input "Intertissue Ltd"
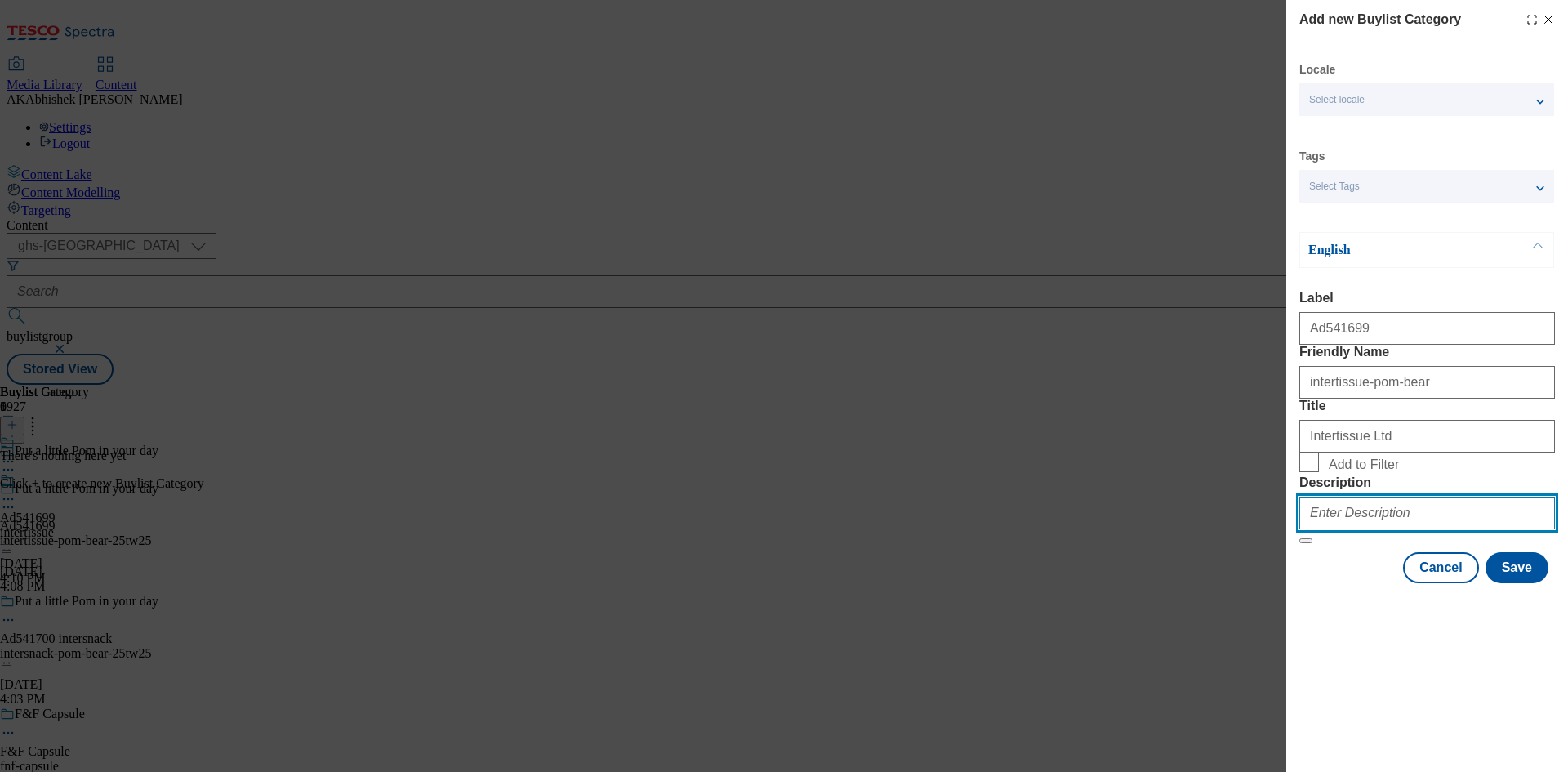
click at [1395, 529] on input "Description" at bounding box center [1427, 512] width 256 height 33
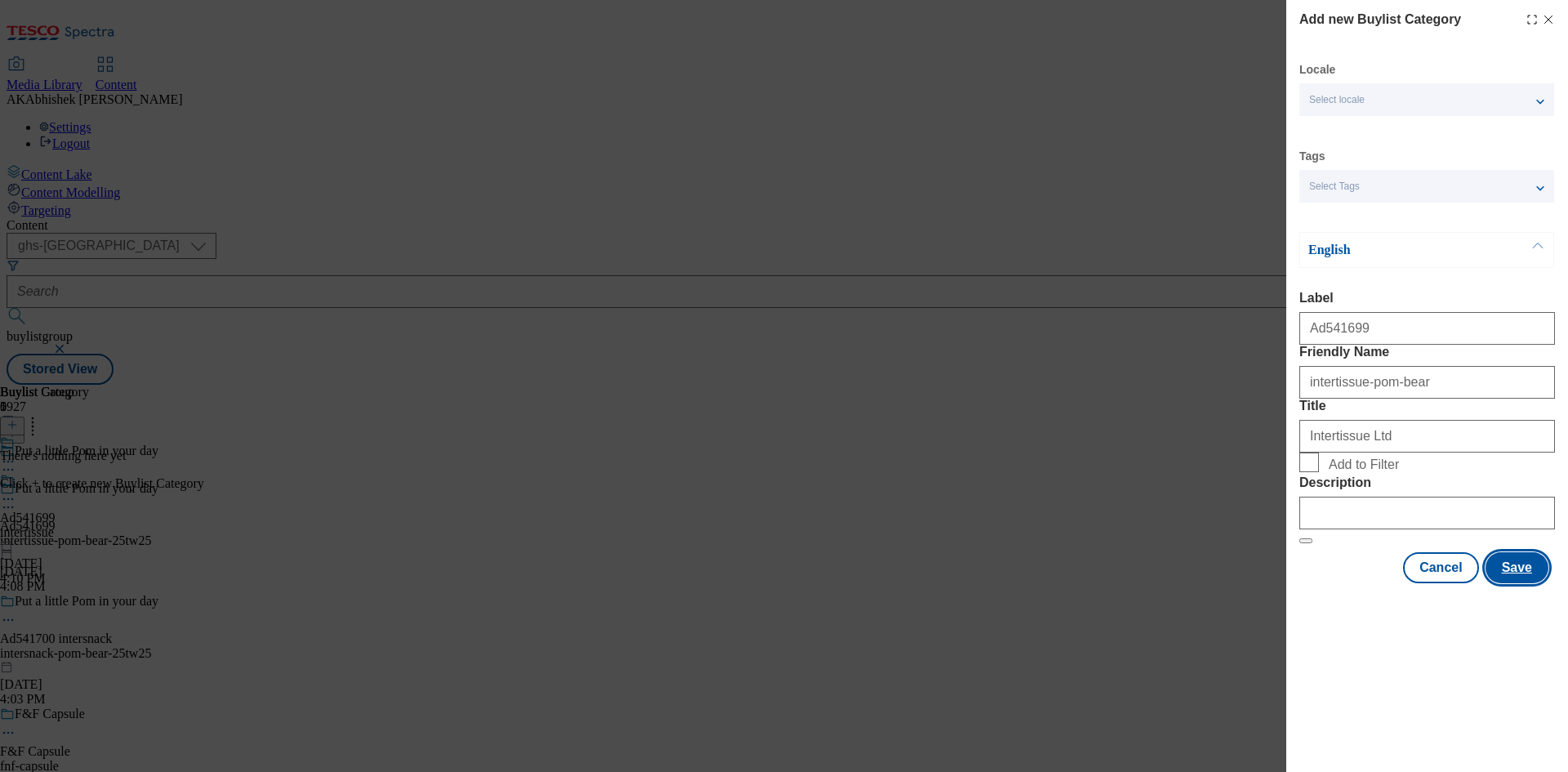
click at [1527, 583] on button "Save" at bounding box center [1516, 567] width 63 height 31
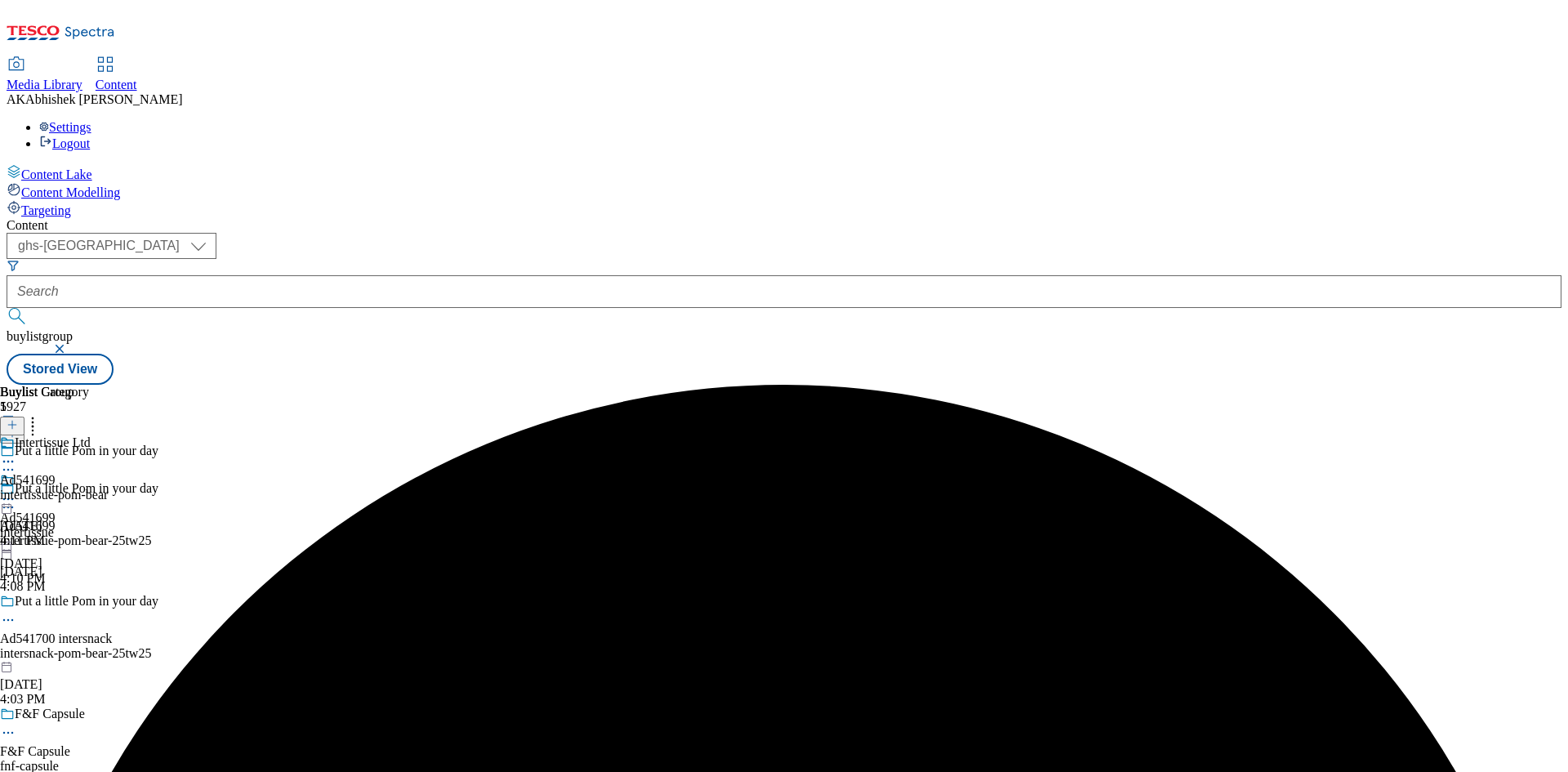
click at [108, 487] on div "intertissue-pom-bear" at bounding box center [54, 494] width 108 height 15
click at [25, 417] on button at bounding box center [12, 426] width 25 height 19
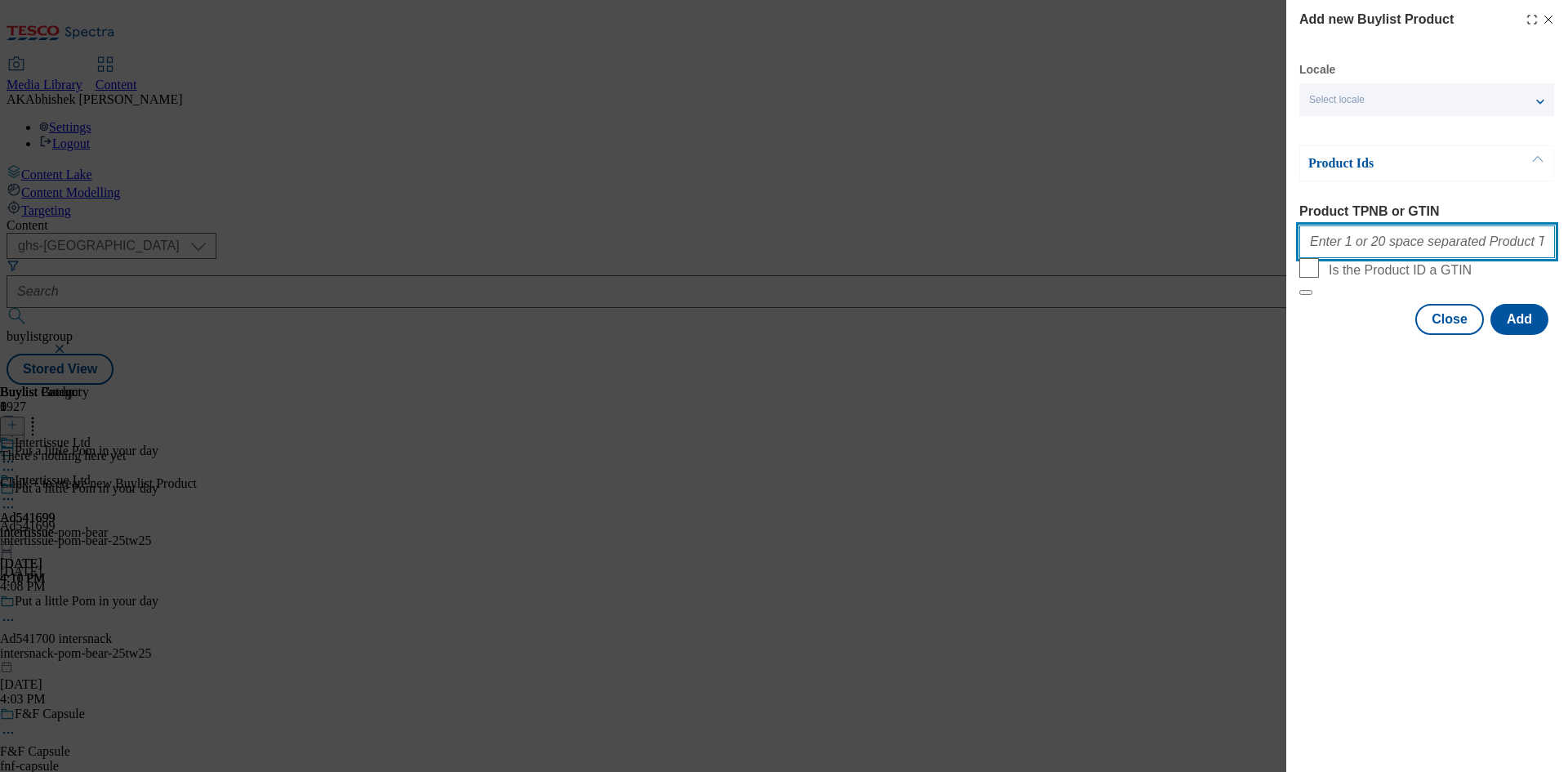
click at [1393, 256] on input "Product TPNB or GTIN" at bounding box center [1427, 241] width 256 height 33
paste input "86006940 93046069 92856765"
type input "86006940 93046069 92856765"
click at [1531, 335] on button "Add" at bounding box center [1520, 319] width 58 height 31
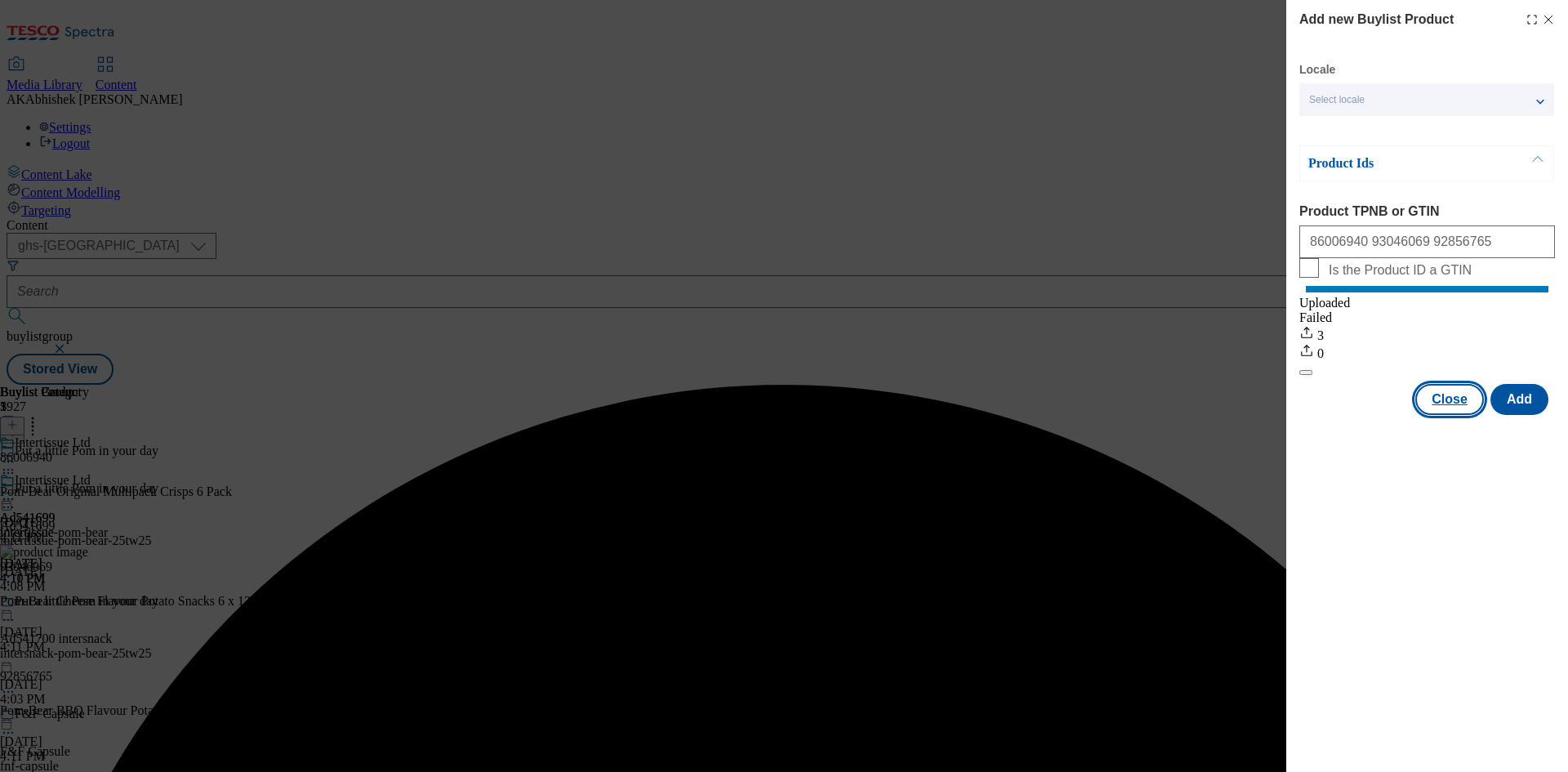
click at [1457, 415] on button "Close" at bounding box center [1450, 398] width 69 height 31
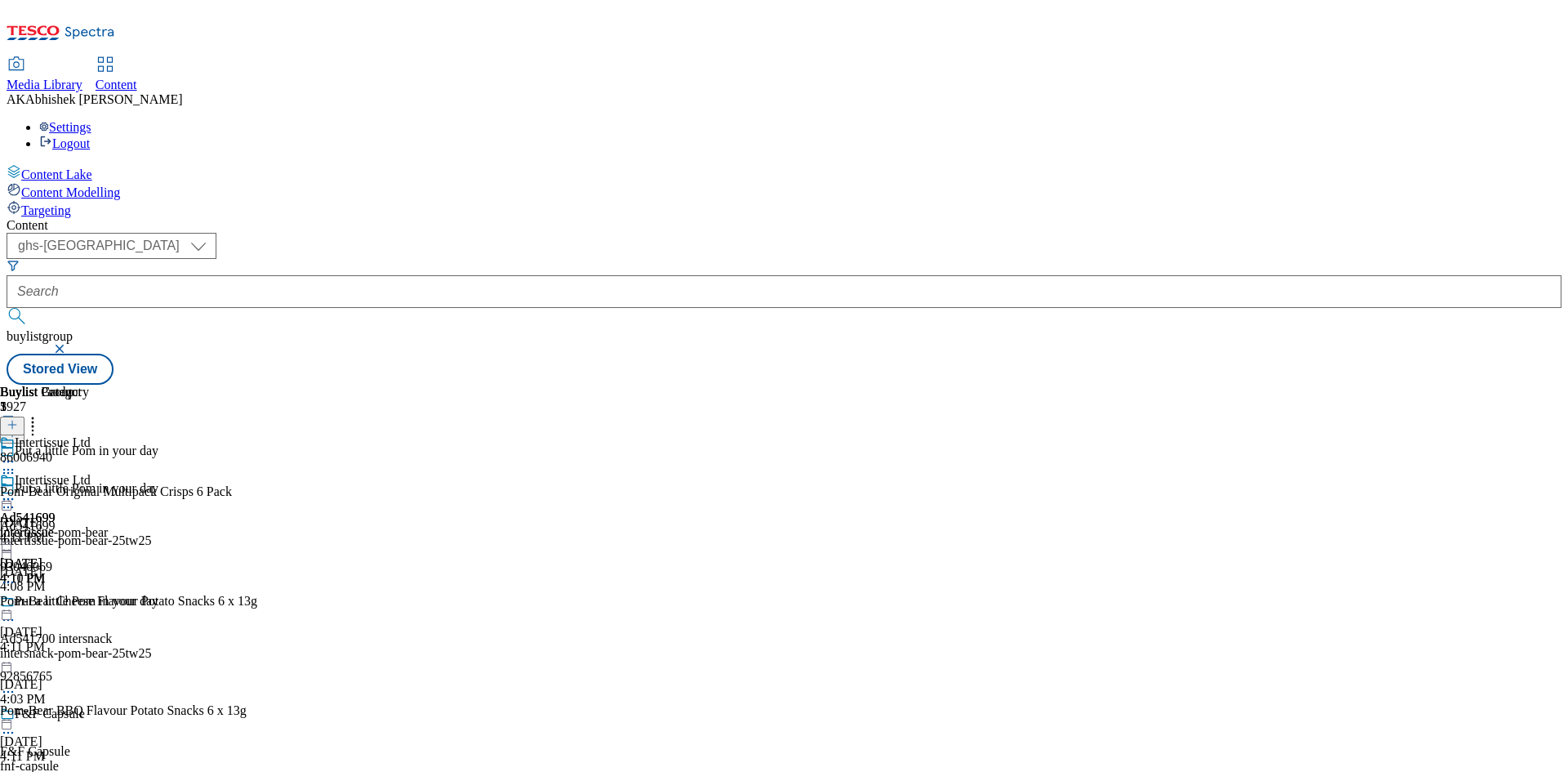
click at [17, 491] on icon at bounding box center [8, 499] width 17 height 17
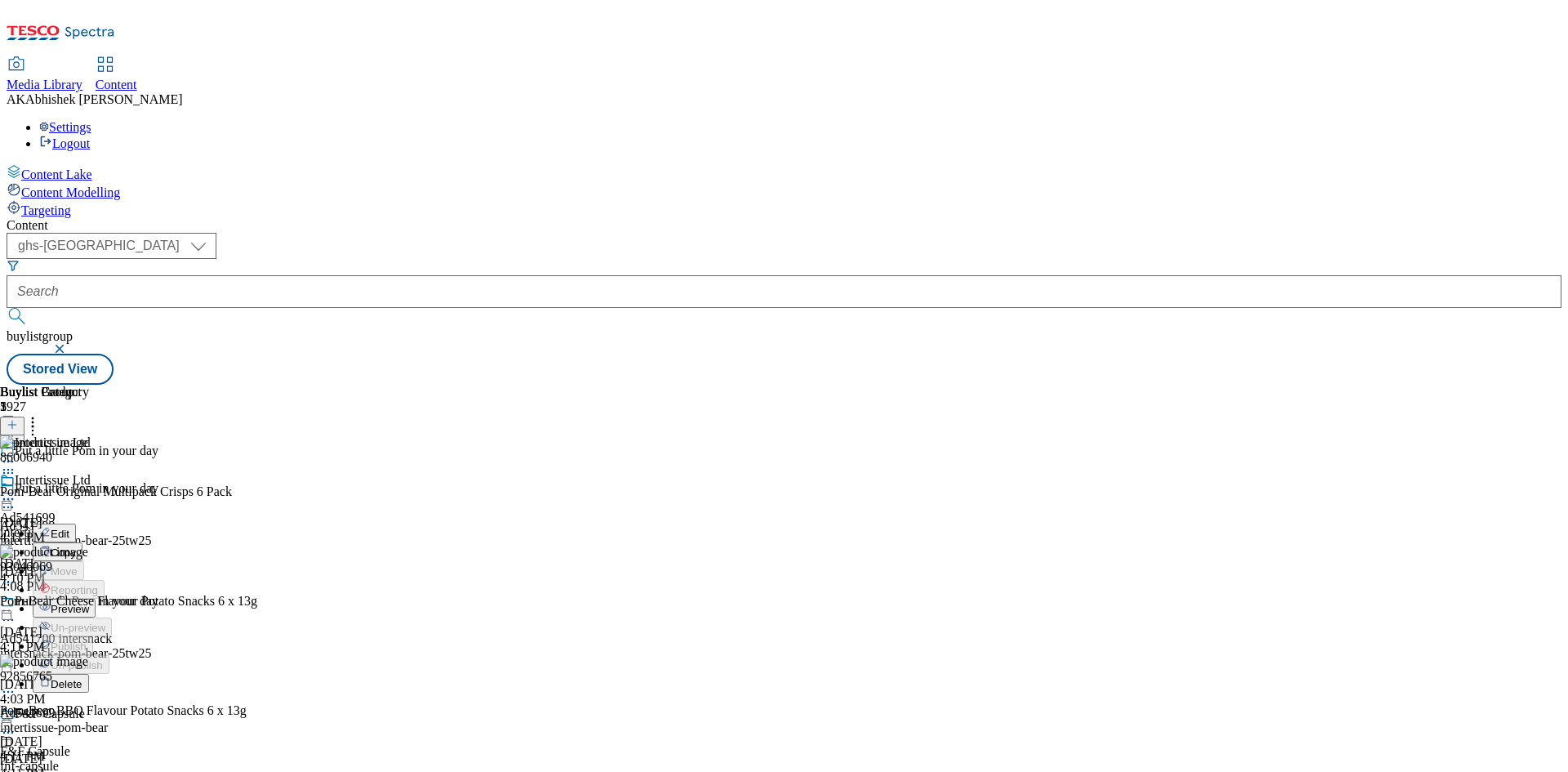
click at [89, 603] on span "Preview" at bounding box center [70, 609] width 39 height 12
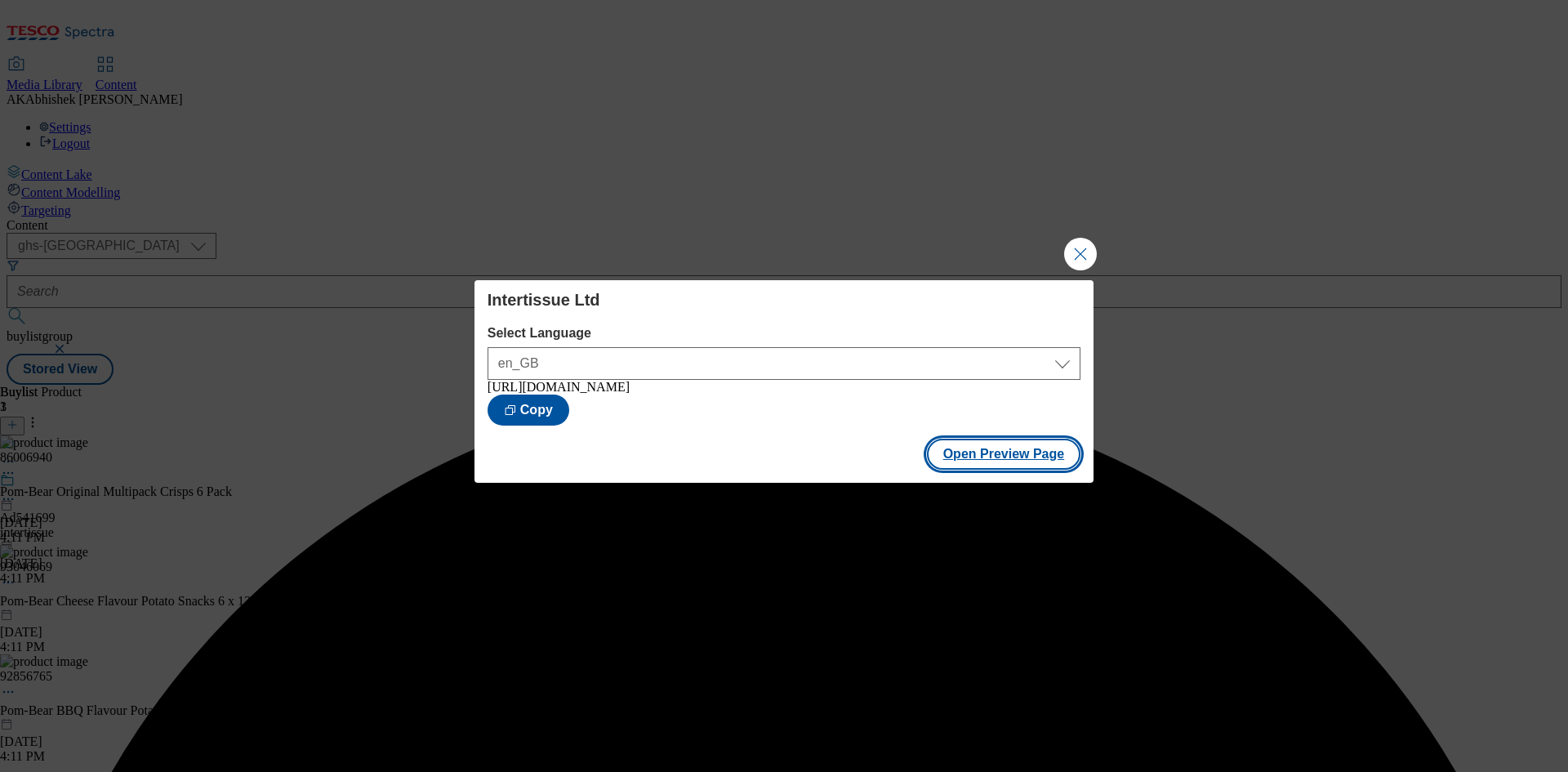
click at [1006, 451] on button "Open Preview Page" at bounding box center [1004, 454] width 154 height 31
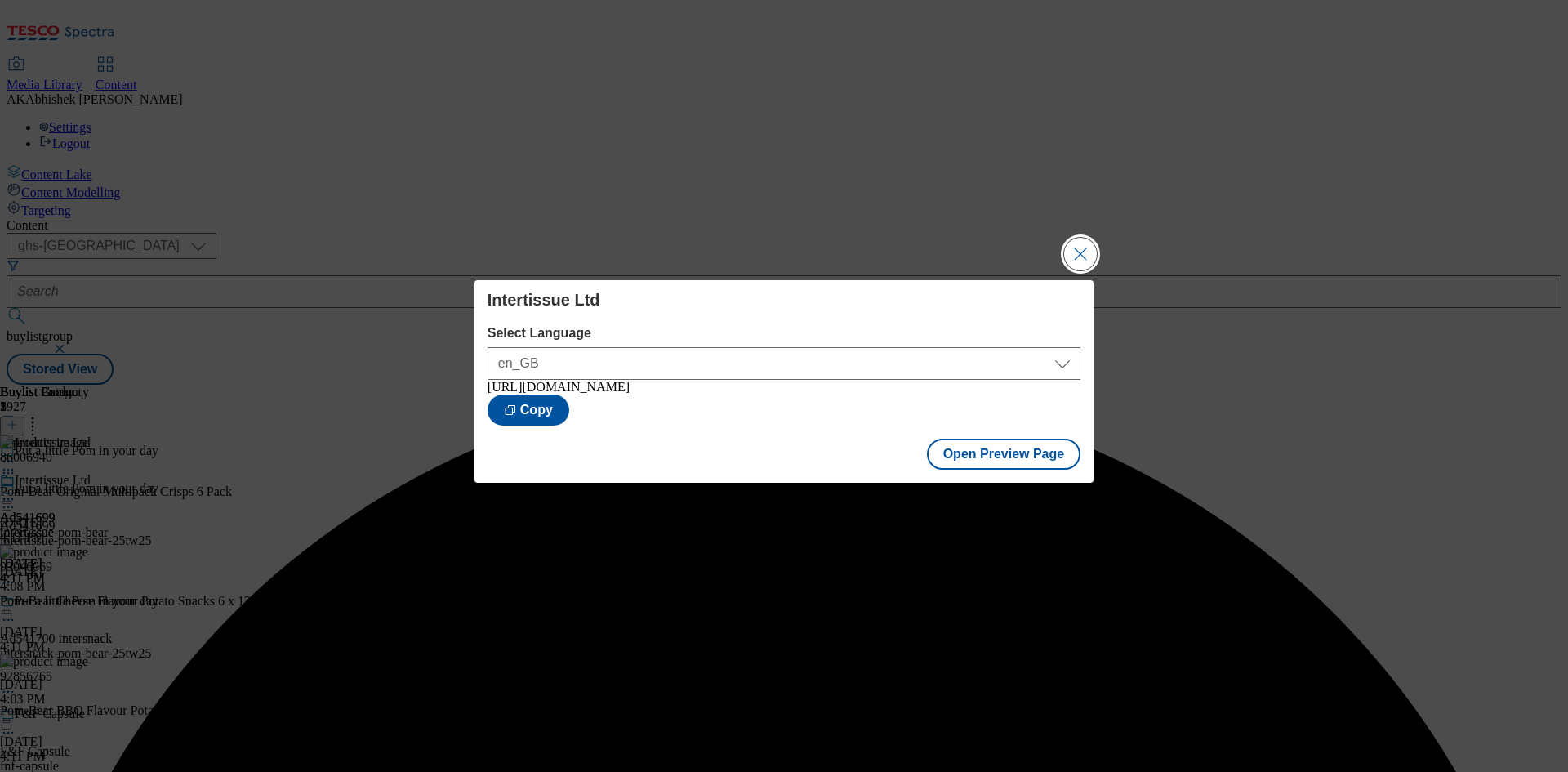
click at [1089, 240] on button "Close Modal" at bounding box center [1080, 254] width 33 height 33
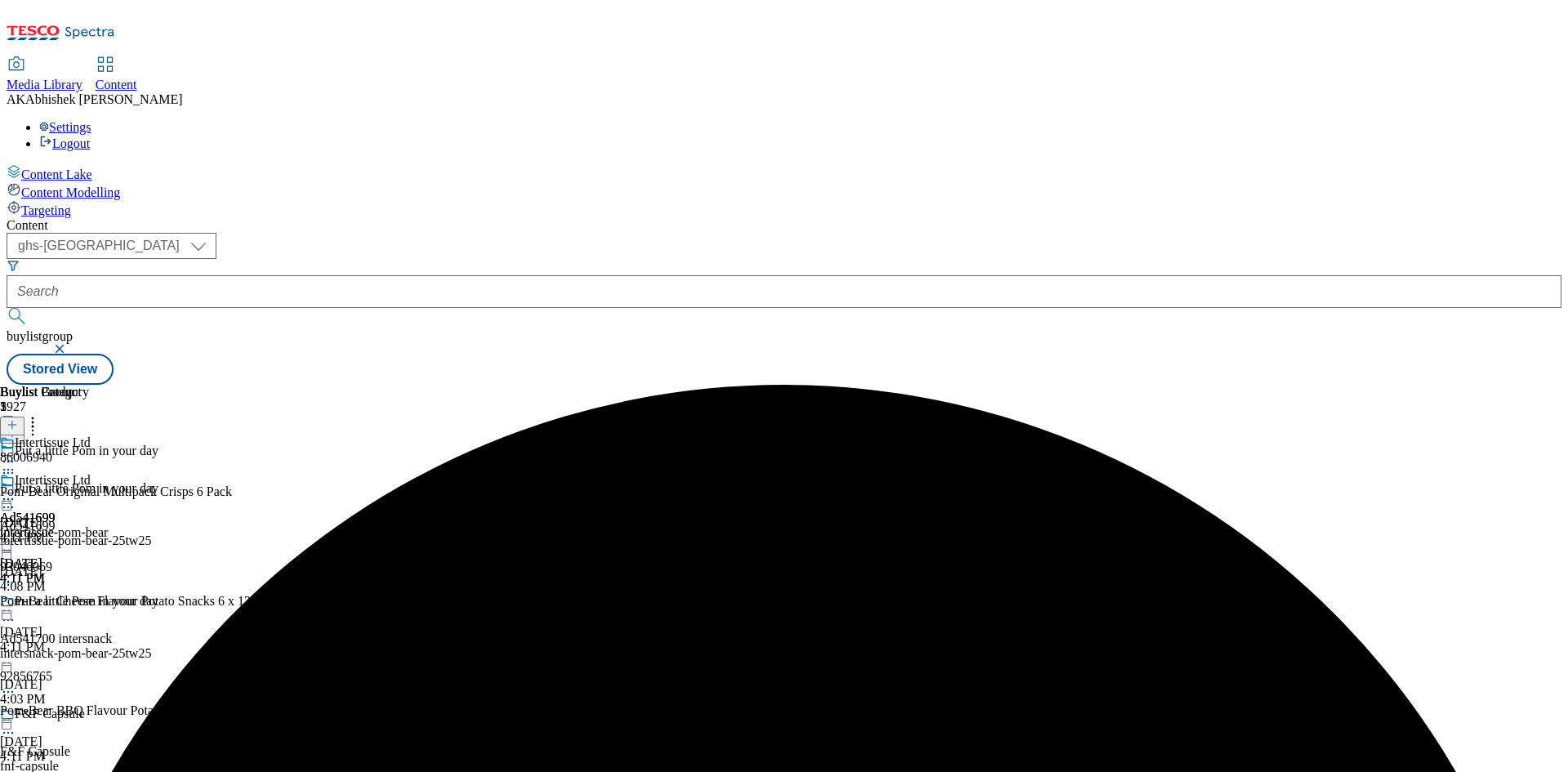
click at [17, 491] on icon at bounding box center [8, 499] width 17 height 17
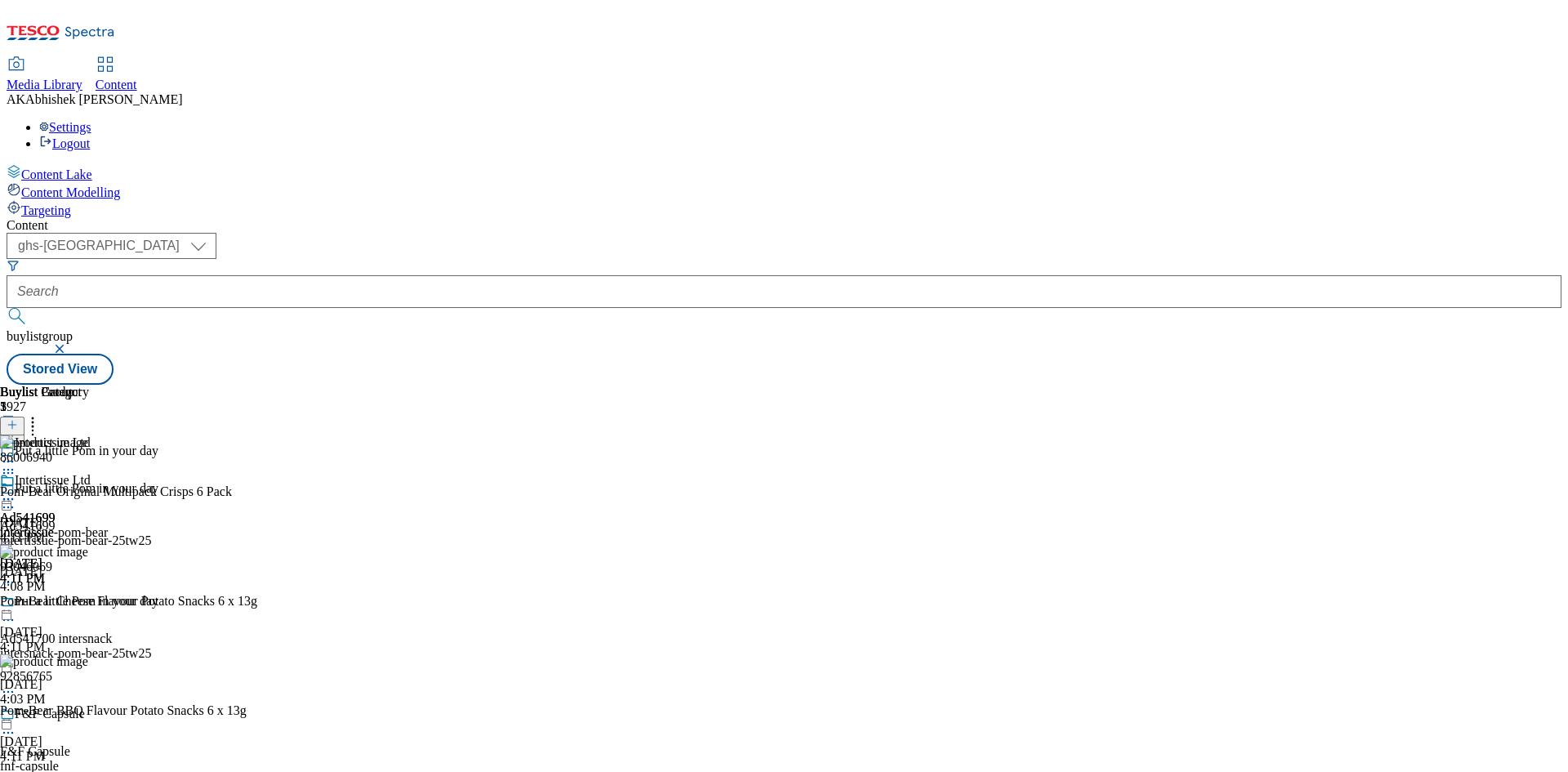
click at [17, 499] on icon at bounding box center [8, 507] width 17 height 17
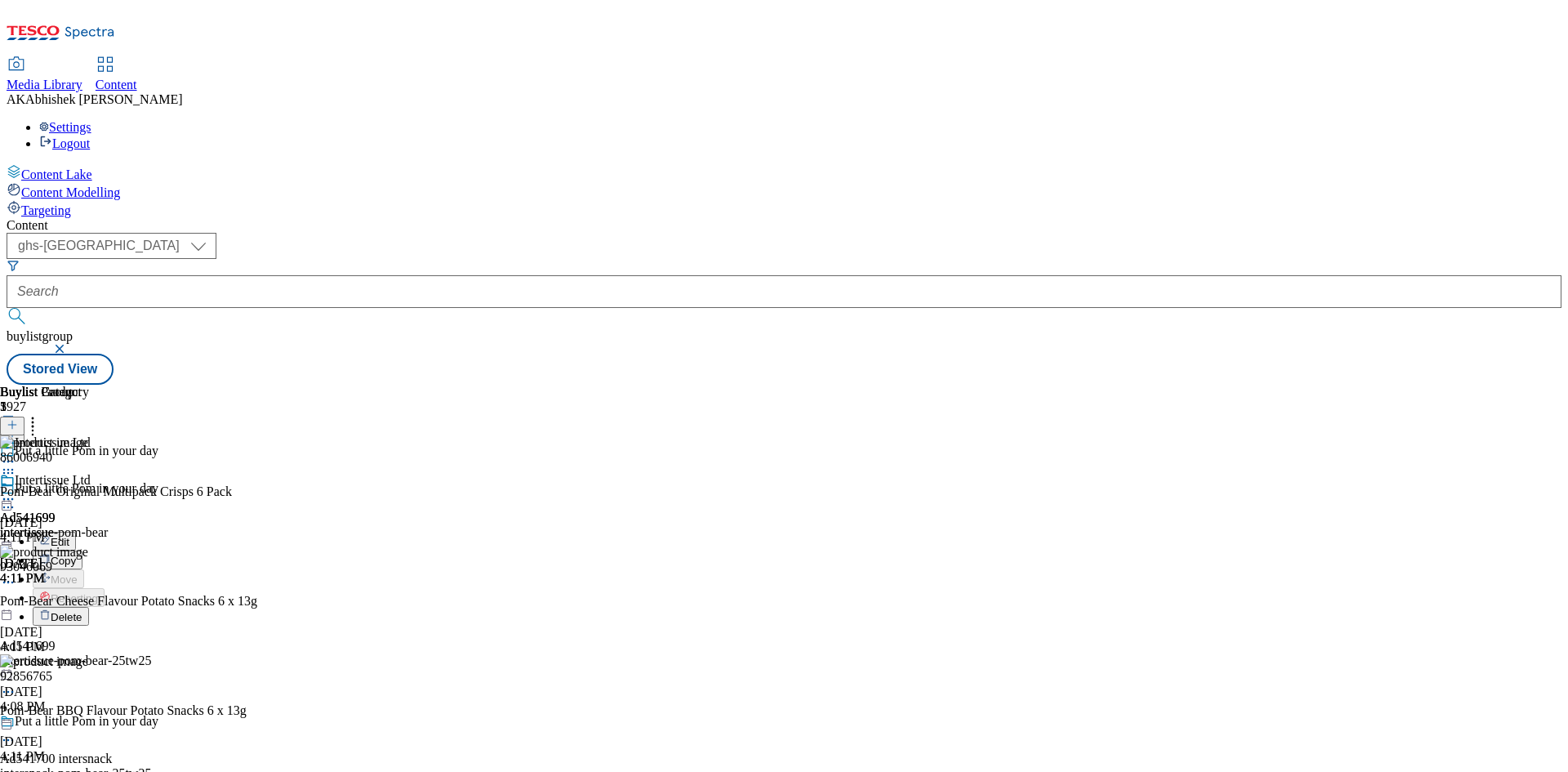
click at [70, 536] on span "Edit" at bounding box center [59, 542] width 19 height 12
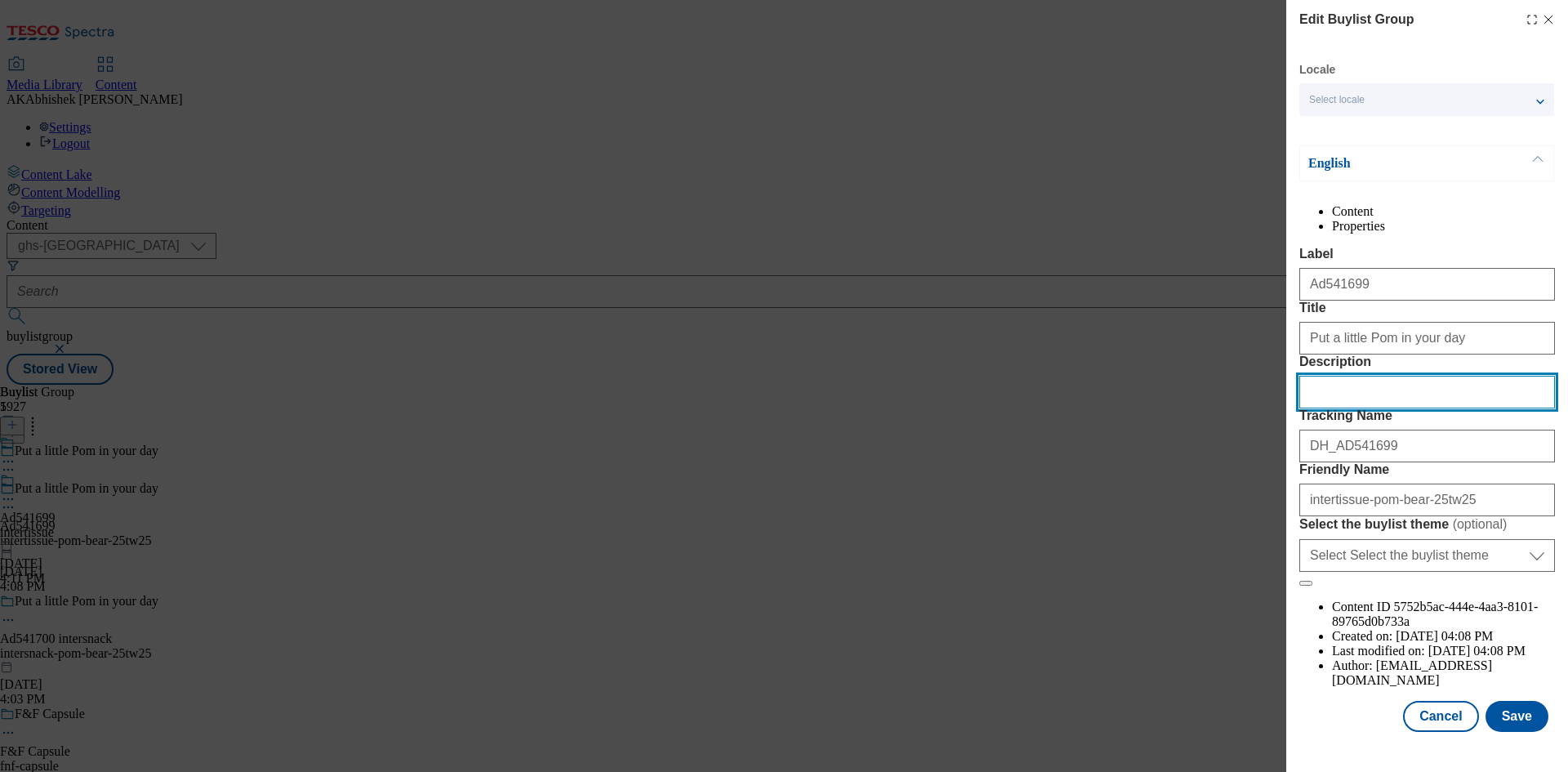
click at [1350, 408] on input "Description" at bounding box center [1427, 391] width 256 height 33
paste input "Pom Bear Original Crisps 6 X 13G"
type input "Pom Bear Original Crisps 6 X 13G"
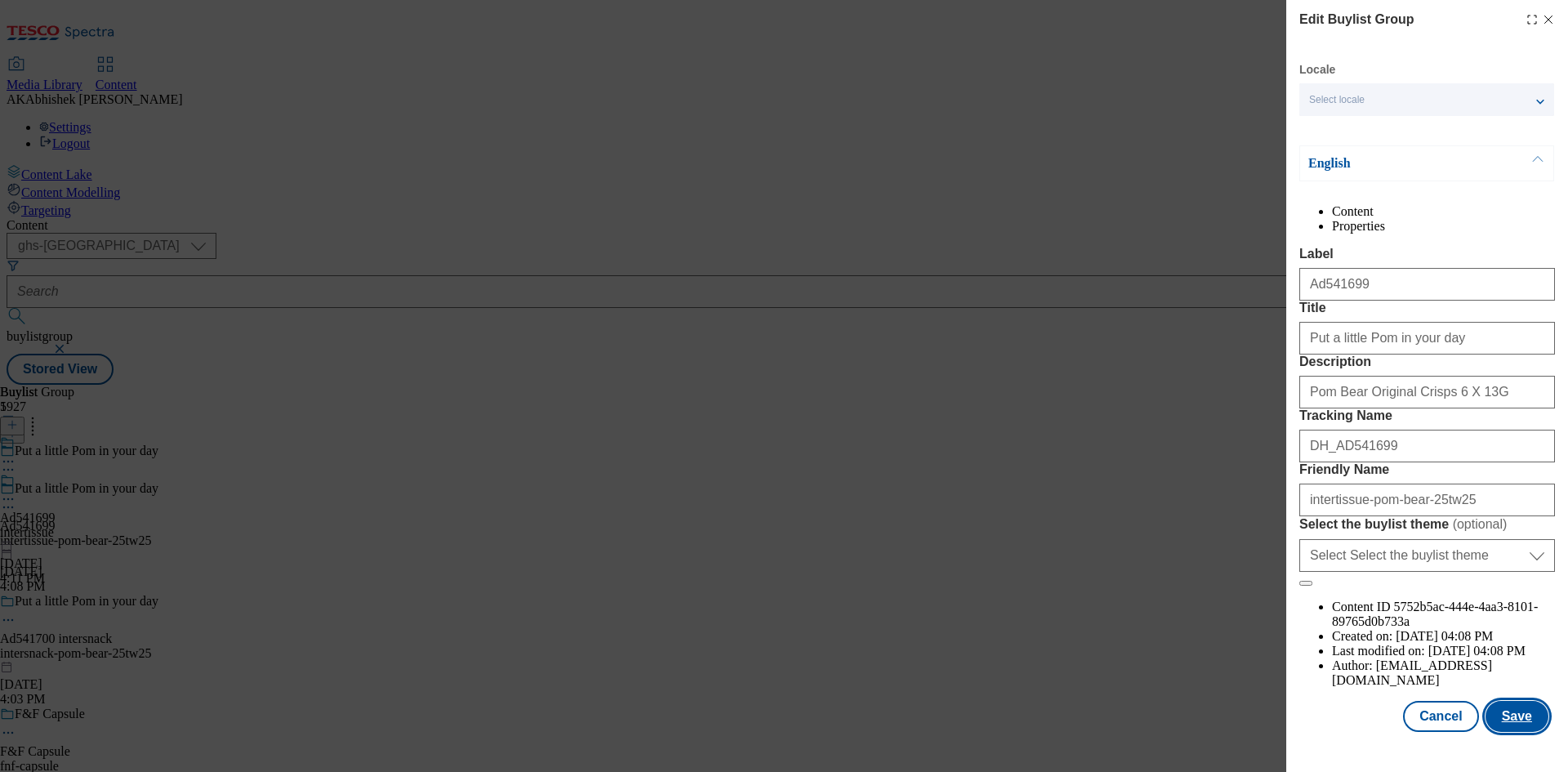
click at [1507, 728] on button "Save" at bounding box center [1516, 716] width 63 height 31
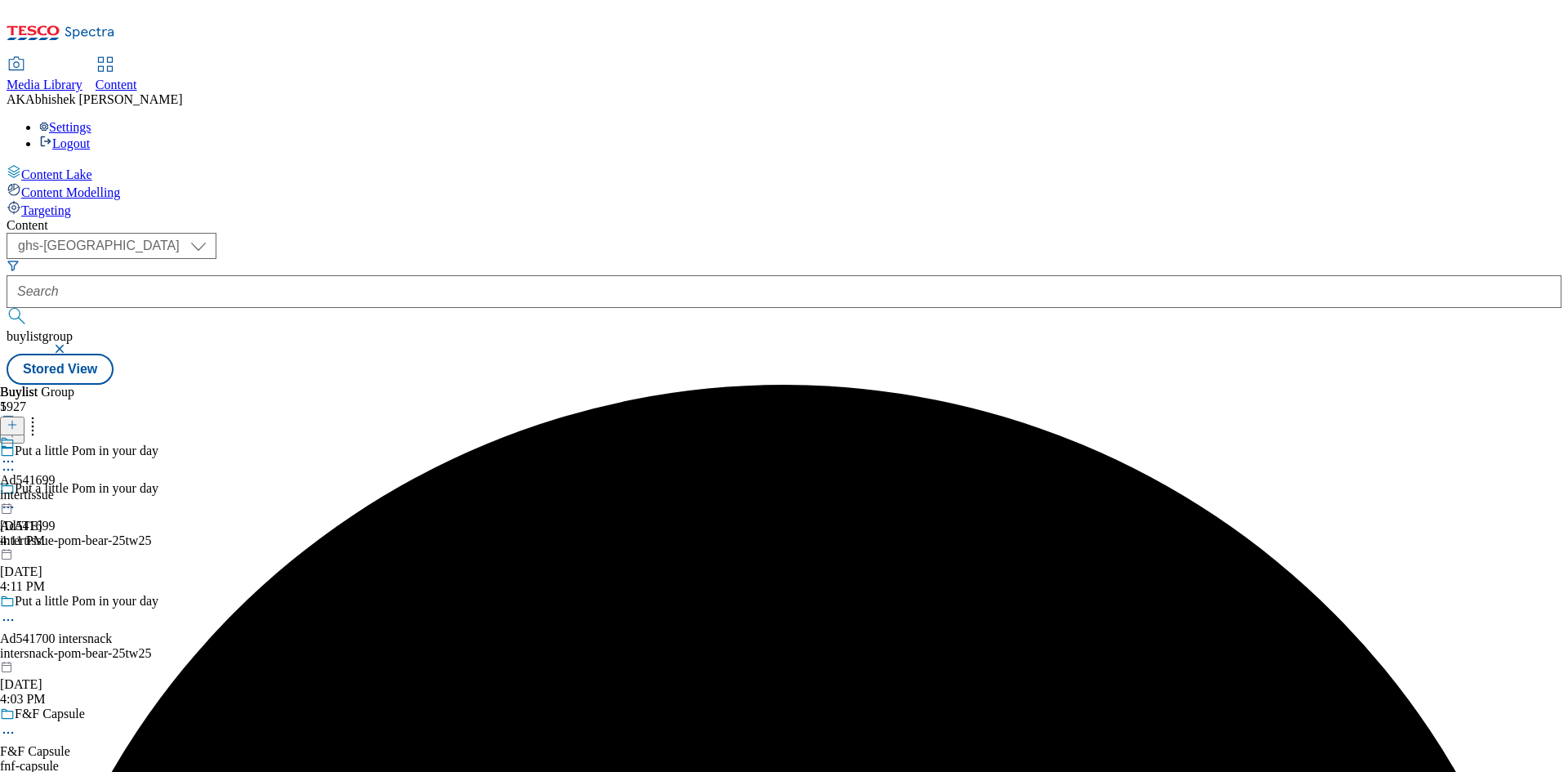
click at [17, 453] on icon at bounding box center [8, 461] width 17 height 17
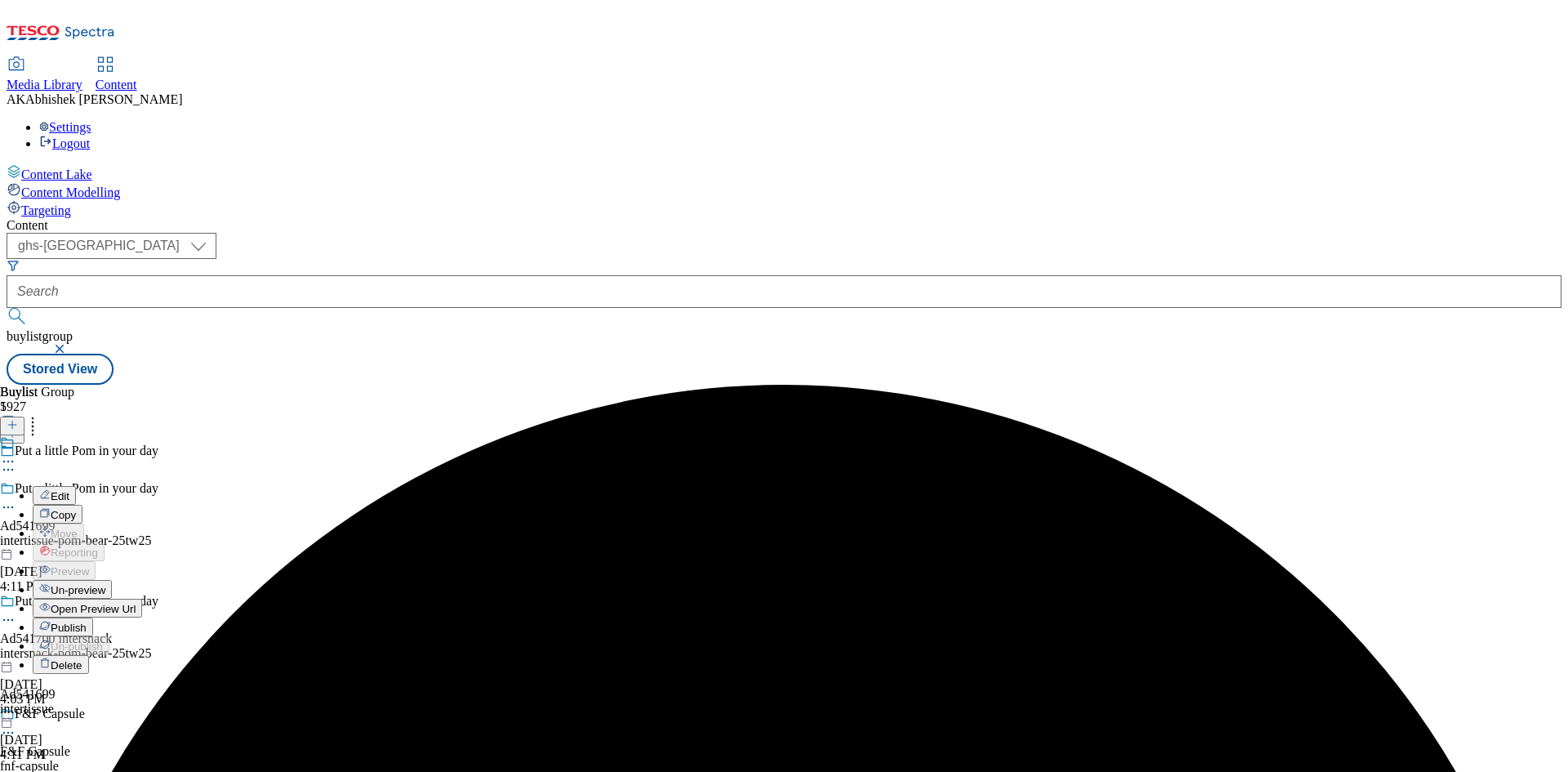
click at [70, 490] on span "Edit" at bounding box center [59, 496] width 19 height 12
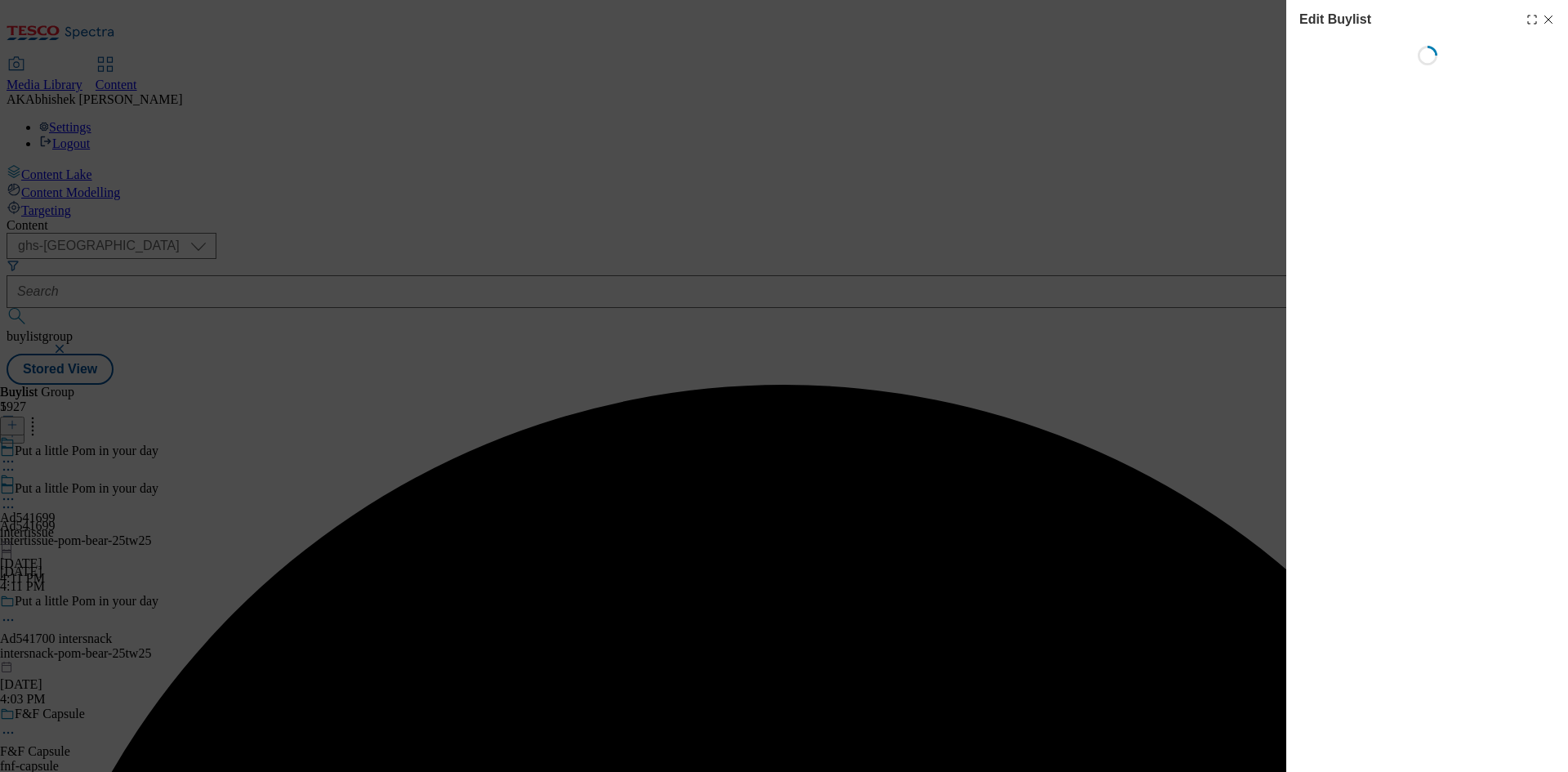
select select "tactical"
select select "supplier funded short term 1-3 weeks"
select select "dunnhumby"
select select "Banner"
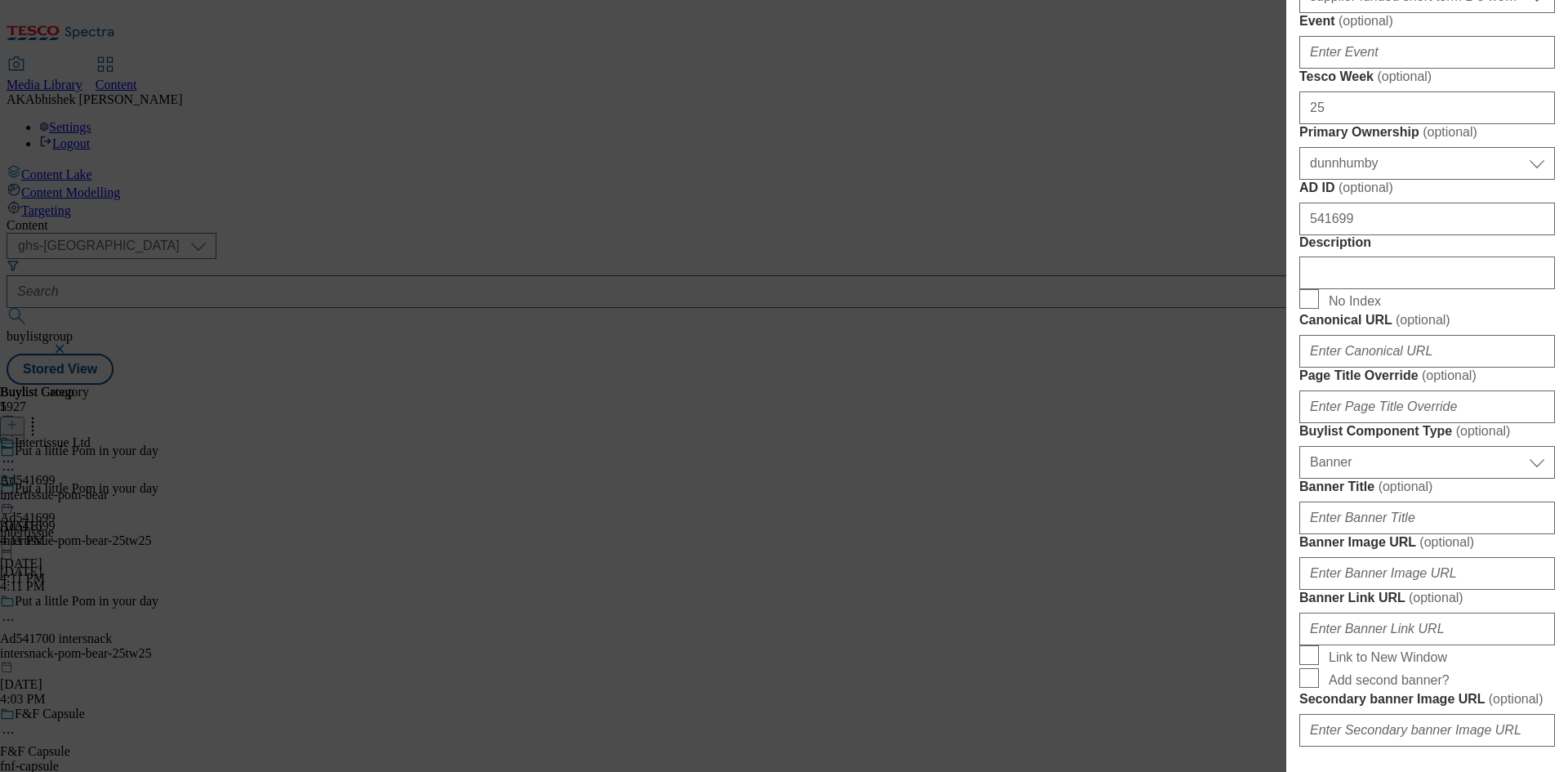
scroll to position [817, 0]
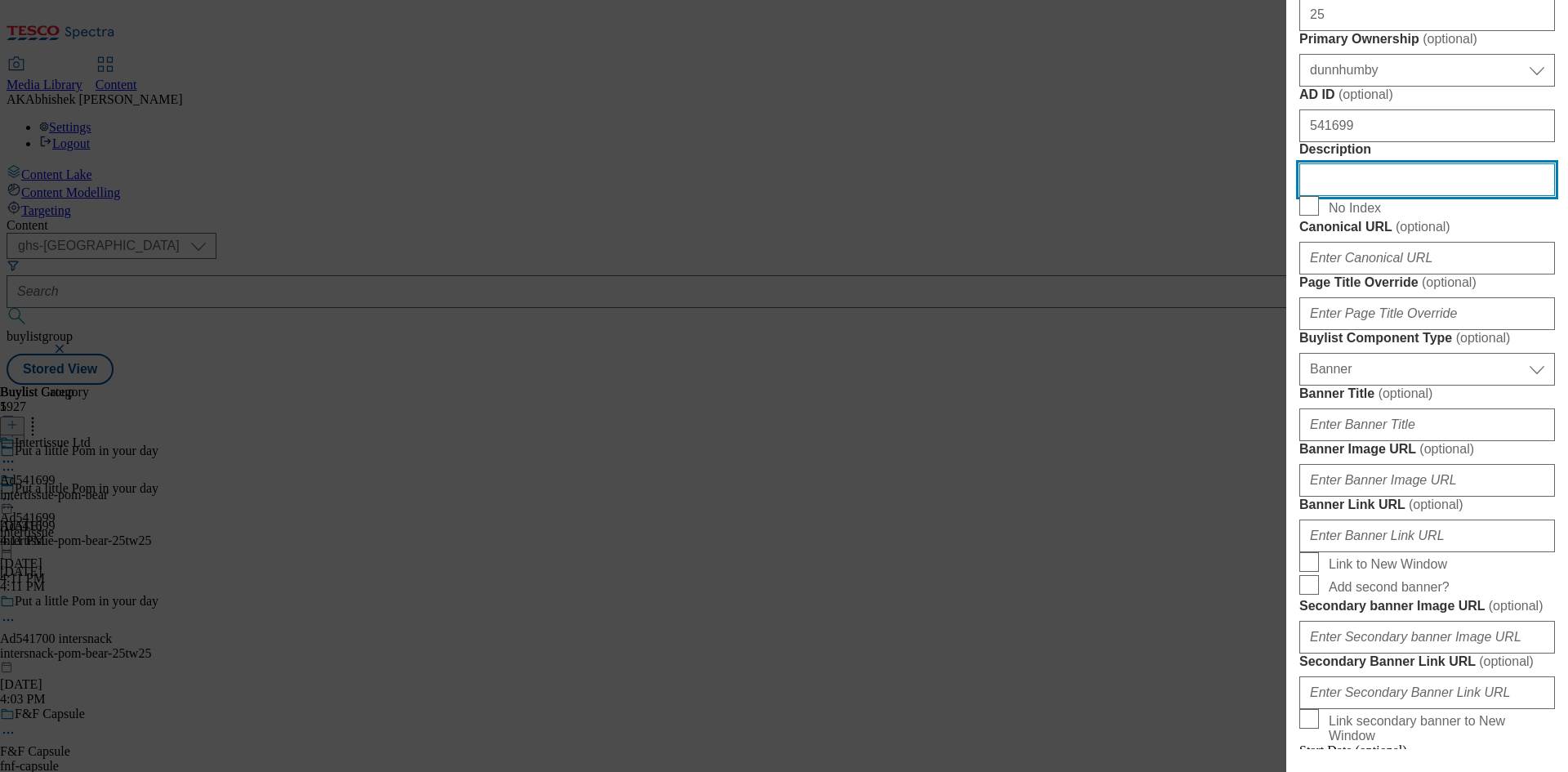
click at [1379, 196] on input "Description" at bounding box center [1427, 179] width 256 height 33
paste input "Pom Bear Original Crisps 6 X 13G"
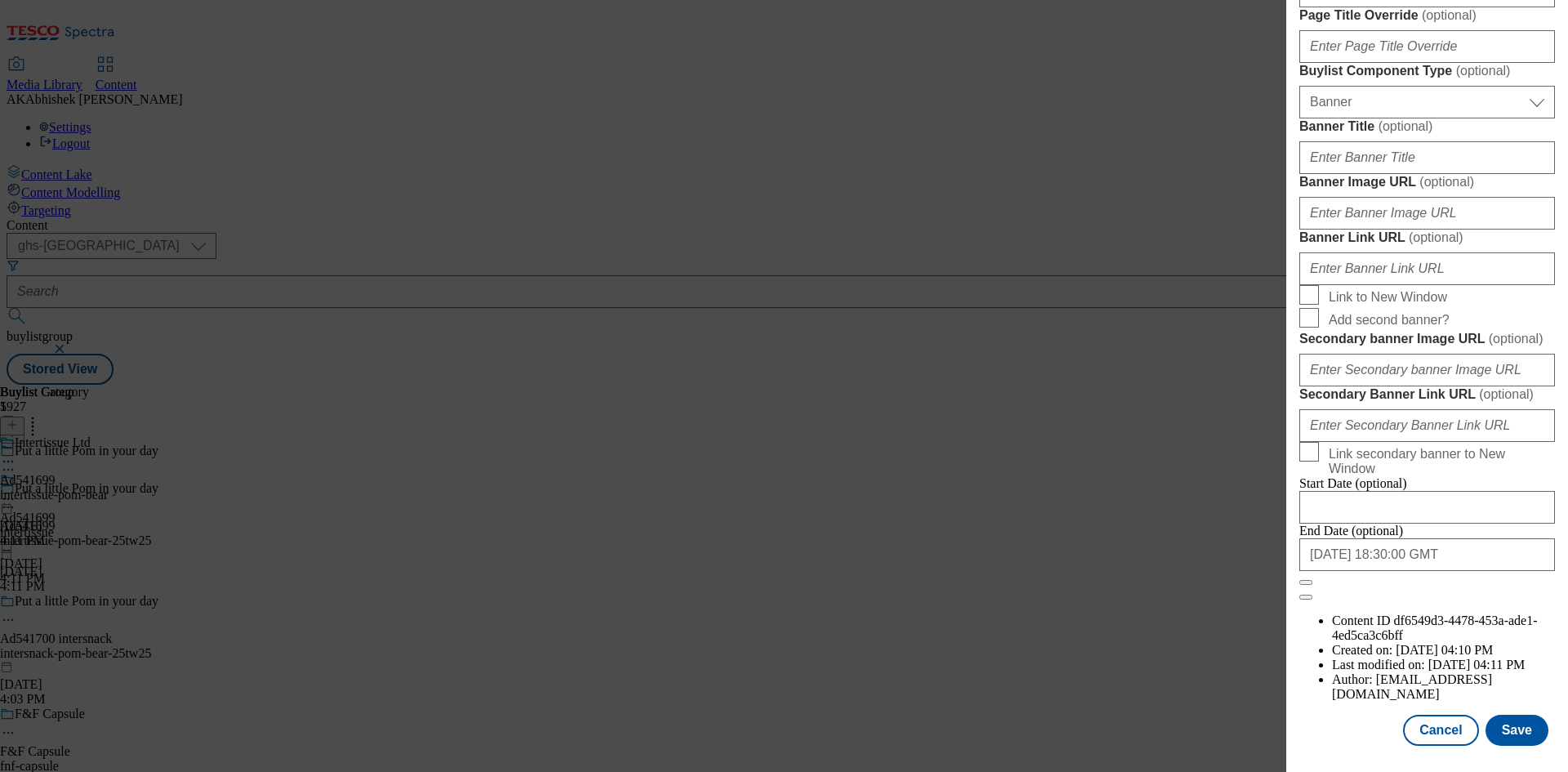
scroll to position [1690, 0]
type input "Pom Bear Original Crisps 6 X 13G"
click at [1506, 720] on button "Save" at bounding box center [1516, 730] width 63 height 31
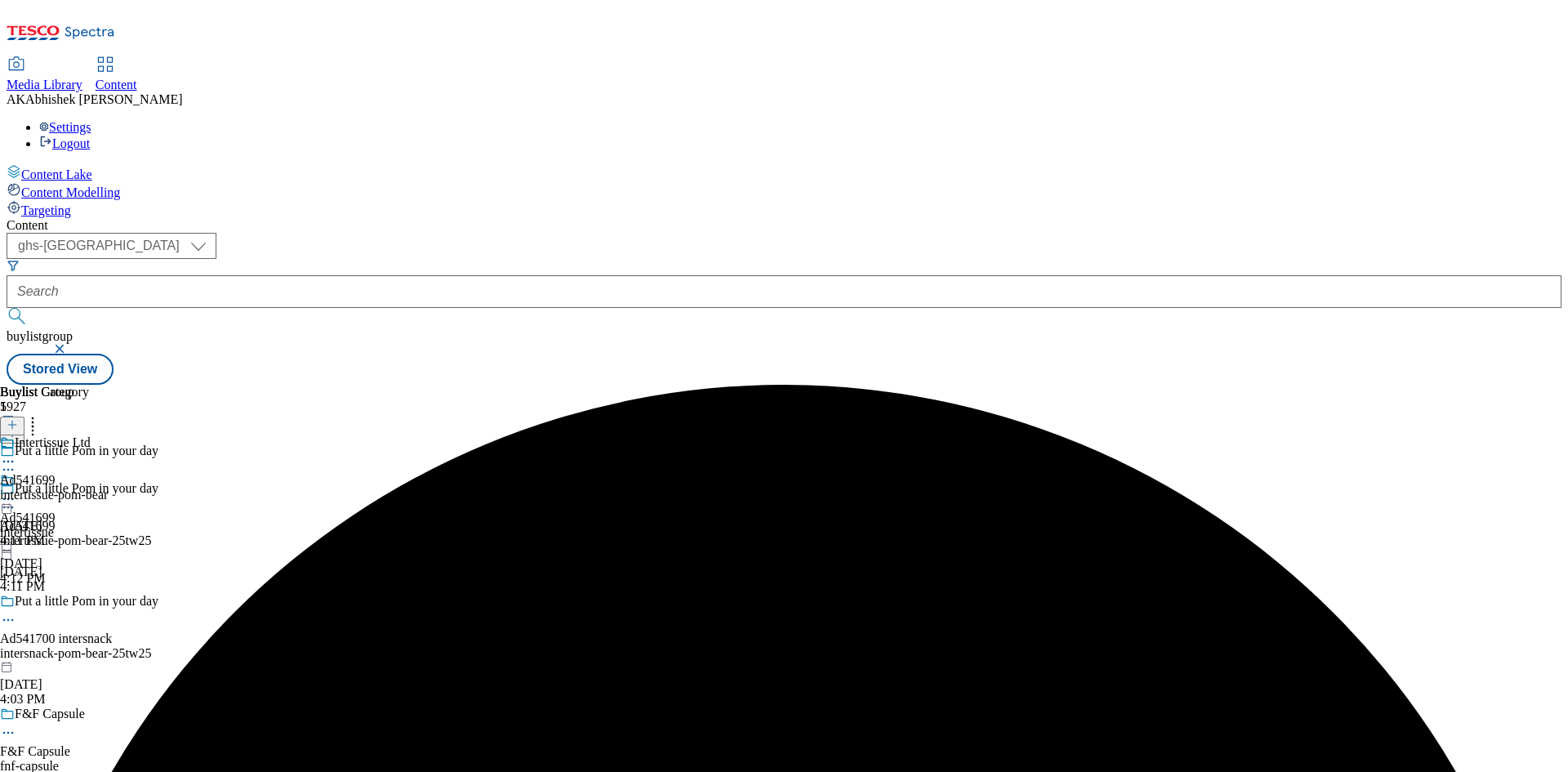
click at [17, 453] on icon at bounding box center [8, 461] width 17 height 17
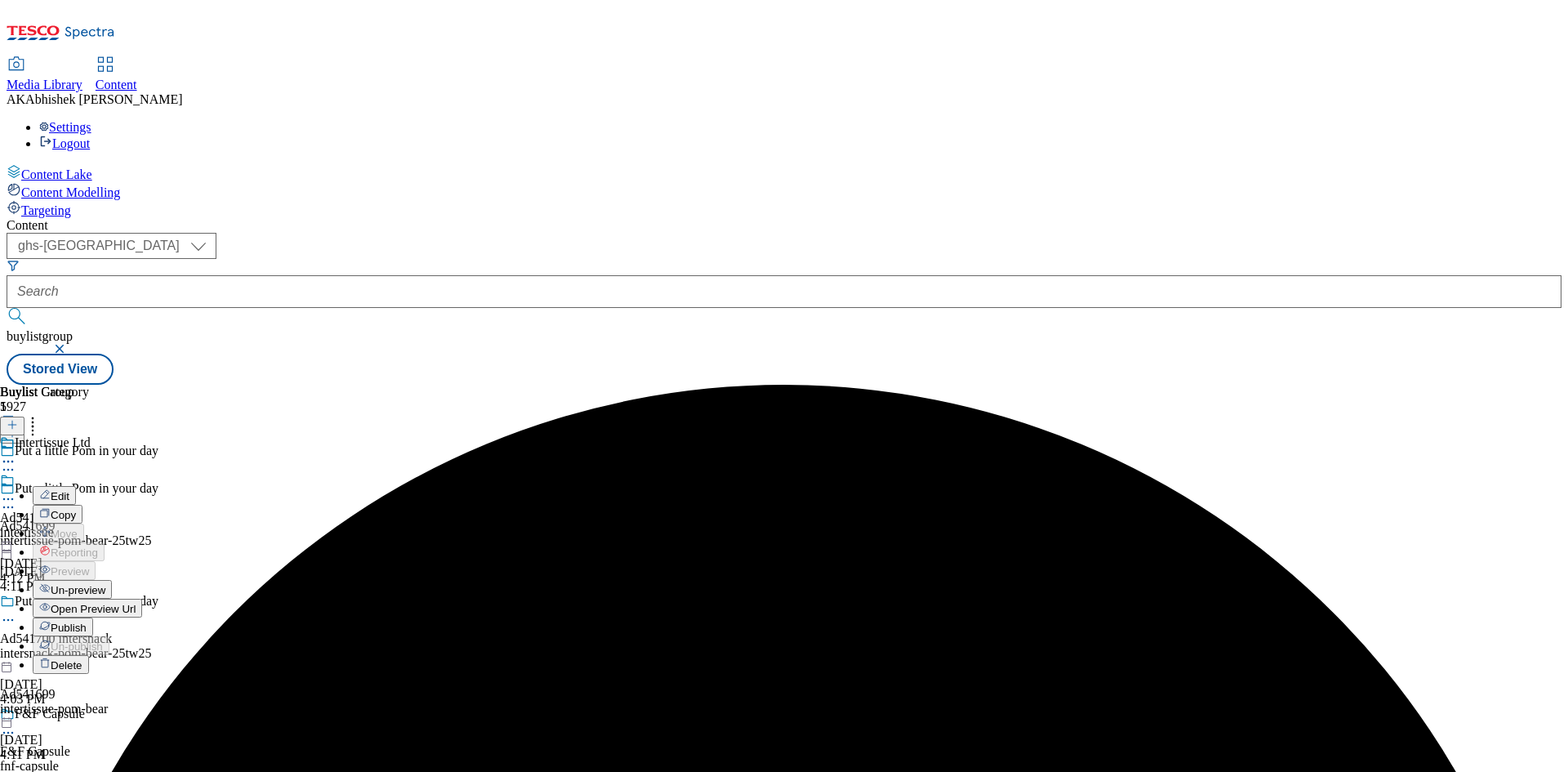
click at [70, 490] on span "Edit" at bounding box center [59, 496] width 19 height 12
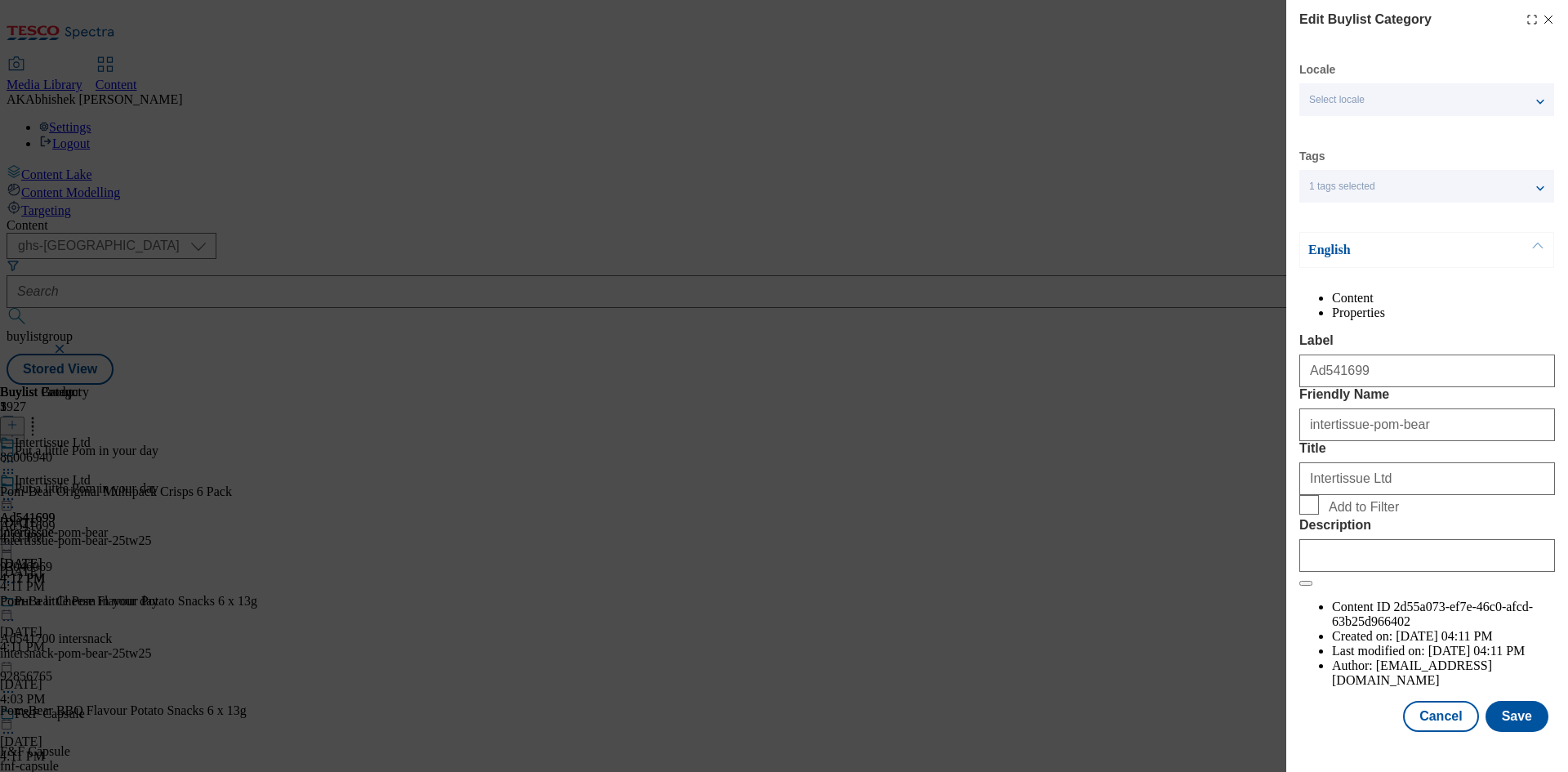
scroll to position [32, 0]
click at [1422, 572] on input "Description" at bounding box center [1427, 555] width 256 height 33
paste input "Pom Bear Original Crisps 6 X 13G"
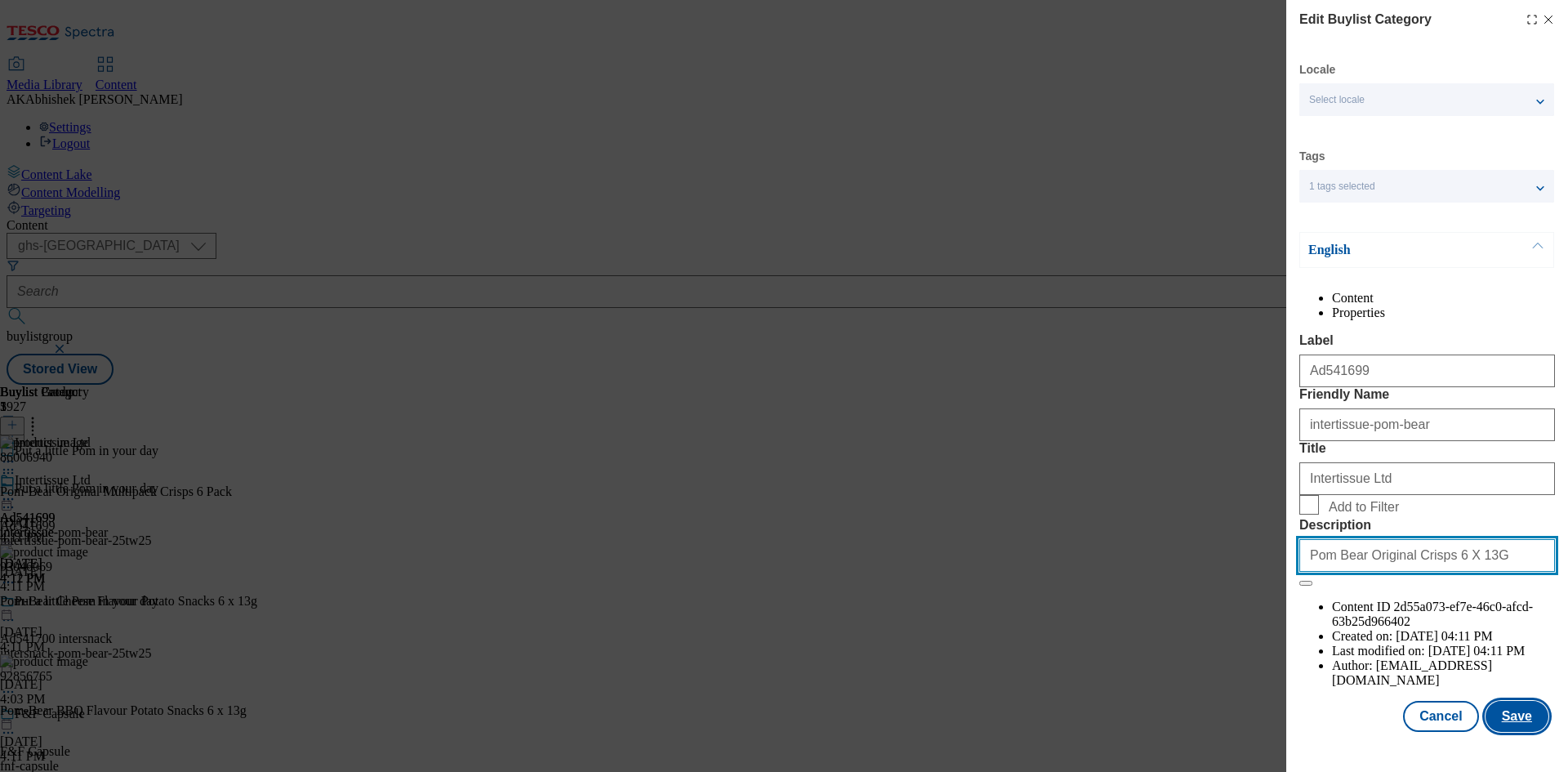
type input "Pom Bear Original Crisps 6 X 13G"
click at [1526, 731] on button "Save" at bounding box center [1516, 716] width 63 height 31
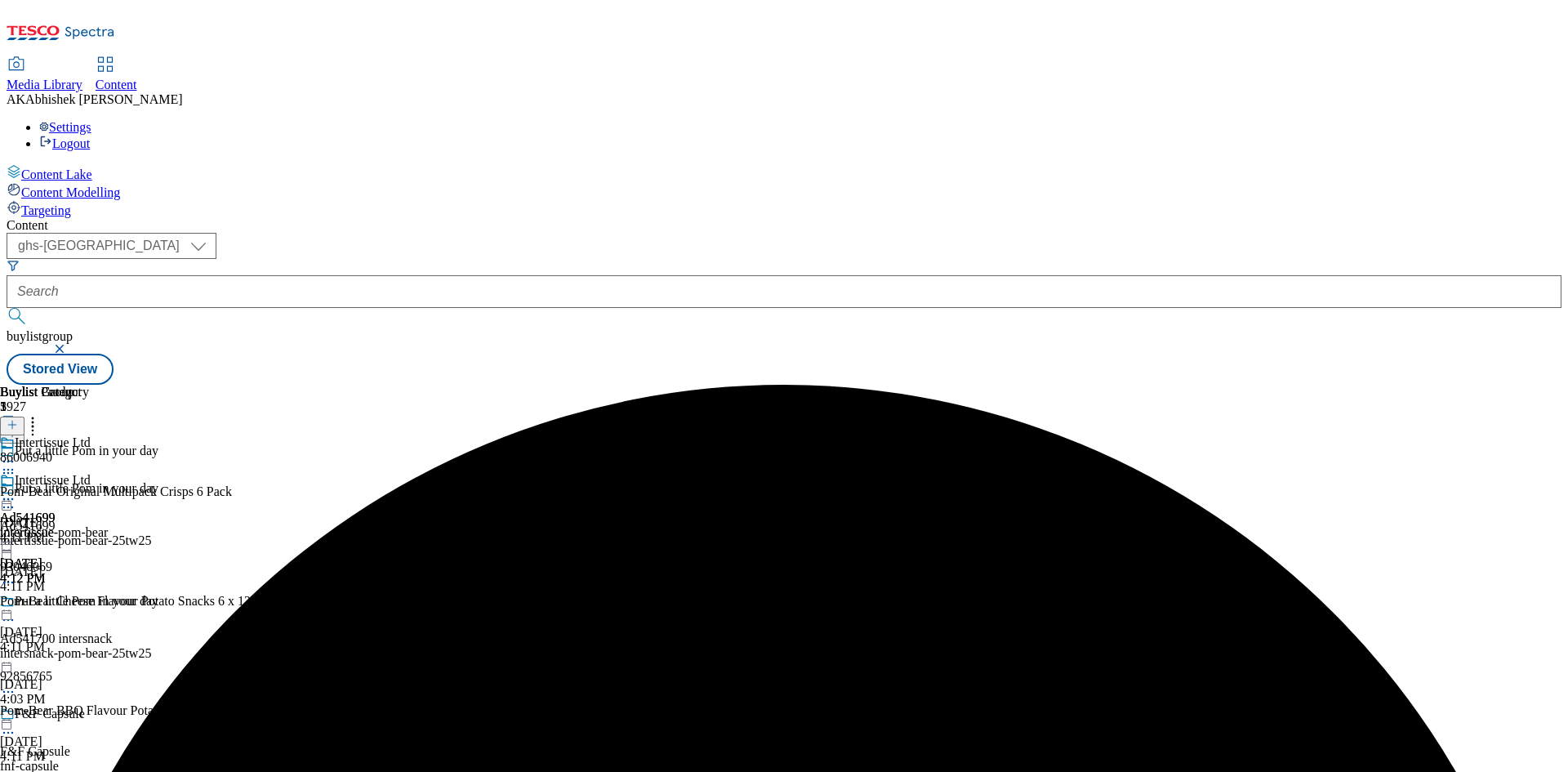
click at [17, 491] on icon at bounding box center [8, 499] width 17 height 17
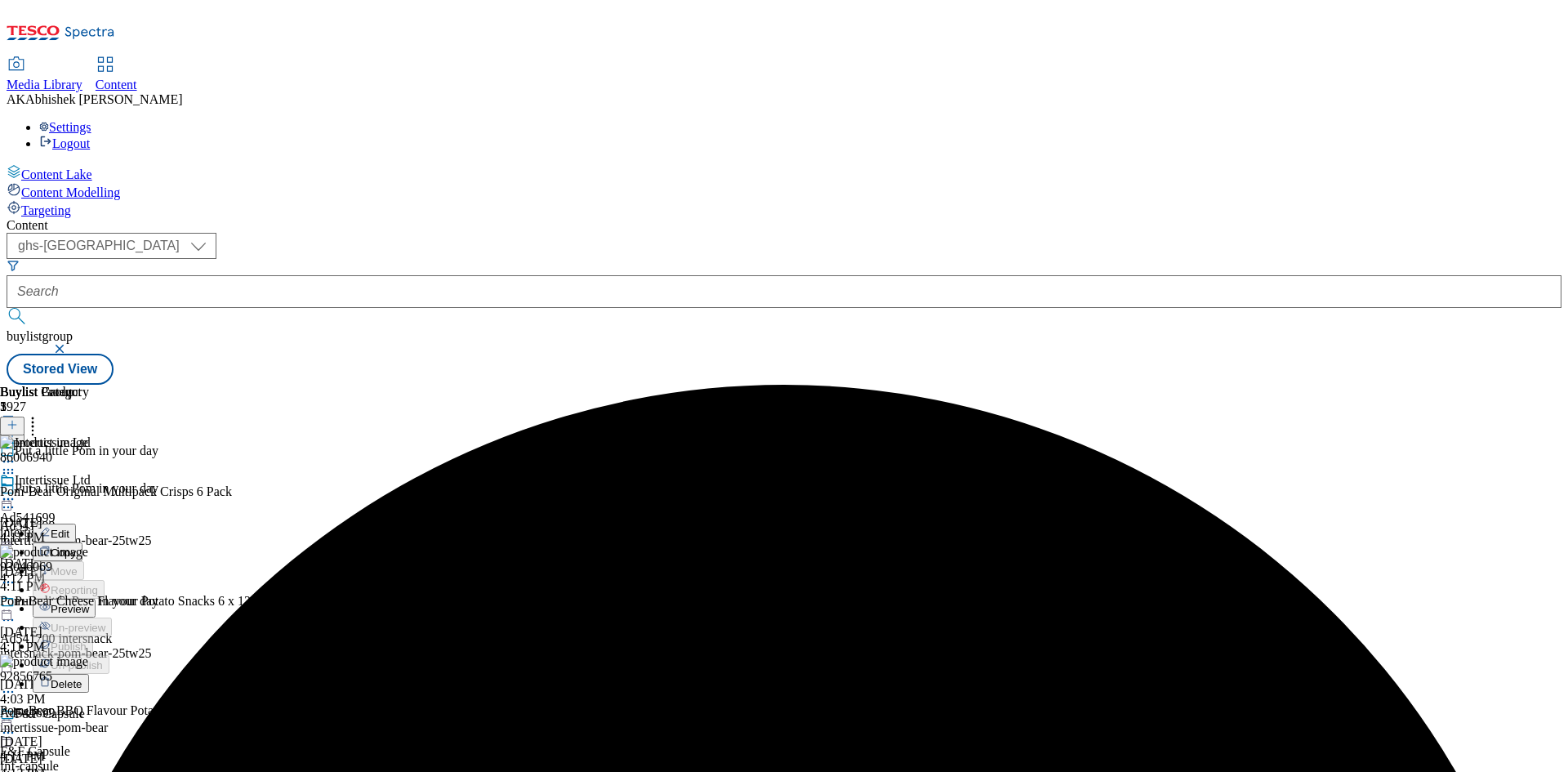
click at [89, 603] on span "Preview" at bounding box center [70, 609] width 39 height 12
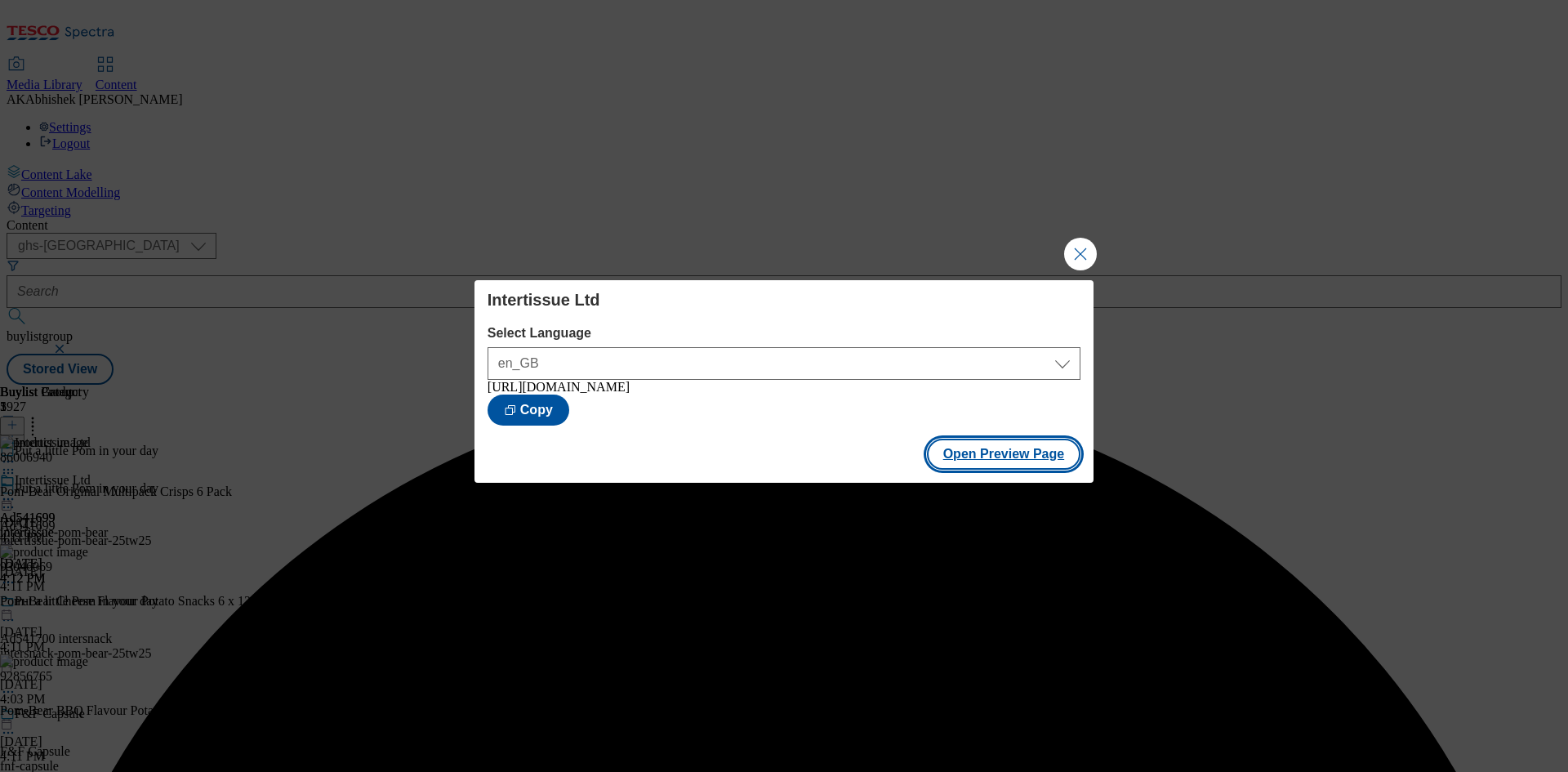
click at [979, 457] on button "Open Preview Page" at bounding box center [1004, 454] width 154 height 31
click at [1077, 249] on button "Close Modal" at bounding box center [1080, 254] width 33 height 33
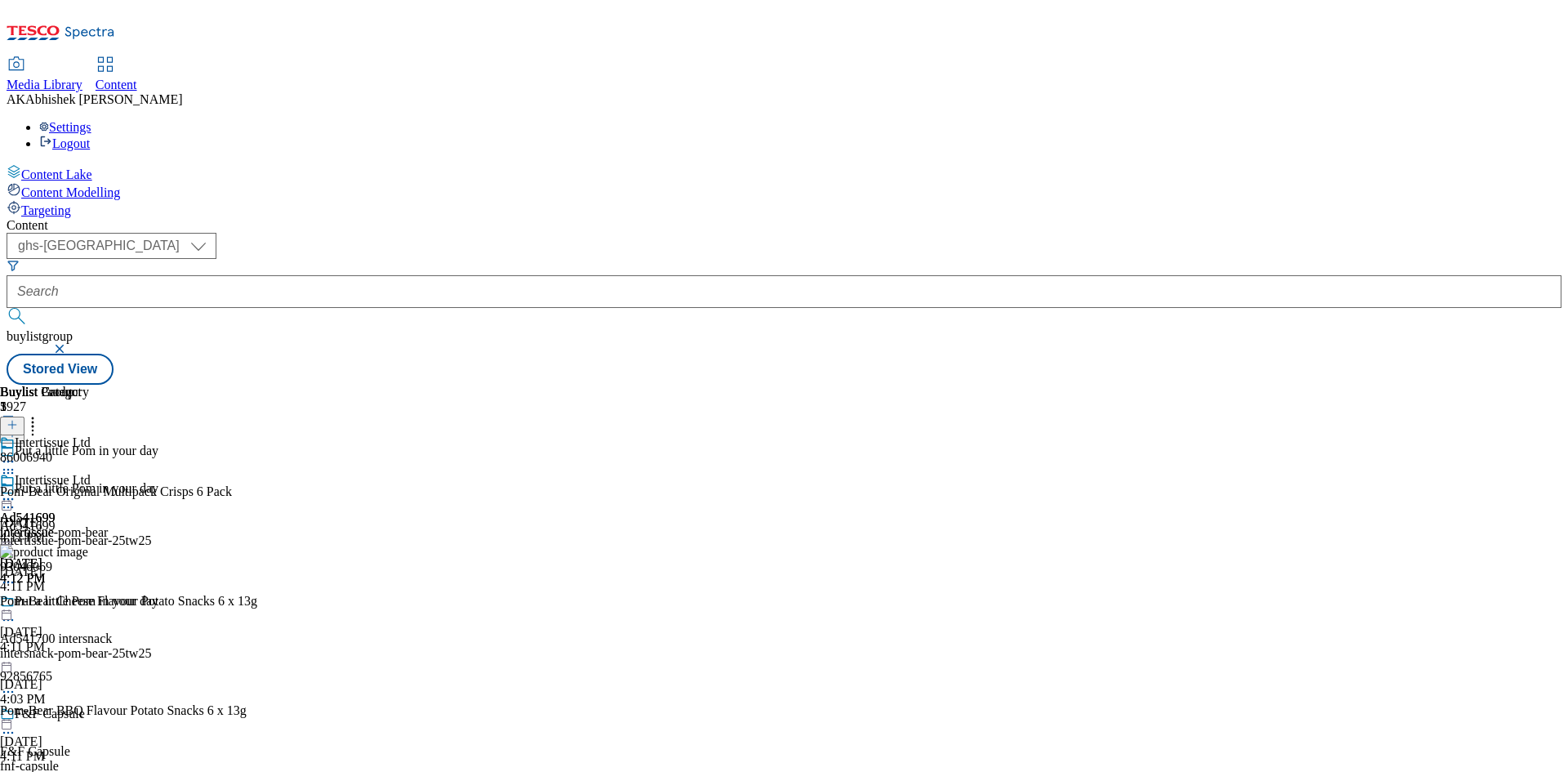
click at [17, 499] on icon at bounding box center [8, 507] width 17 height 17
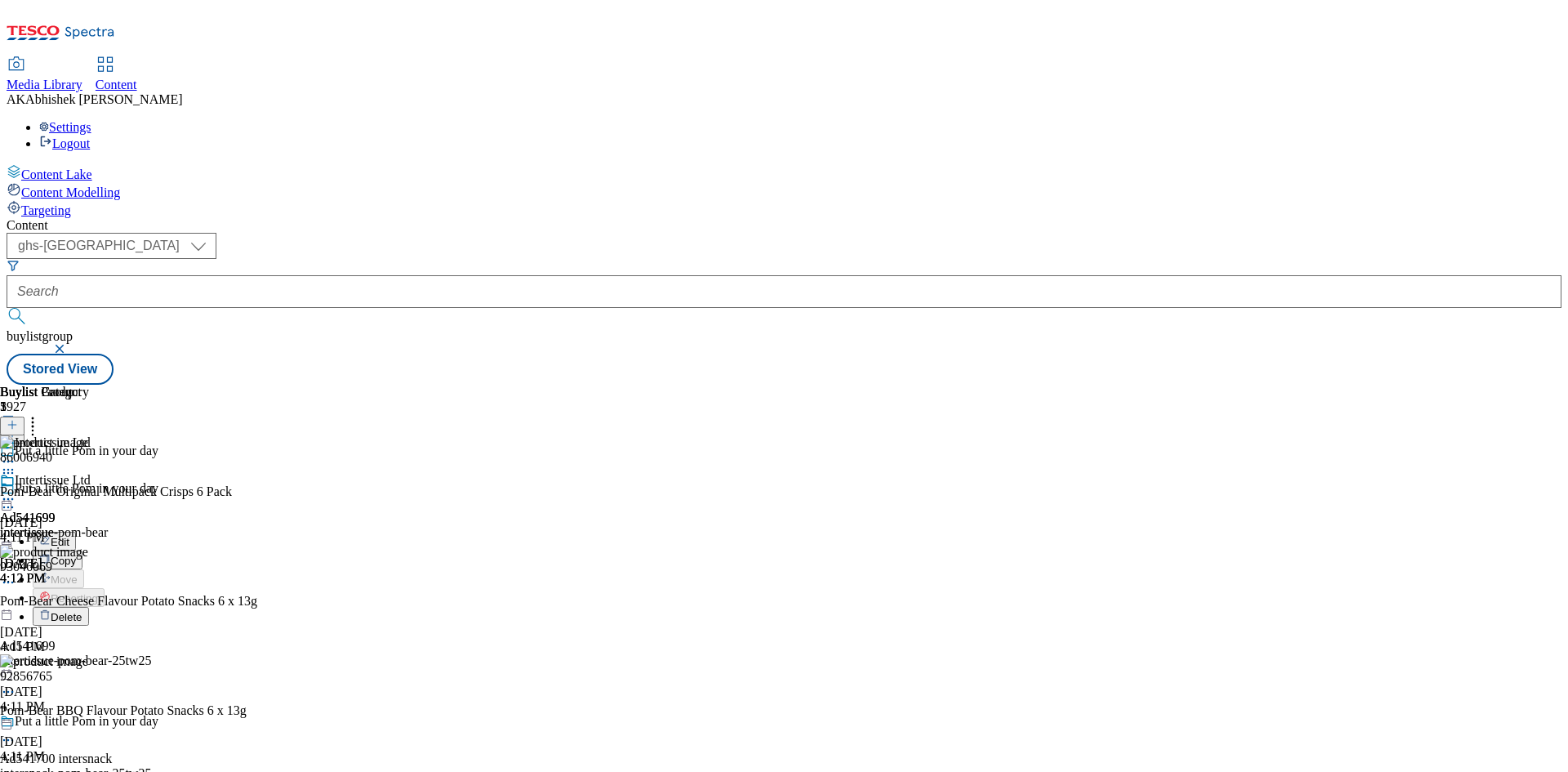
click at [76, 531] on button "Edit" at bounding box center [54, 540] width 43 height 19
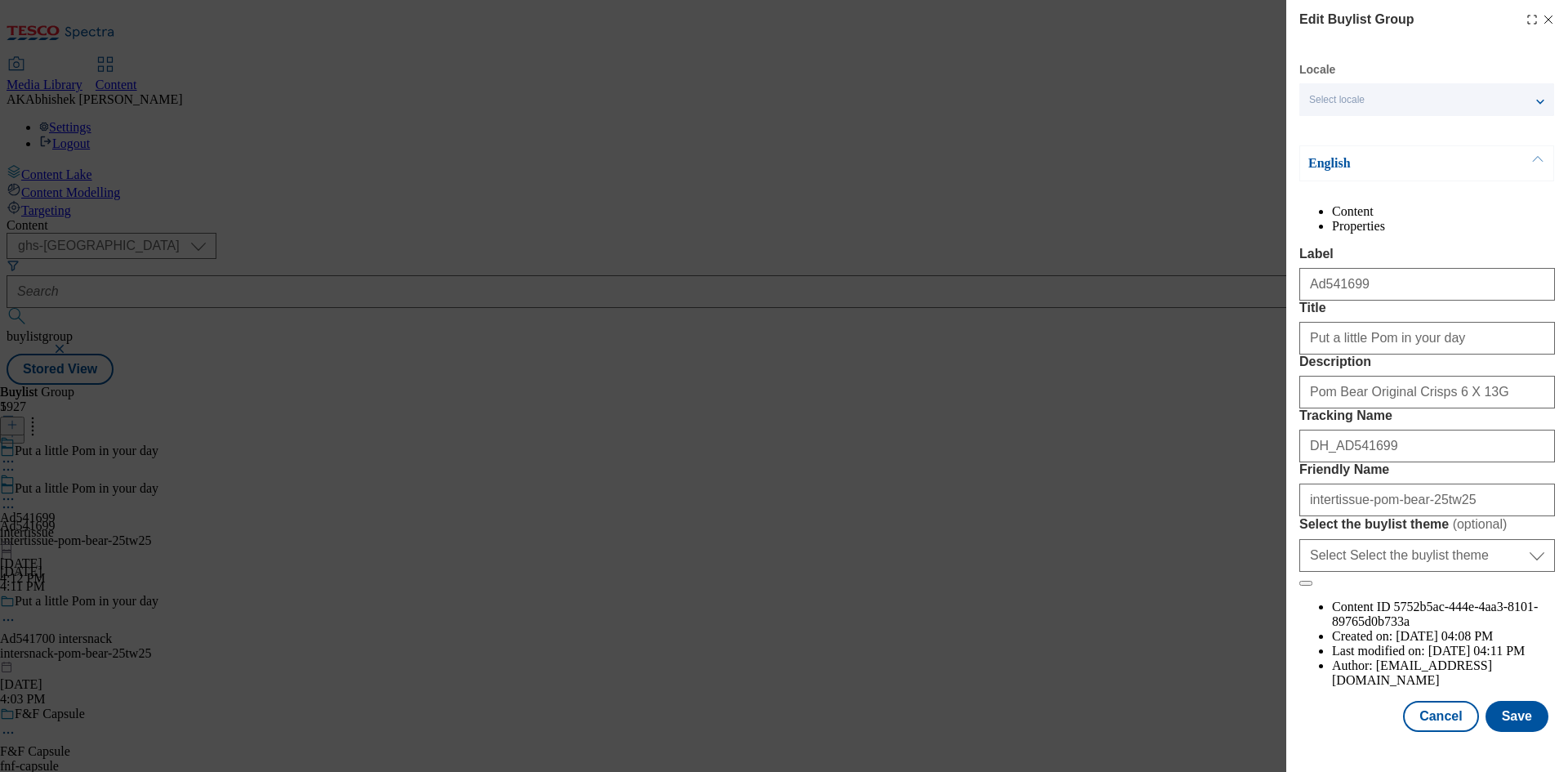
scroll to position [63, 0]
drag, startPoint x: 1359, startPoint y: 585, endPoint x: 1177, endPoint y: 583, distance: 182.0
click at [1177, 583] on div "Edit Buylist Group Locale Select locale English Welsh English Content Propertie…" at bounding box center [784, 386] width 1568 height 772
paste input "Intersnack"
click at [1312, 516] on input "Intersnack-pom-bear-25tw25" at bounding box center [1427, 500] width 256 height 33
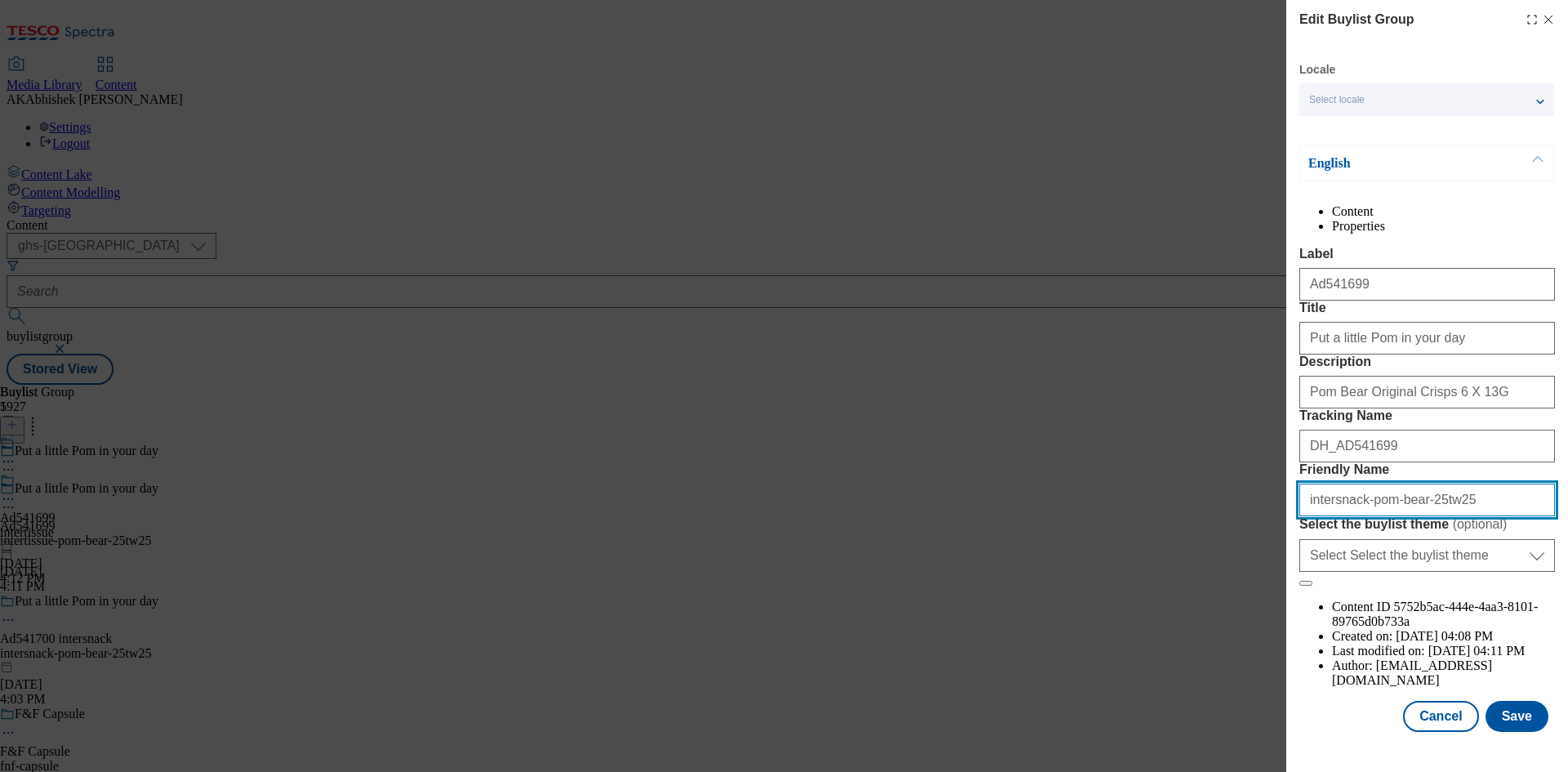
drag, startPoint x: 1356, startPoint y: 583, endPoint x: 1154, endPoint y: 583, distance: 202.0
click at [1154, 583] on div "Edit Buylist Group Locale Select locale English Welsh English Content Propertie…" at bounding box center [784, 386] width 1568 height 772
type input "intersnack-pom-bear-25tw25"
click at [1519, 716] on button "Save" at bounding box center [1516, 716] width 63 height 31
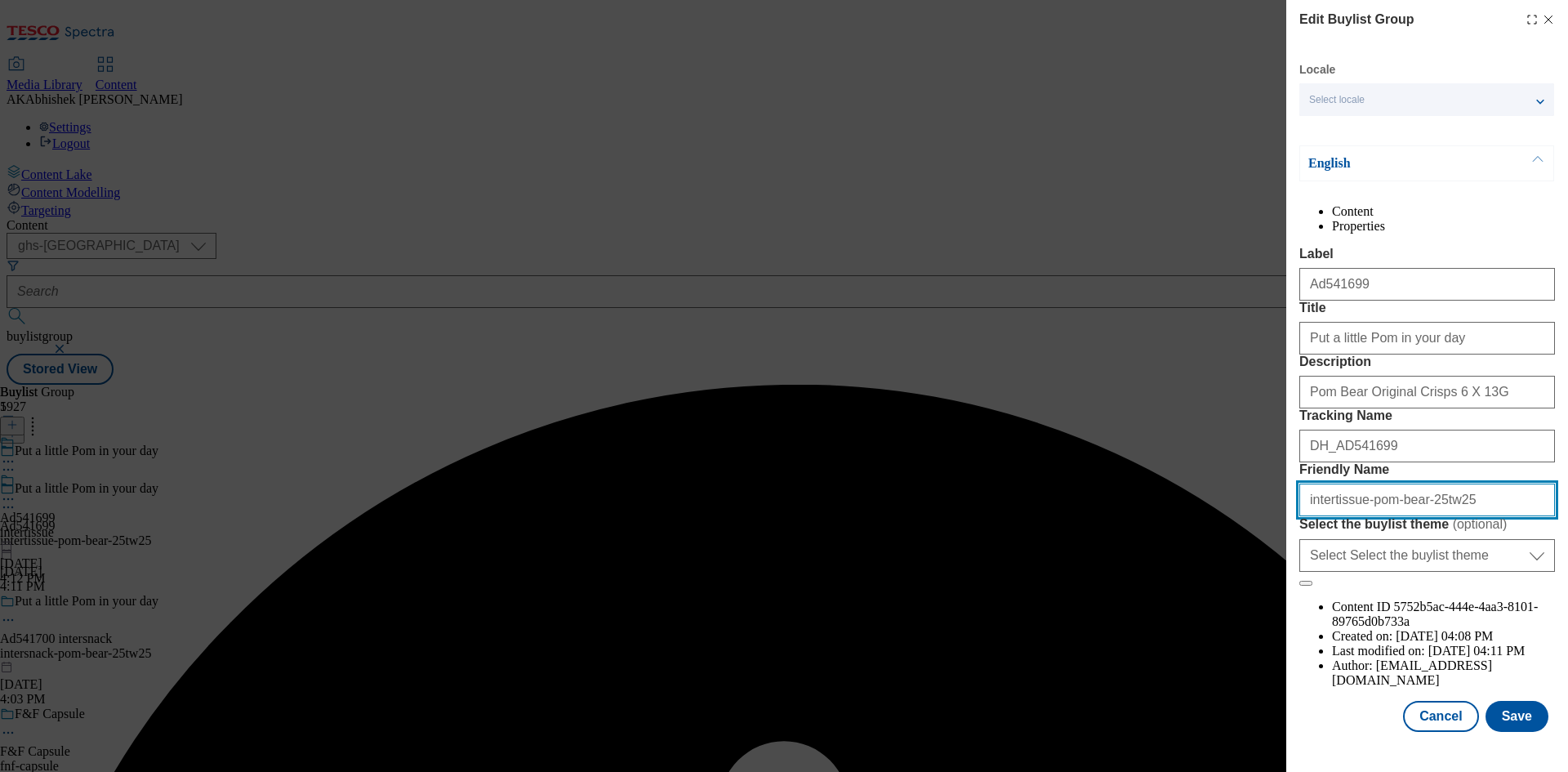
drag, startPoint x: 1356, startPoint y: 646, endPoint x: 1154, endPoint y: 631, distance: 202.6
click at [1154, 631] on div "Edit Buylist Group Locale Select locale English Welsh English Content Propertie…" at bounding box center [784, 386] width 1568 height 772
paste input "snack"
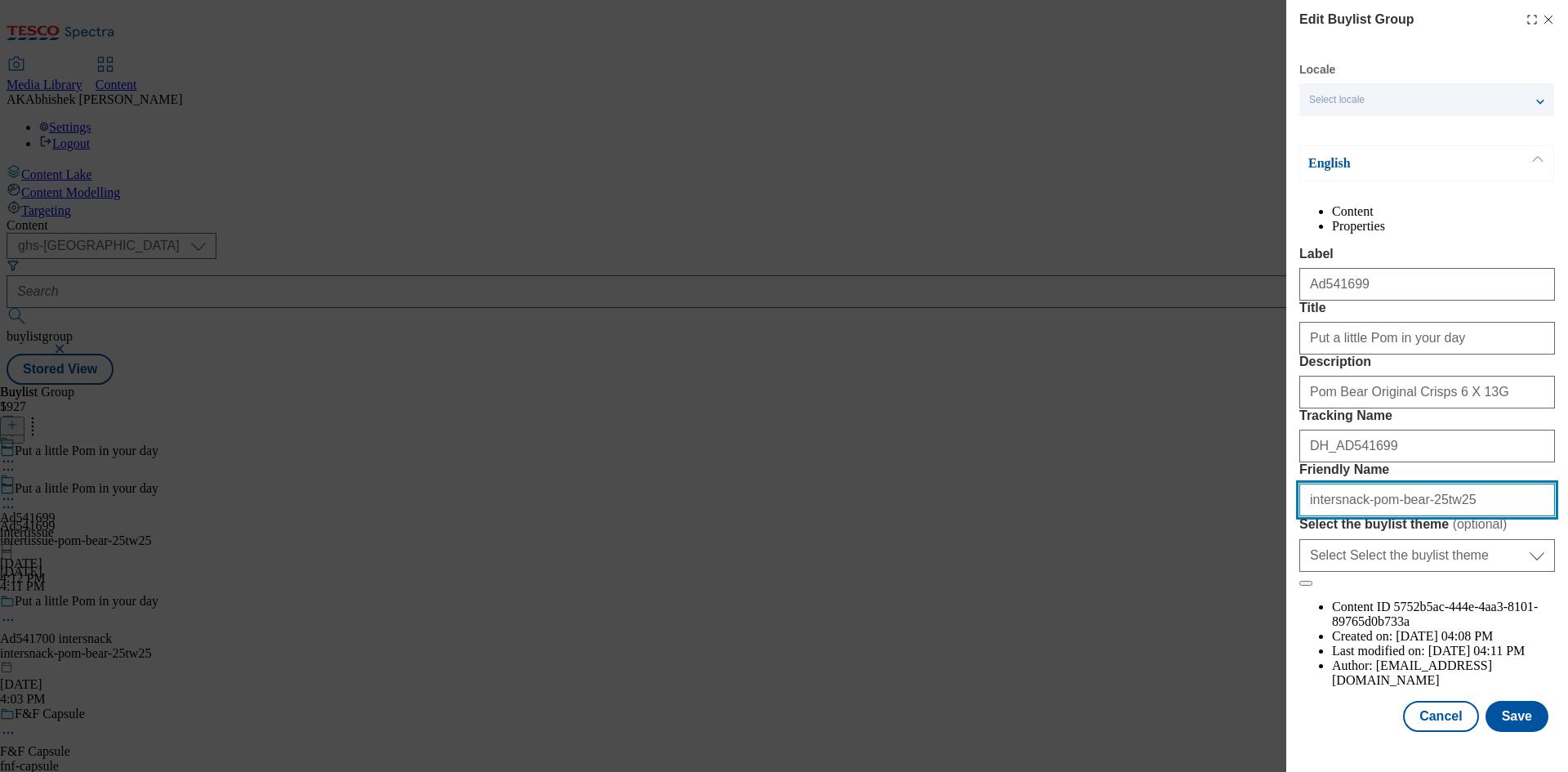
click at [1407, 516] on input "intersnack-pom-bear-25tw25" at bounding box center [1427, 500] width 256 height 33
paste input "Crisps"
click at [1413, 516] on input "intersnack-pom-bear-Crisps -25tw25" at bounding box center [1427, 500] width 256 height 33
drag, startPoint x: 1356, startPoint y: 578, endPoint x: 1095, endPoint y: 546, distance: 263.0
click at [1095, 546] on div "Edit Buylist Group Locale Select locale English Welsh English Content Propertie…" at bounding box center [784, 386] width 1568 height 772
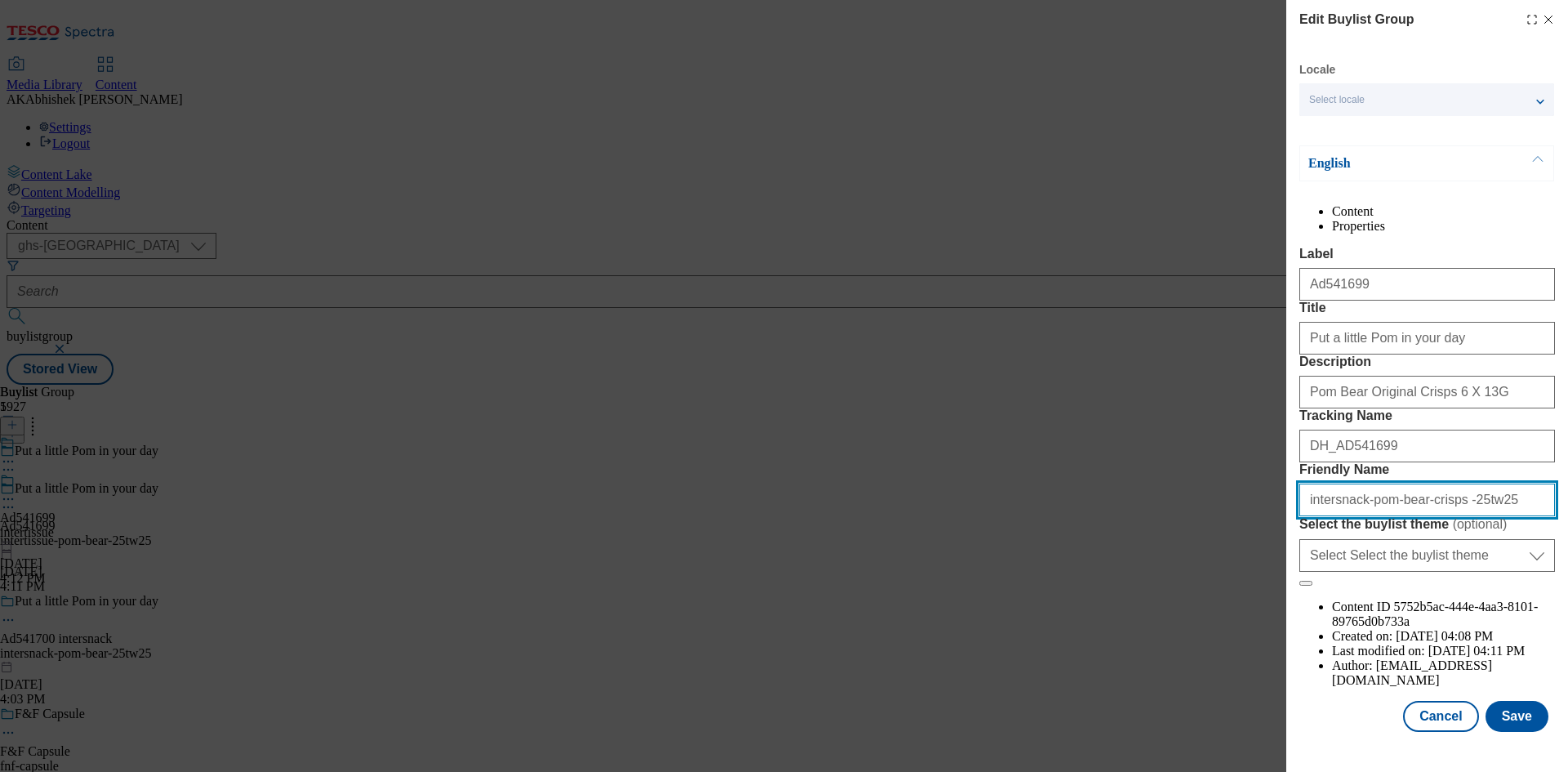
click at [1441, 516] on input "intersnack-pom-bear-crisps -25tw25" at bounding box center [1427, 500] width 256 height 33
type input "intersnack-pom-bear-crisps-25tw25"
click at [1516, 727] on button "Save" at bounding box center [1516, 716] width 63 height 31
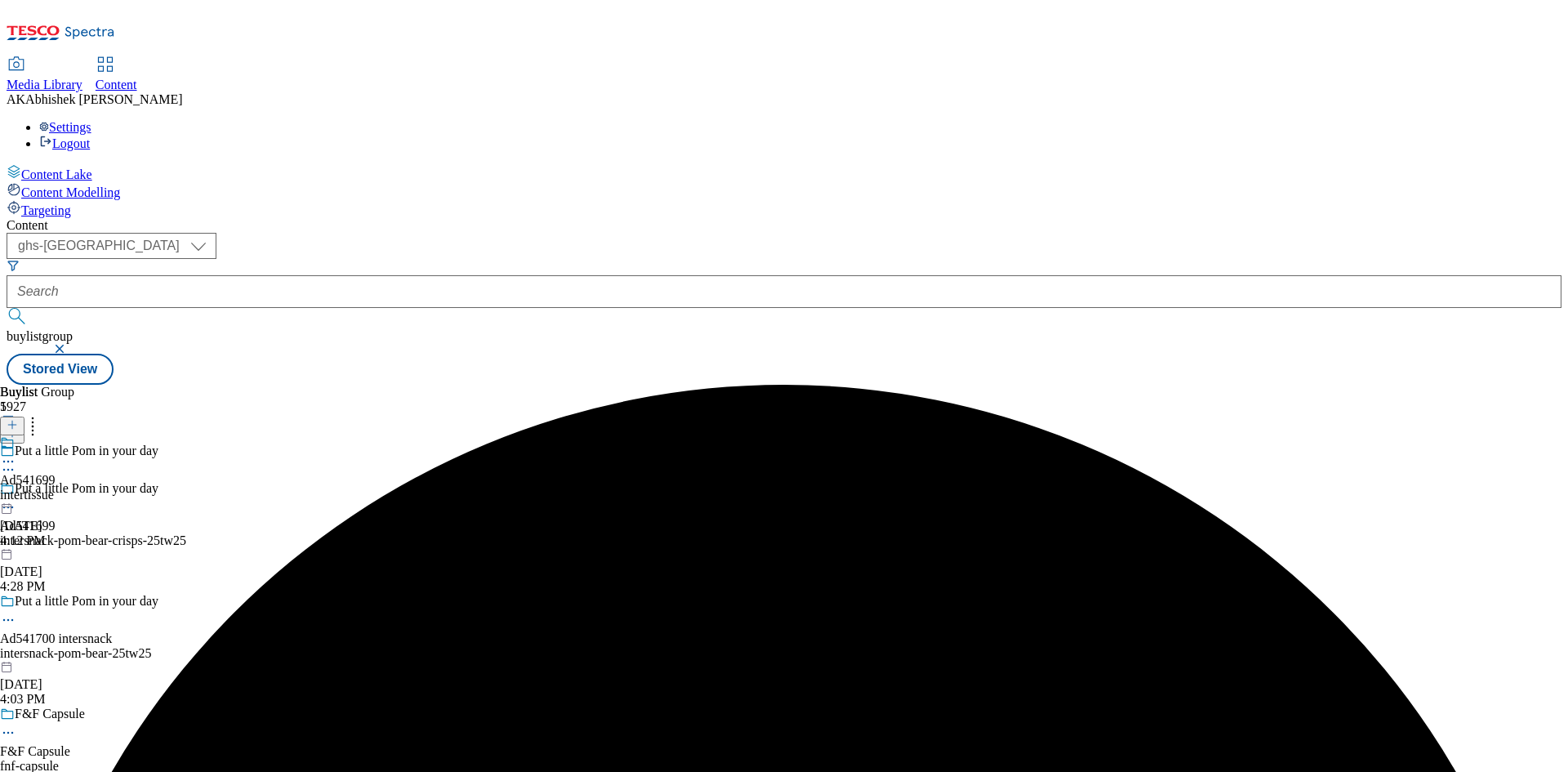
click at [10, 461] on circle at bounding box center [8, 462] width 3 height 3
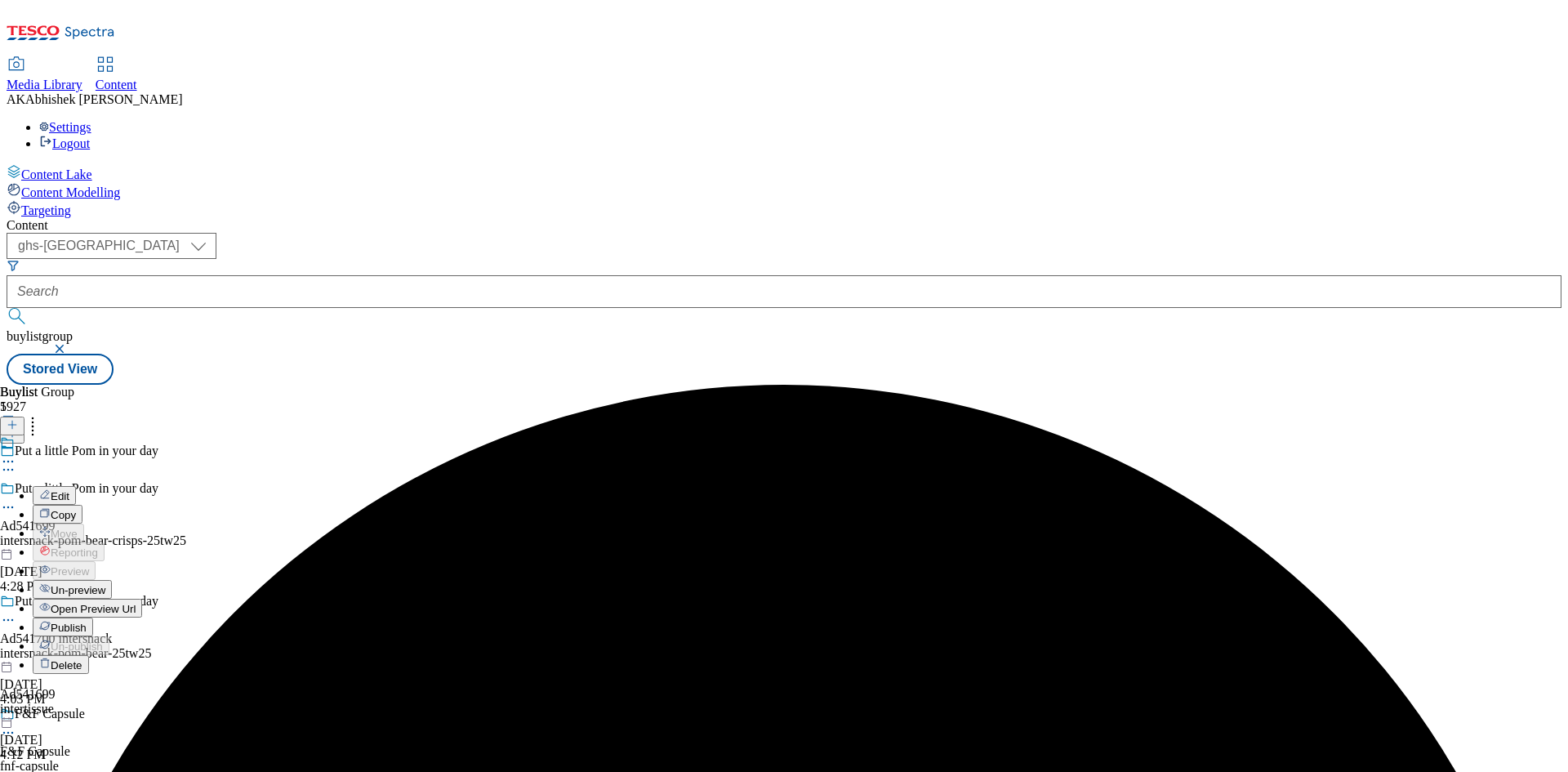
click at [76, 486] on button "Edit" at bounding box center [54, 494] width 43 height 19
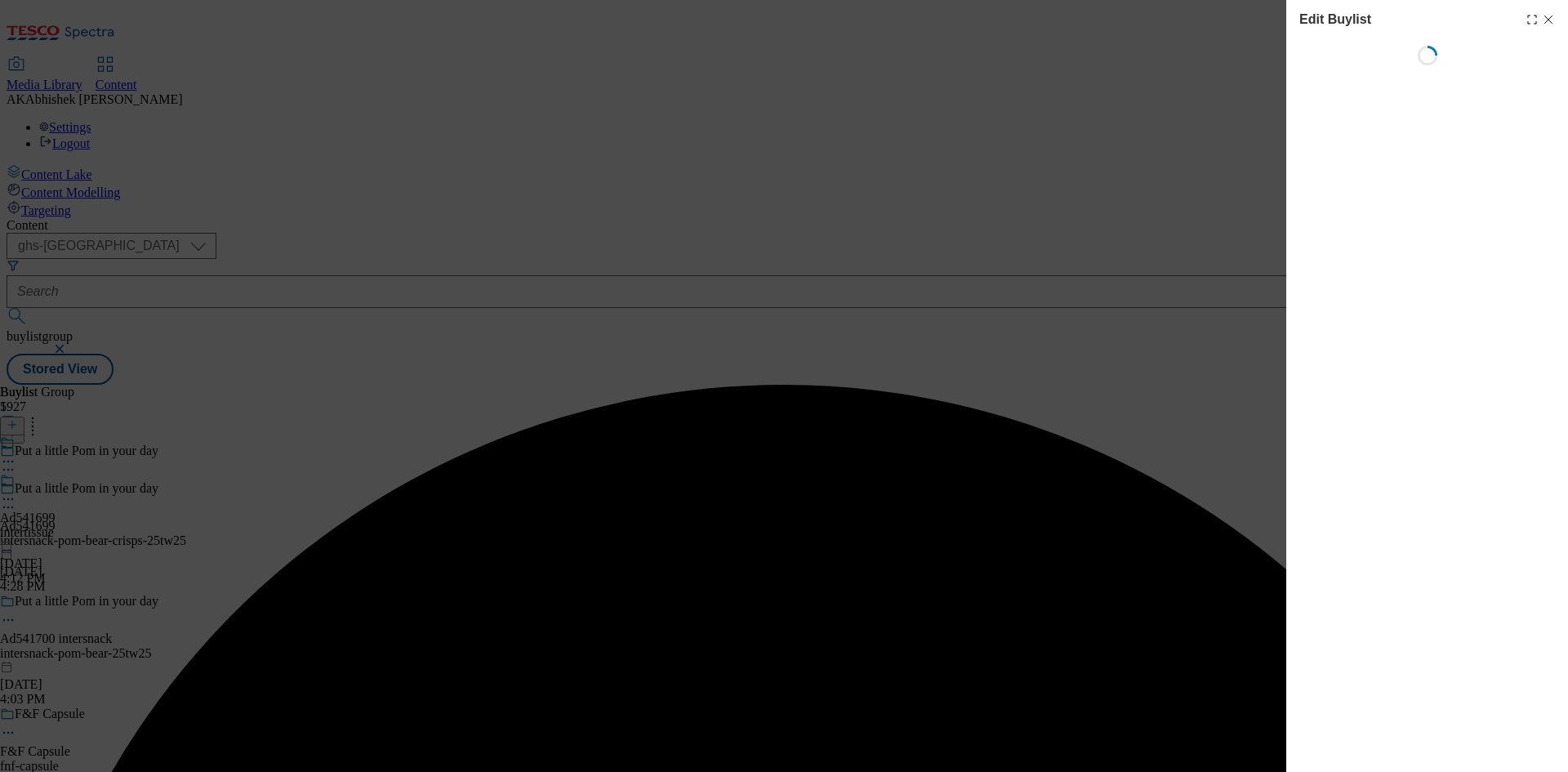
select select "tactical"
select select "supplier funded short term 1-3 weeks"
select select "dunnhumby"
select select "Banner"
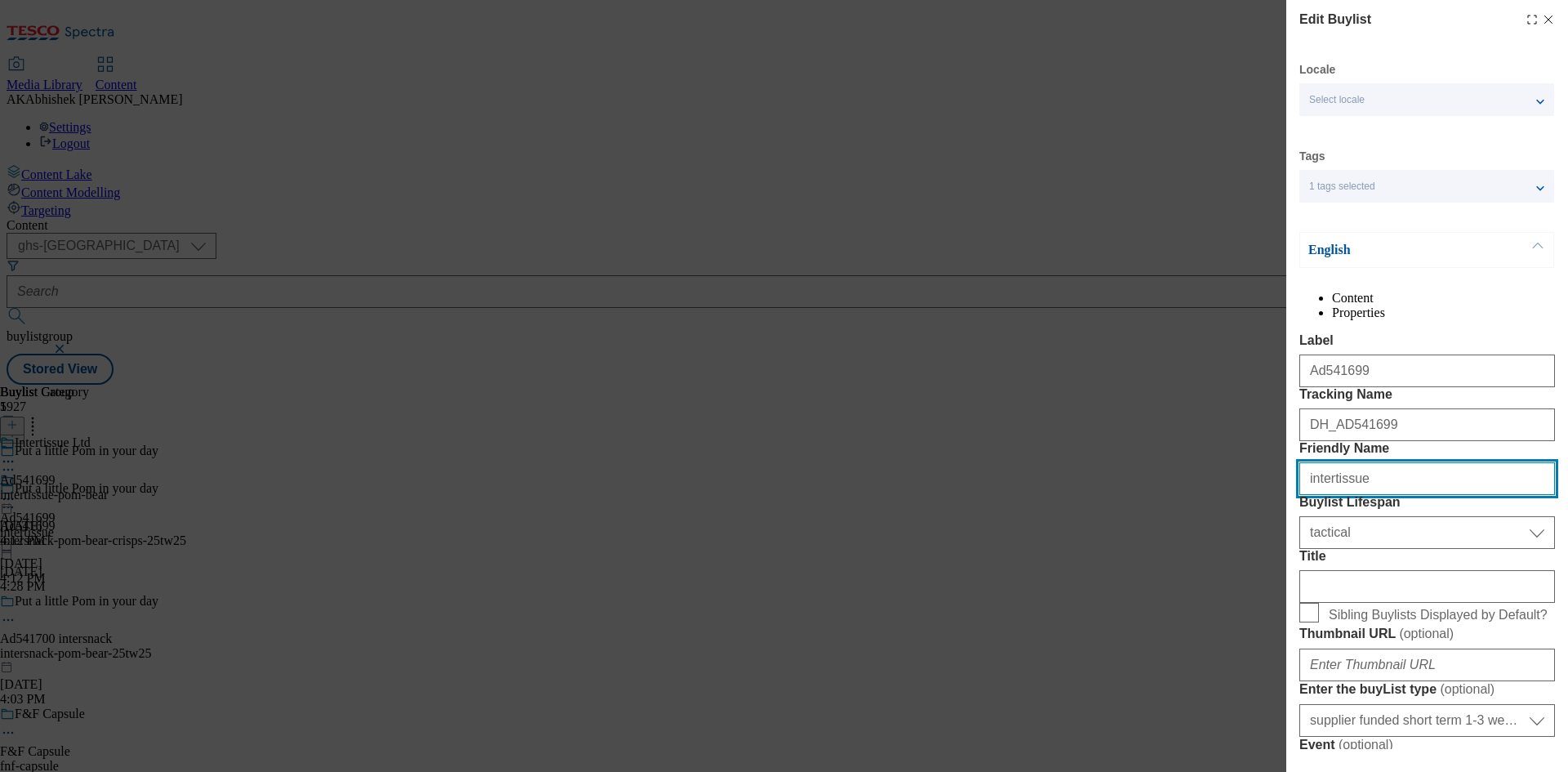
click at [1047, 548] on div "Edit Buylist Locale Select locale English Welsh Tags 1 tags selected fnf market…" at bounding box center [784, 386] width 1568 height 772
paste input "snack"
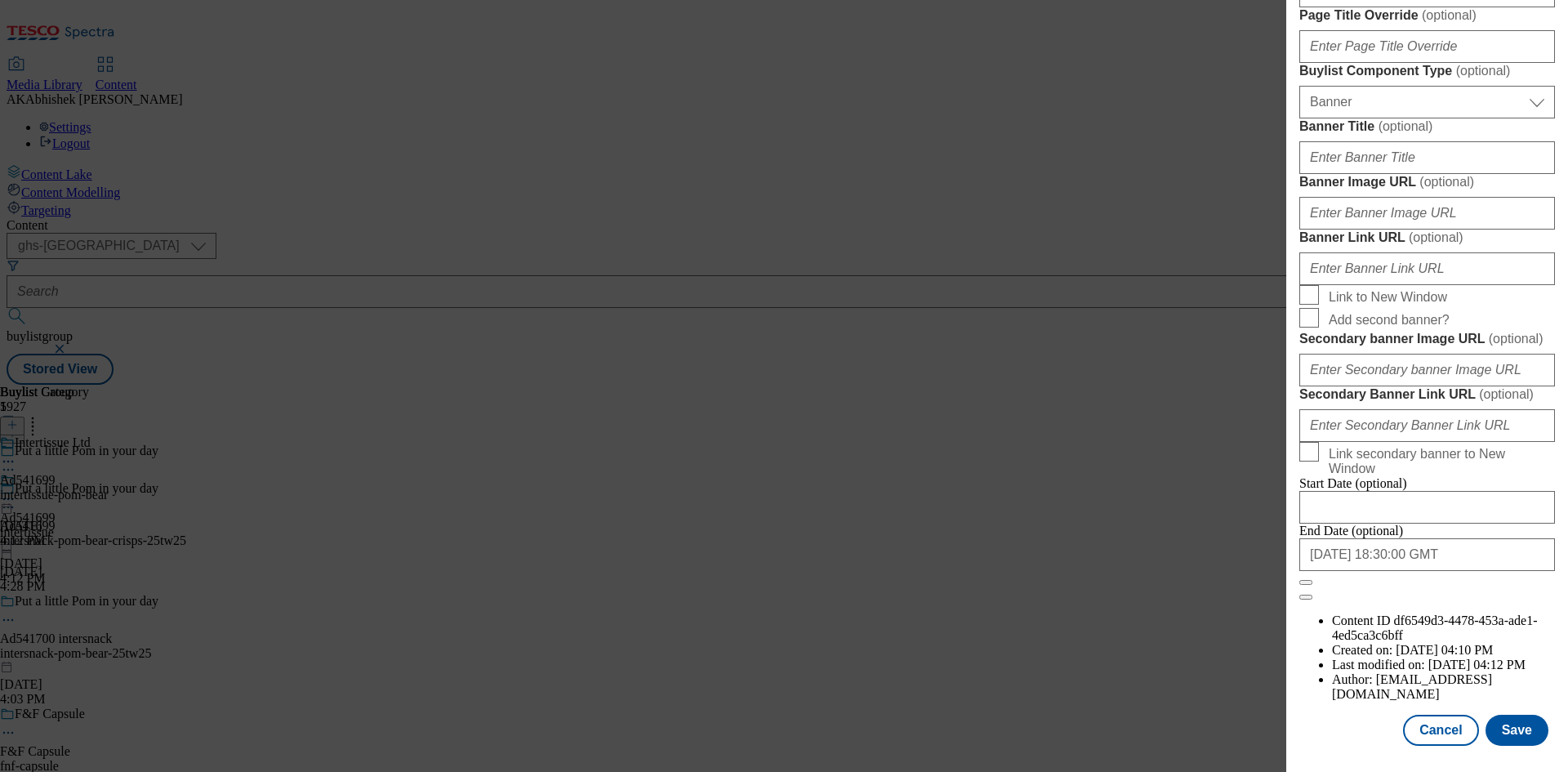
scroll to position [1690, 0]
type input "intersnack"
click at [1504, 735] on button "Save" at bounding box center [1516, 730] width 63 height 31
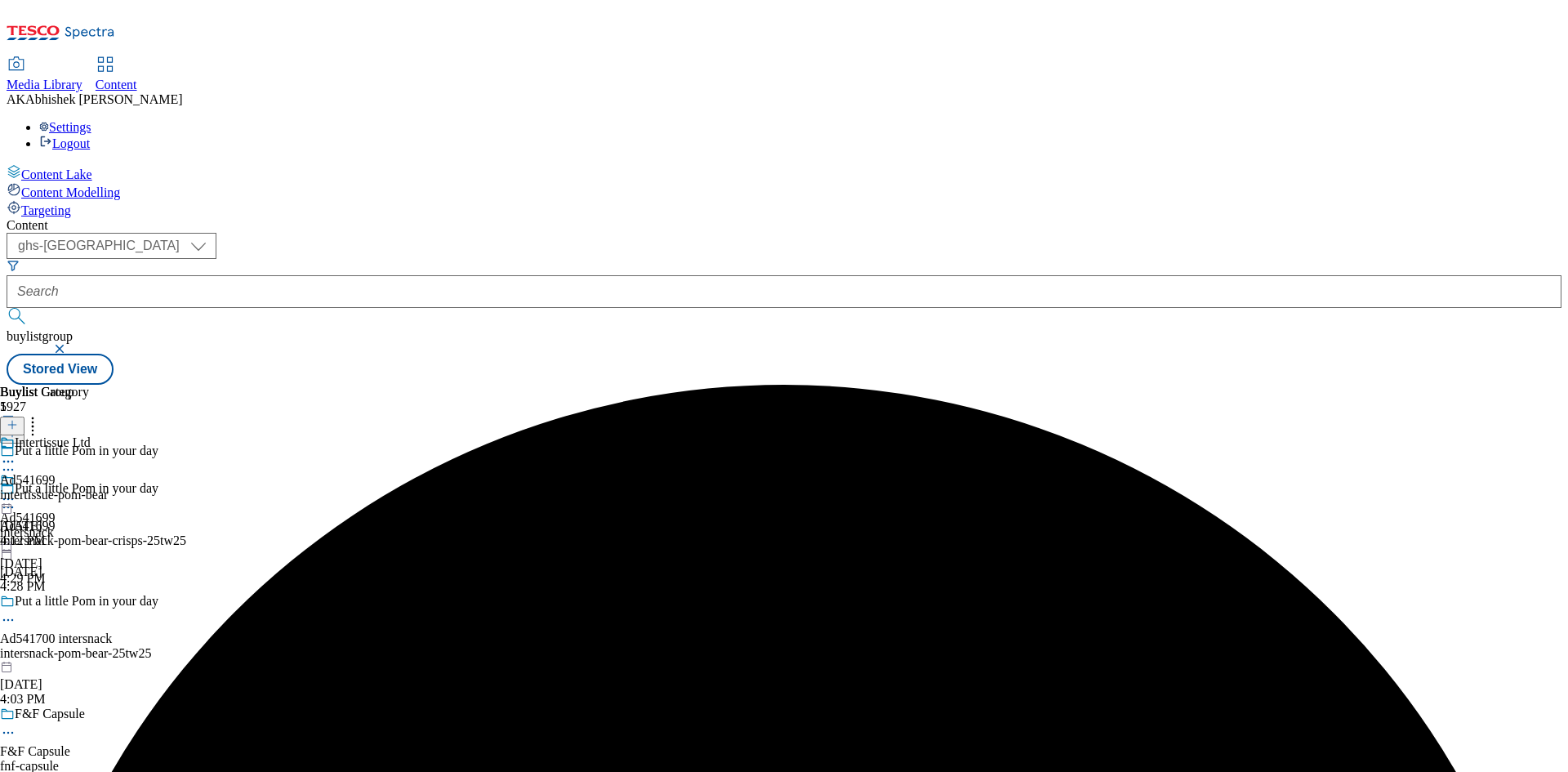
click at [17, 499] on icon at bounding box center [8, 507] width 17 height 17
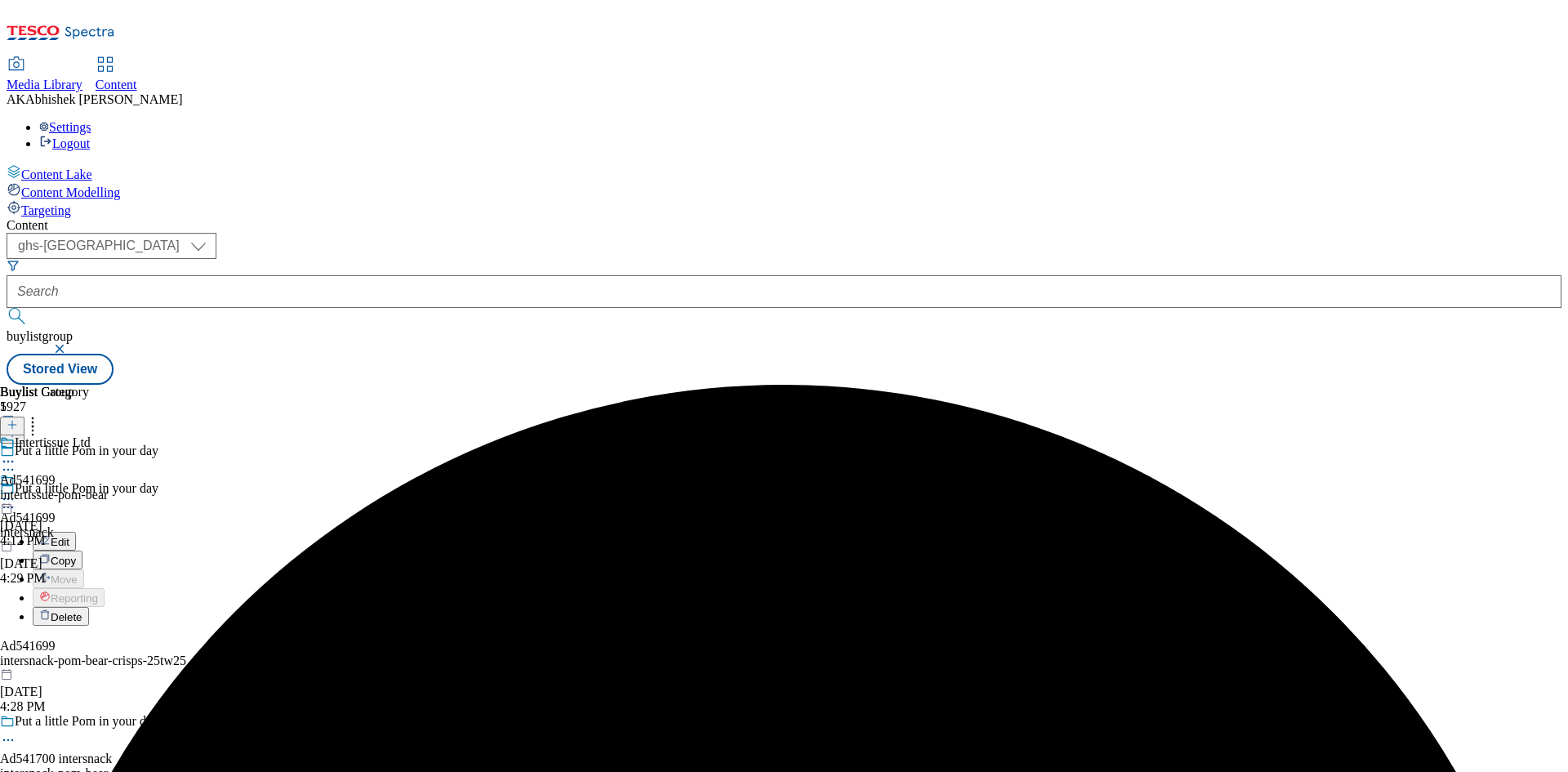
click at [70, 536] on span "Edit" at bounding box center [59, 542] width 19 height 12
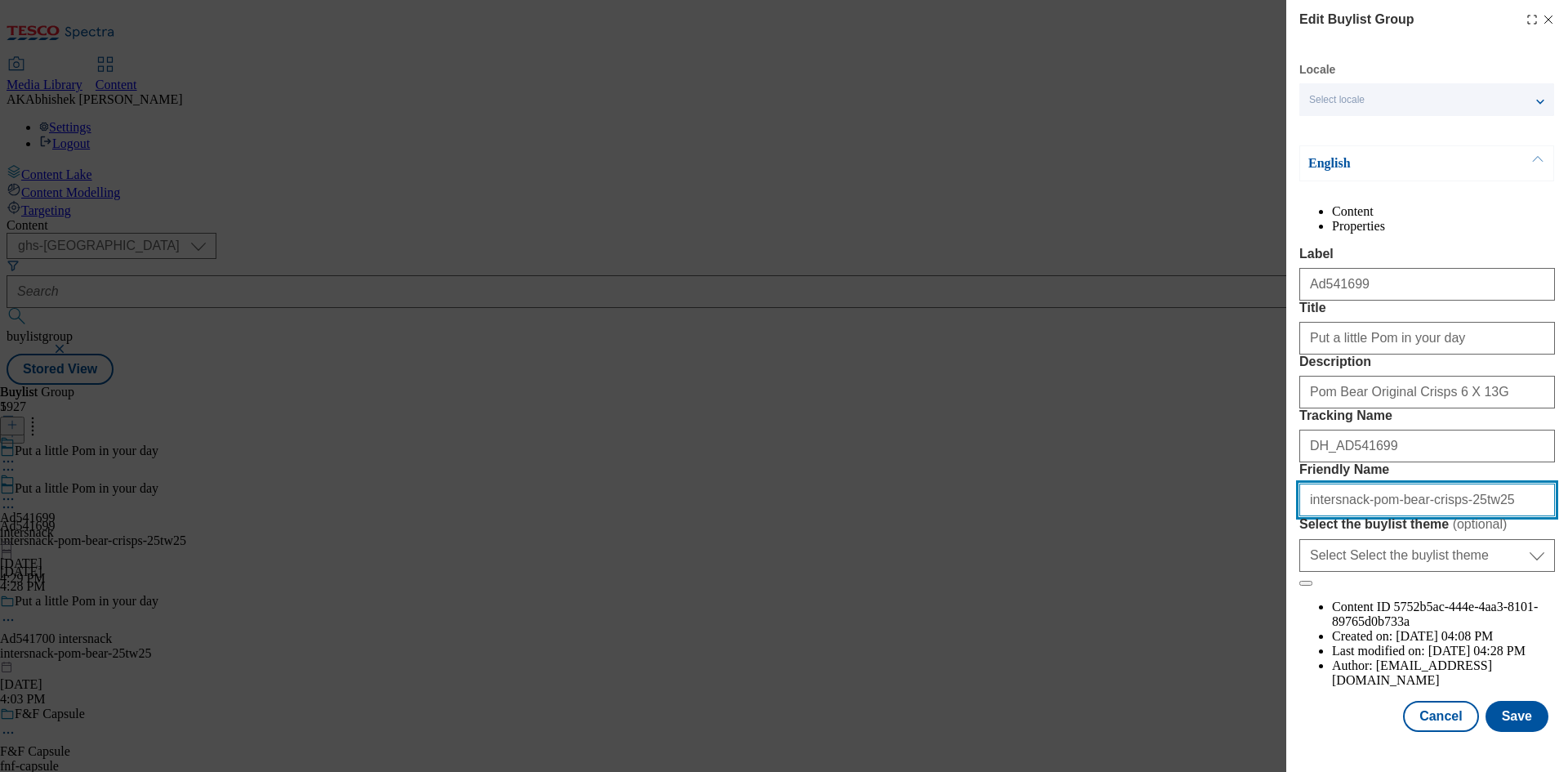
drag, startPoint x: 1480, startPoint y: 643, endPoint x: 1193, endPoint y: 638, distance: 287.0
click at [1191, 639] on div "Edit Buylist Group Locale Select locale English Welsh English Content Propertie…" at bounding box center [784, 386] width 1568 height 772
click at [1124, 563] on div "Edit Buylist Group Locale Select locale English Welsh English Content Propertie…" at bounding box center [784, 386] width 1568 height 772
click at [728, 339] on div "Edit Buylist Group Locale Select locale English Welsh English Content Propertie…" at bounding box center [784, 386] width 1568 height 772
click at [1548, 17] on div "Edit Buylist Group Locale Select locale English Welsh English Content Propertie…" at bounding box center [1427, 367] width 282 height 735
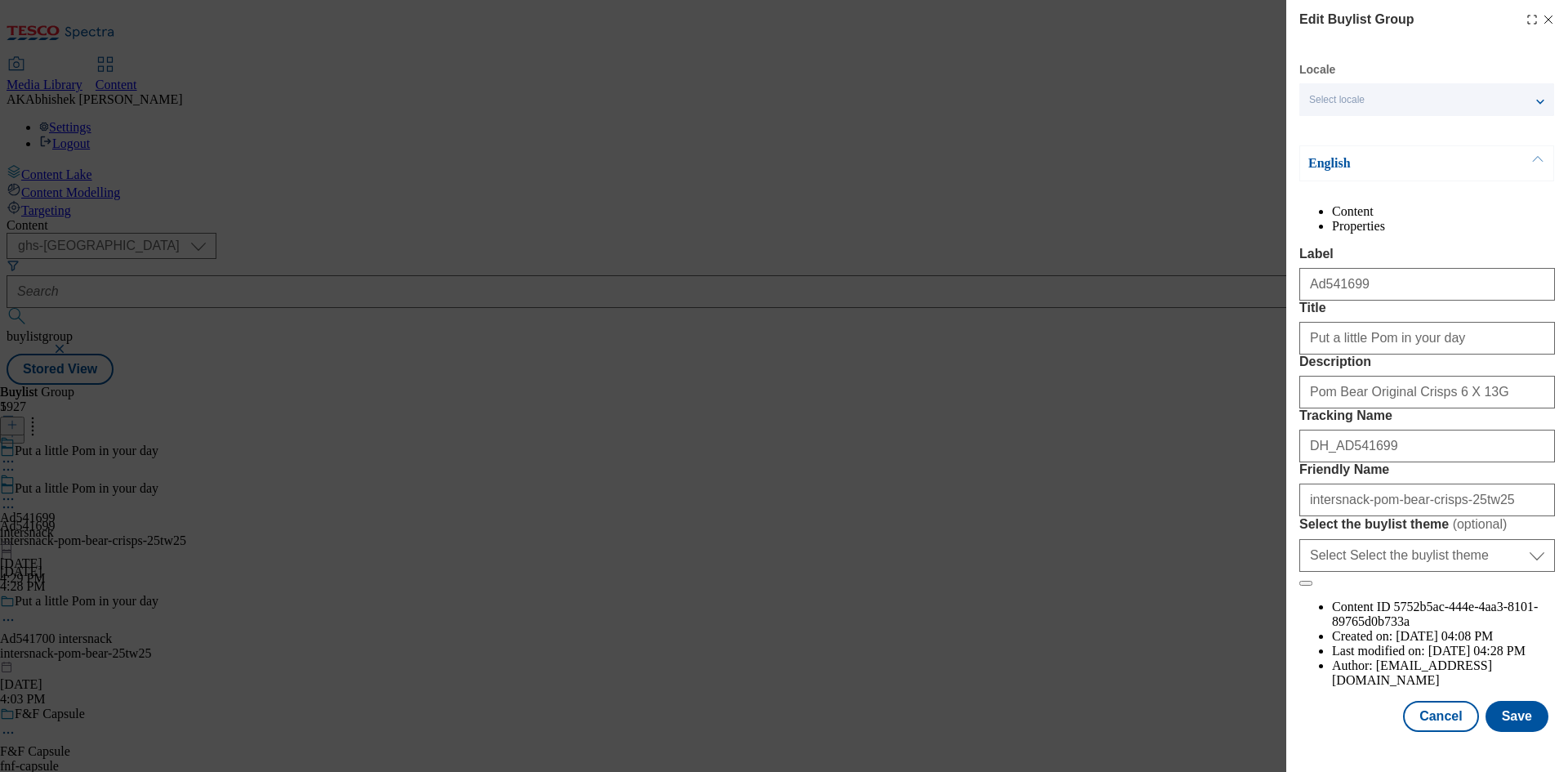
click at [1542, 19] on icon "Modal" at bounding box center [1548, 19] width 13 height 13
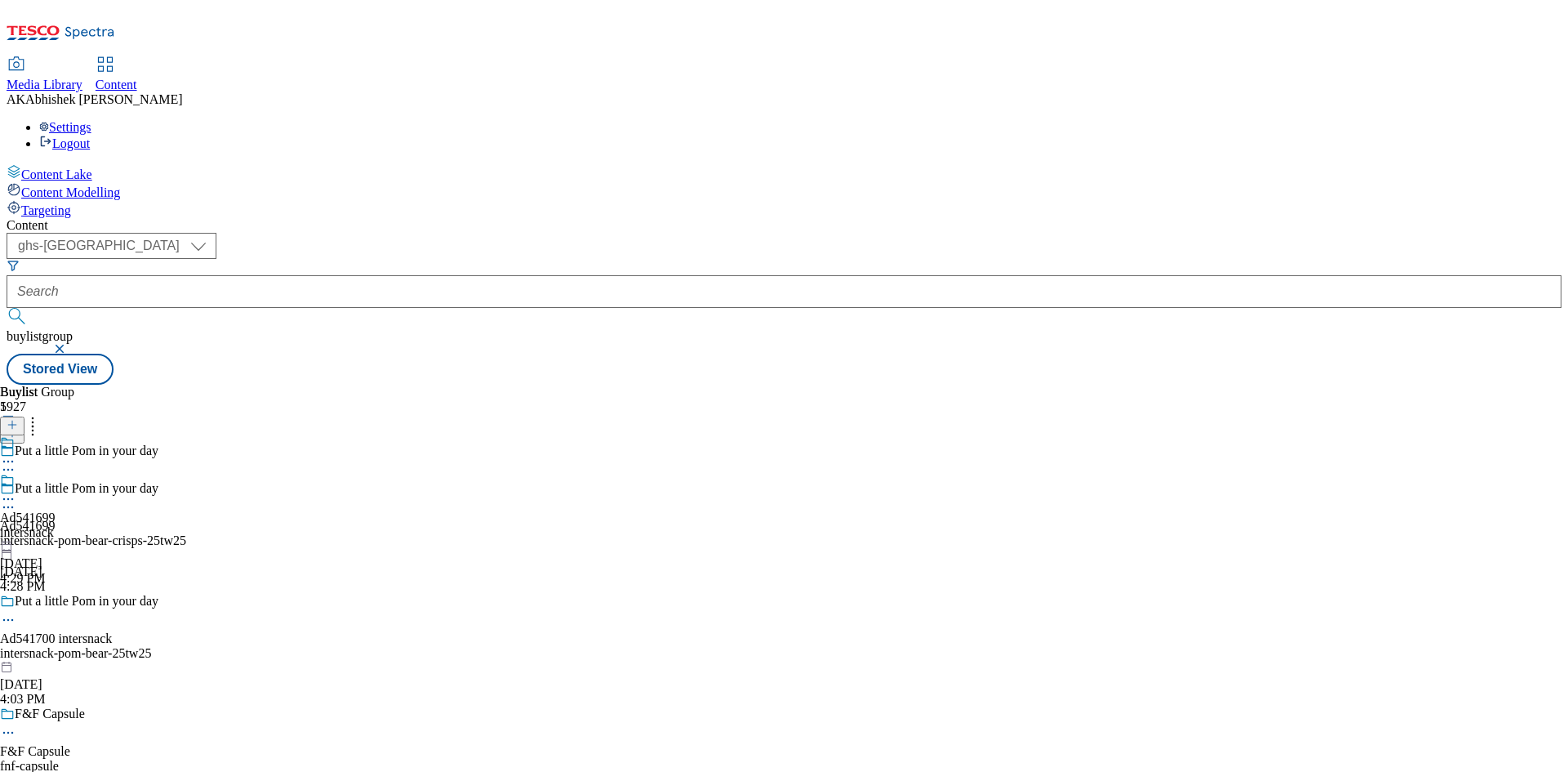
click at [56, 472] on div "Ad541699 intersnack [DATE] 4:29 PM" at bounding box center [27, 529] width 56 height 113
click at [17, 453] on icon at bounding box center [8, 461] width 17 height 17
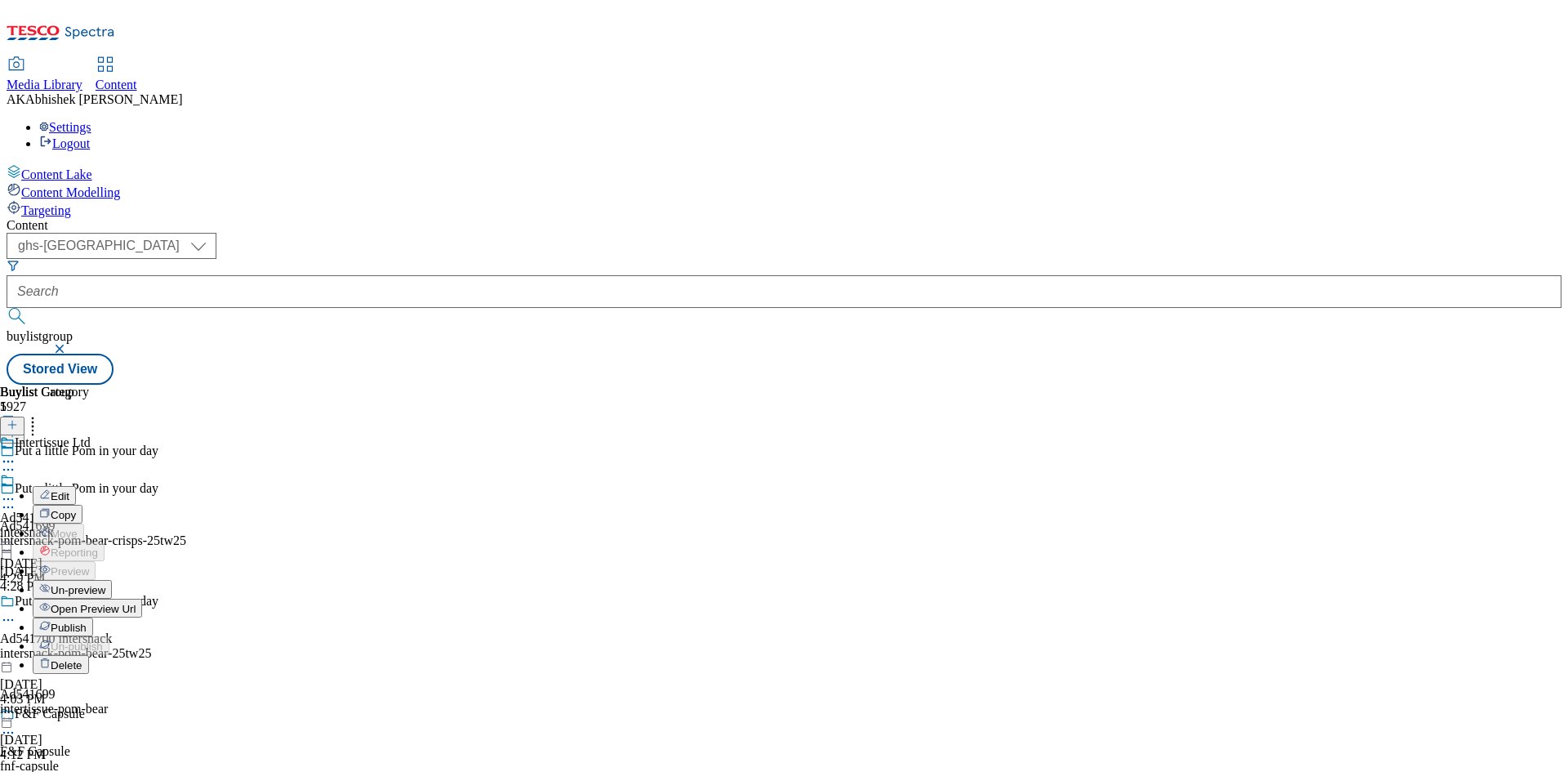
click at [70, 490] on span "Edit" at bounding box center [59, 496] width 19 height 12
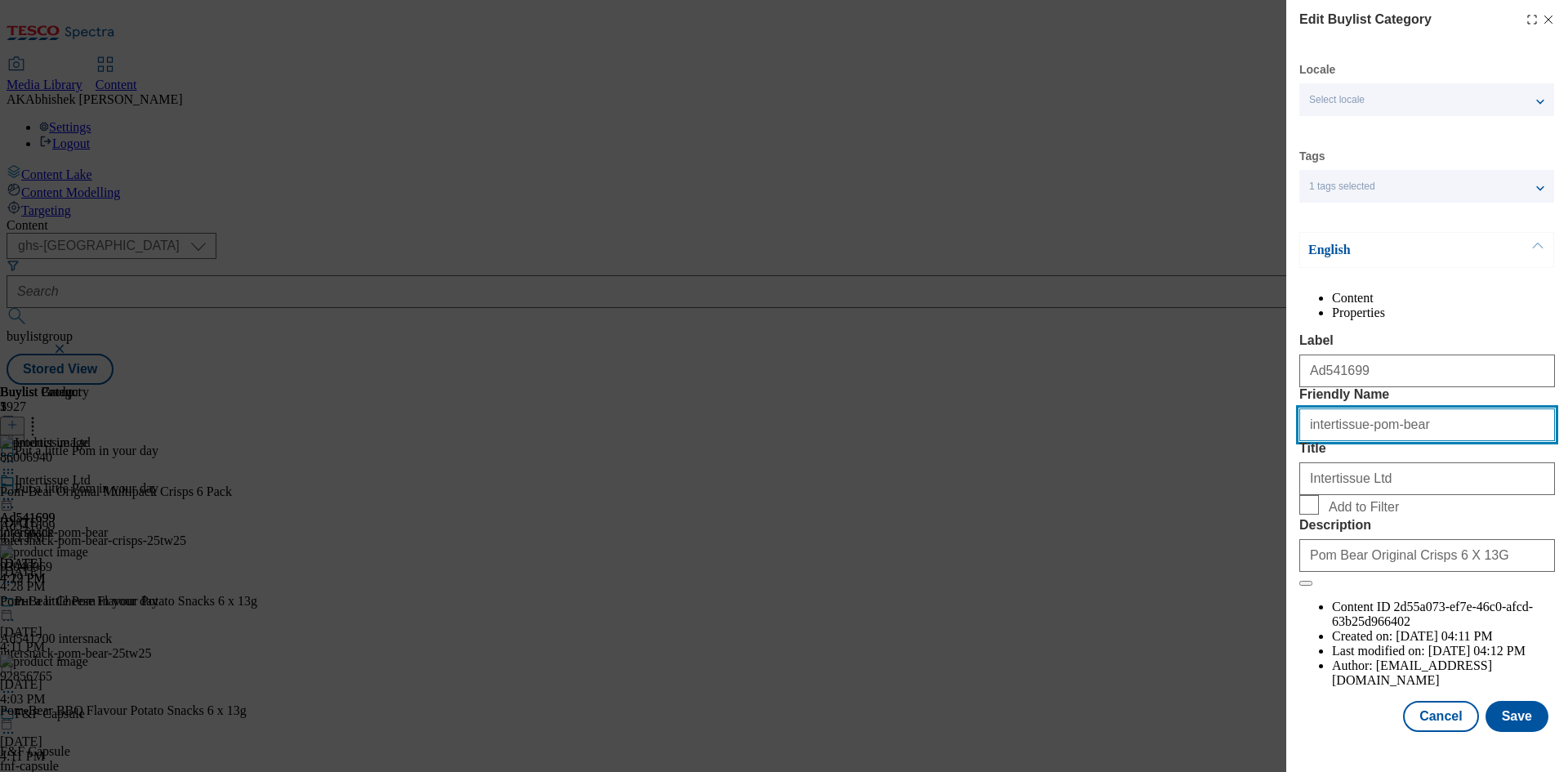
drag, startPoint x: 1445, startPoint y: 481, endPoint x: 992, endPoint y: 464, distance: 453.3
click at [998, 464] on div "Edit Buylist Category Locale Select locale English Welsh Tags 1 tags selected f…" at bounding box center [784, 386] width 1568 height 772
paste input "snack-pom-bear-crisps-25tw25"
type input "intersnack-pom-bear-crisps"
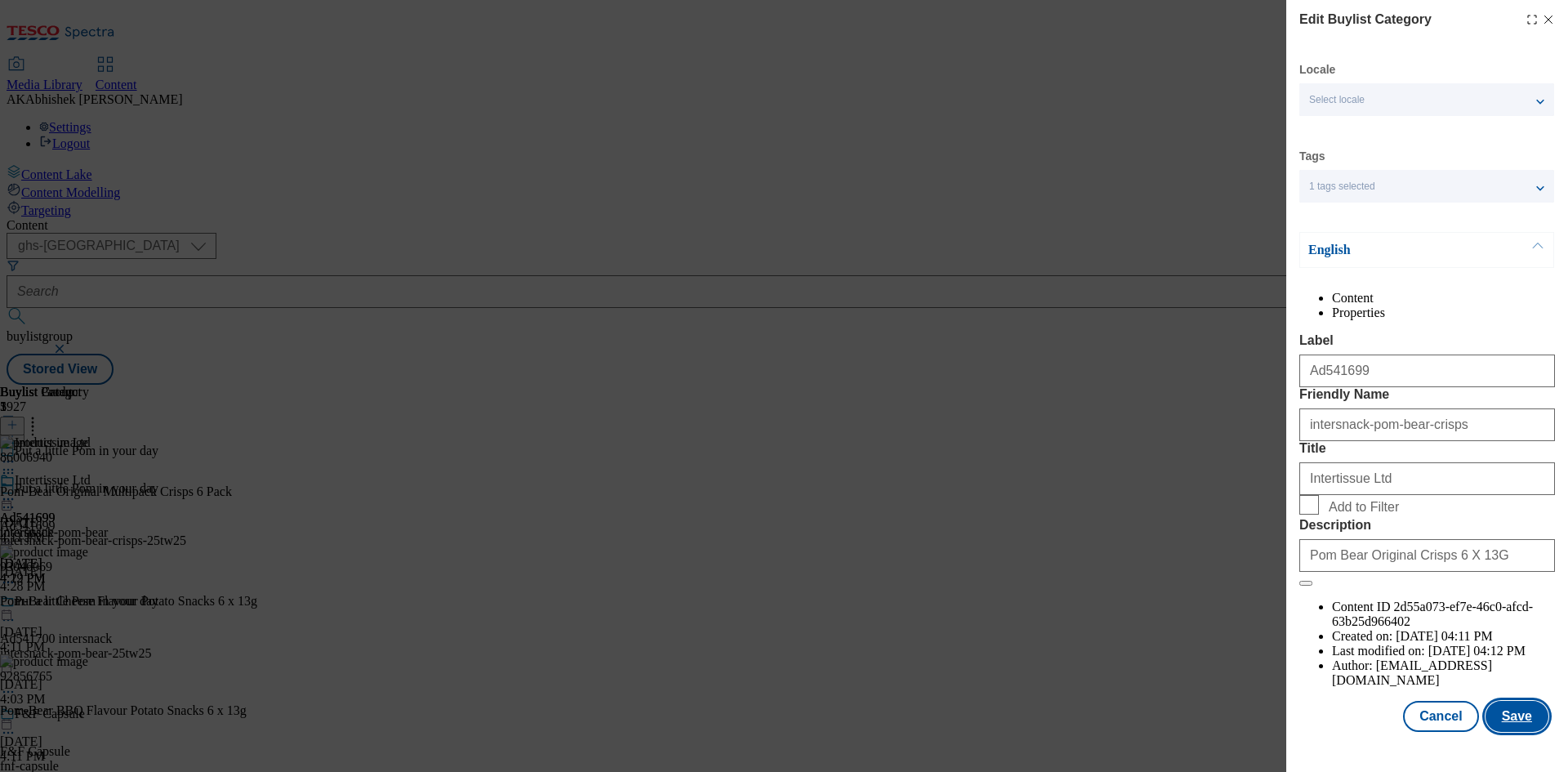
click at [1498, 731] on button "Save" at bounding box center [1516, 716] width 63 height 31
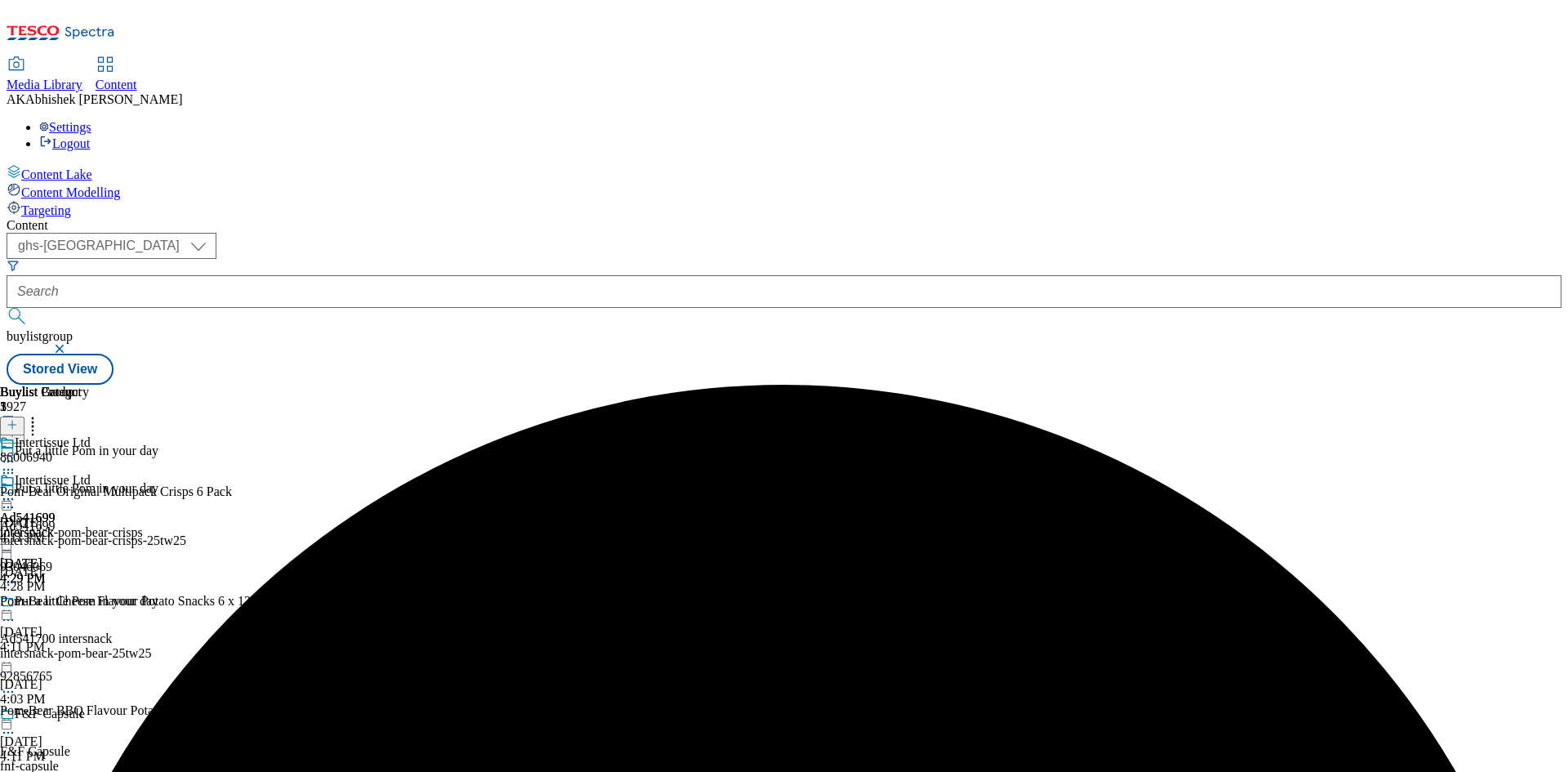
click at [17, 491] on icon at bounding box center [8, 499] width 17 height 17
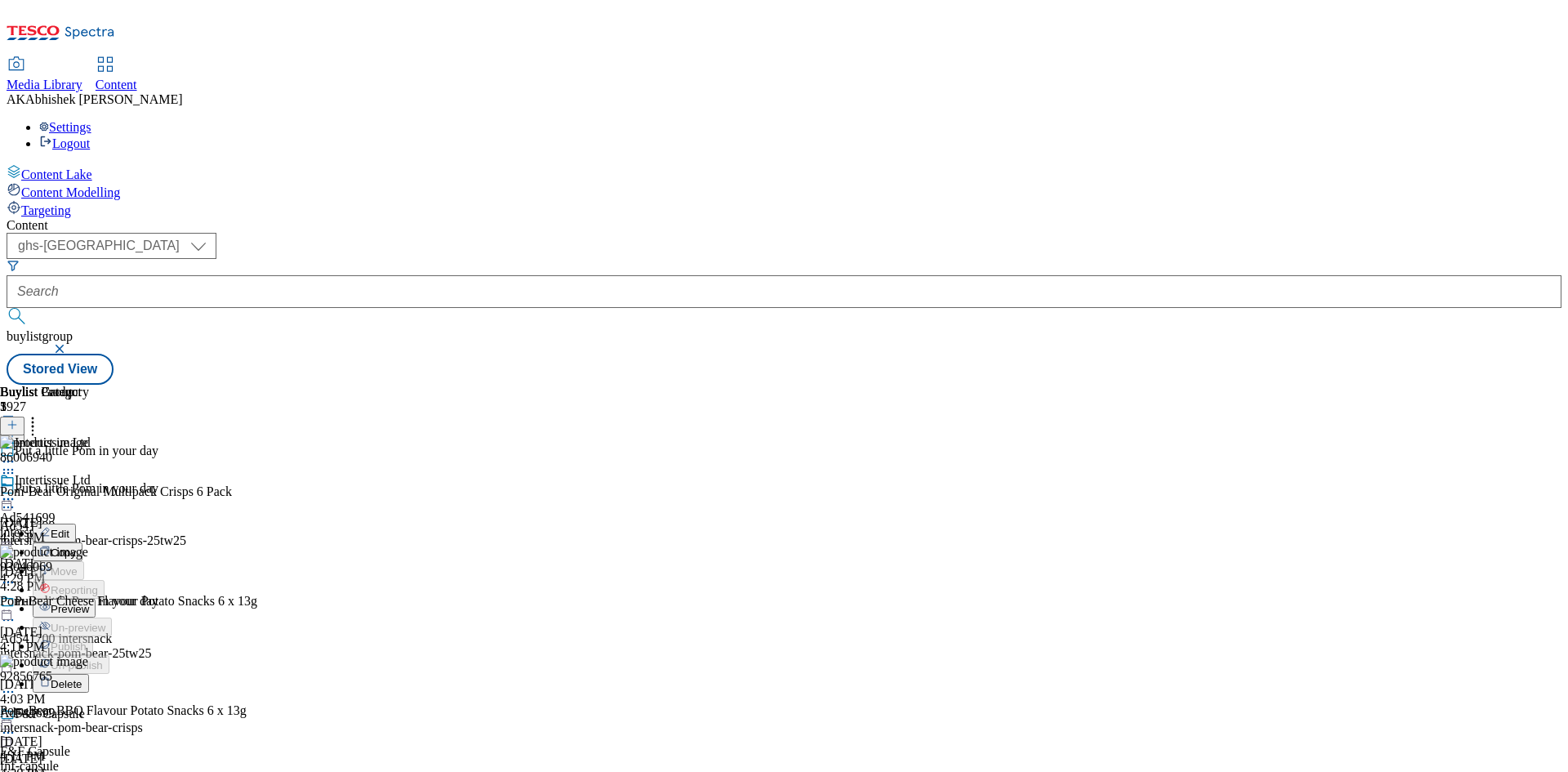
click at [89, 603] on span "Preview" at bounding box center [70, 609] width 39 height 12
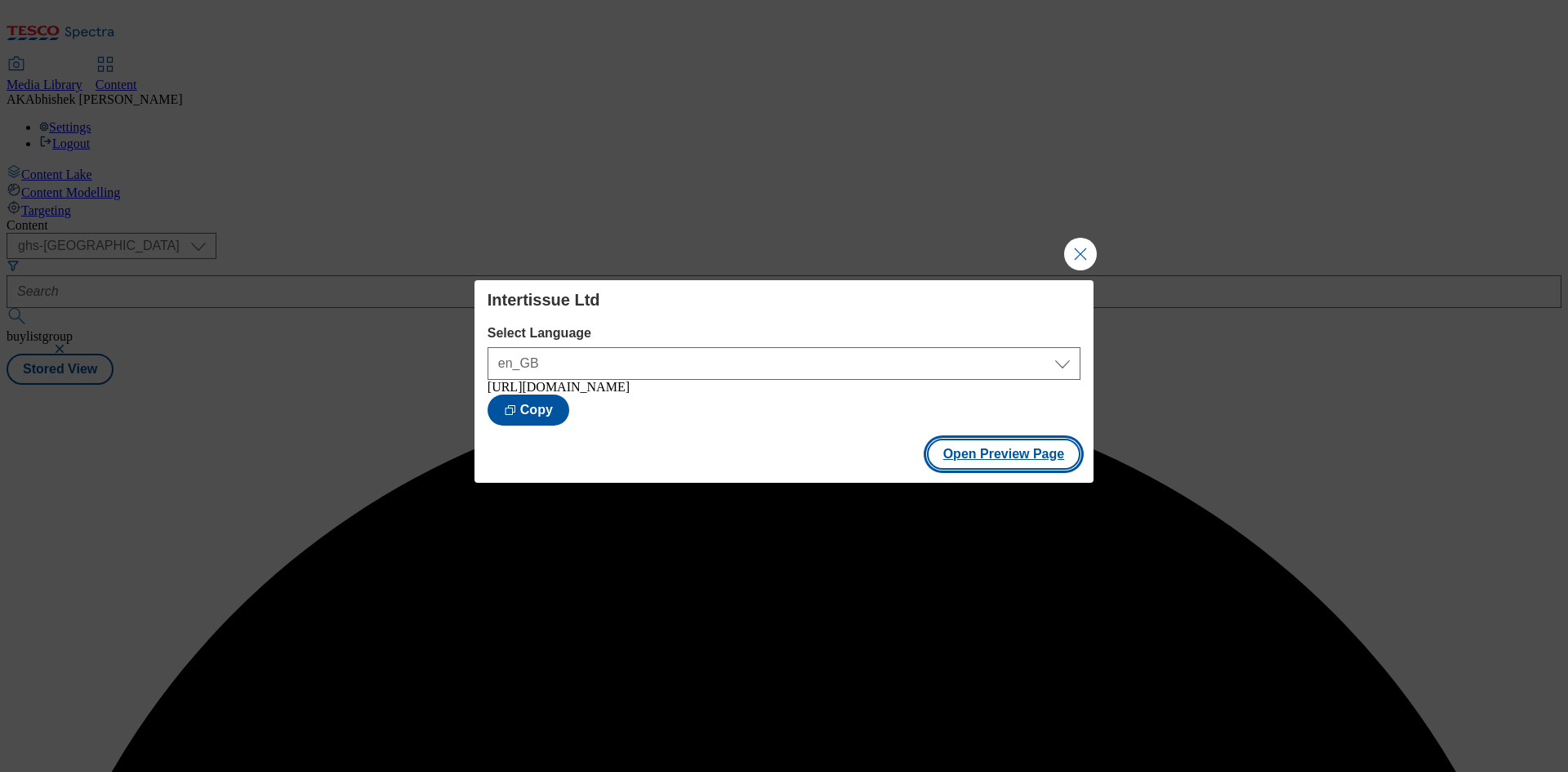
click at [1020, 456] on button "Open Preview Page" at bounding box center [1004, 454] width 154 height 31
